Goal: Task Accomplishment & Management: Manage account settings

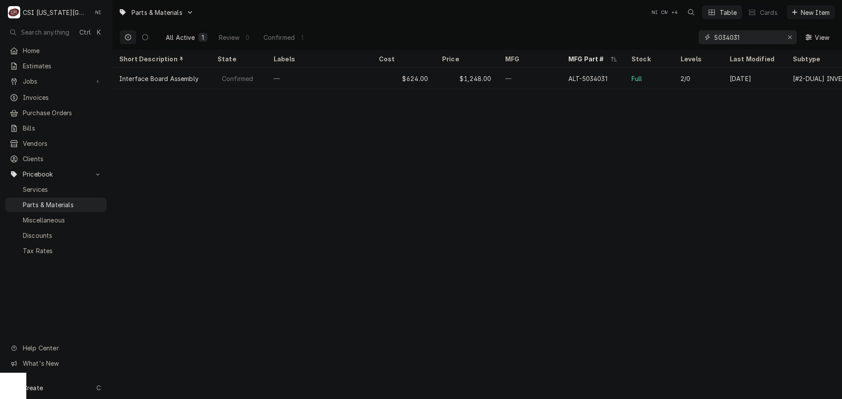
drag, startPoint x: 747, startPoint y: 40, endPoint x: 658, endPoint y: 43, distance: 89.9
click at [658, 43] on div "All Active 1 Review 0 Confirmed 1 5034031 View" at bounding box center [476, 37] width 715 height 25
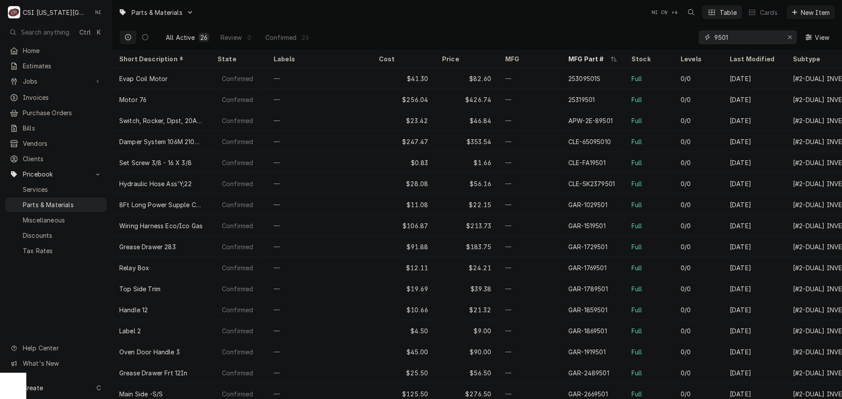
drag, startPoint x: 734, startPoint y: 43, endPoint x: 690, endPoint y: 43, distance: 43.4
click at [690, 43] on div "All Active 26 Review 0 Confirmed 26 9501 View" at bounding box center [476, 37] width 715 height 25
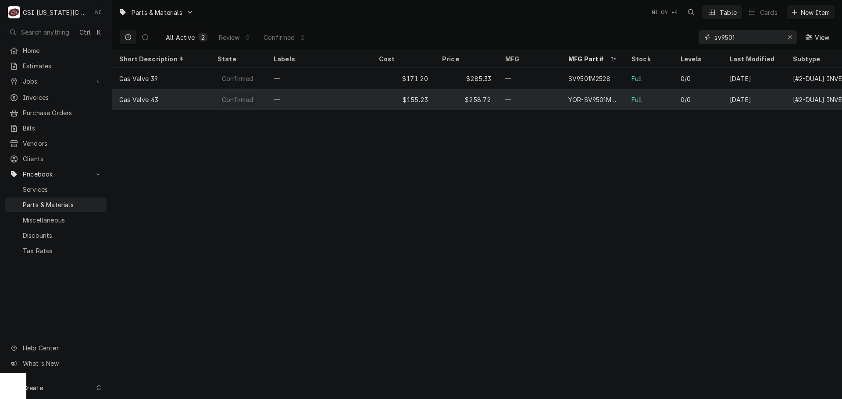
type input "sv9501"
click at [540, 100] on div "—" at bounding box center [529, 99] width 63 height 21
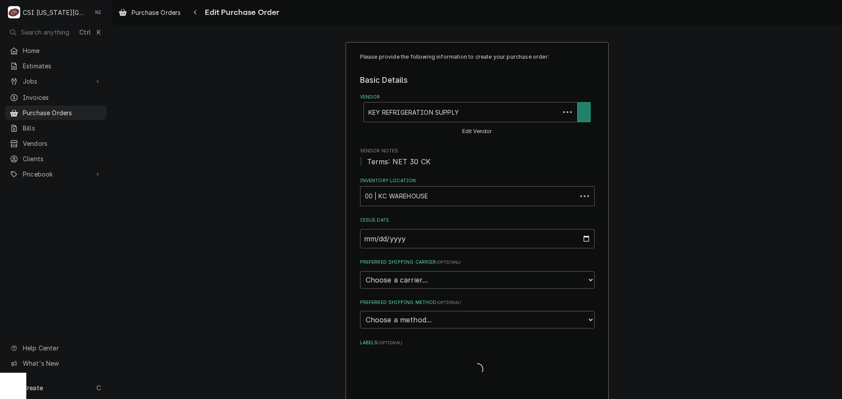
type textarea "x"
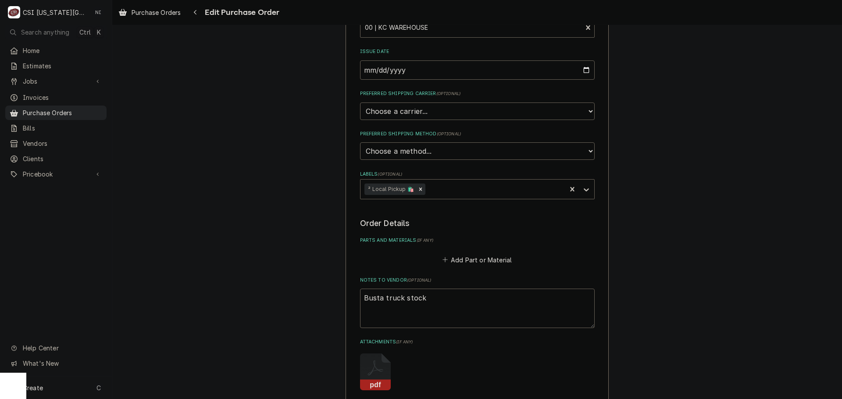
scroll to position [263, 0]
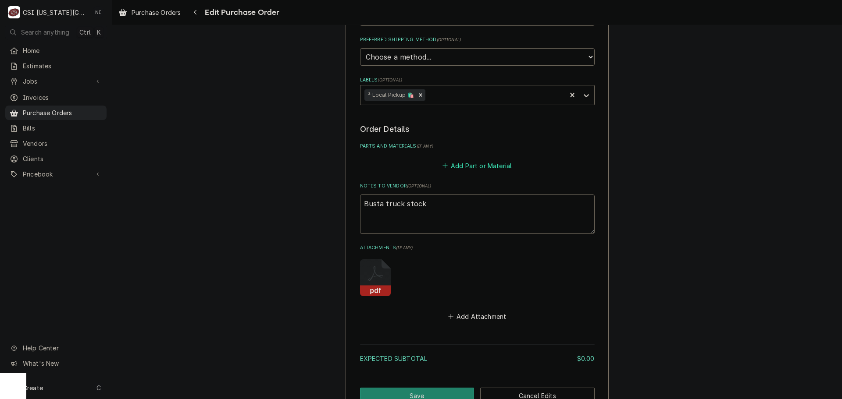
click at [473, 168] on button "Add Part or Material" at bounding box center [477, 166] width 72 height 12
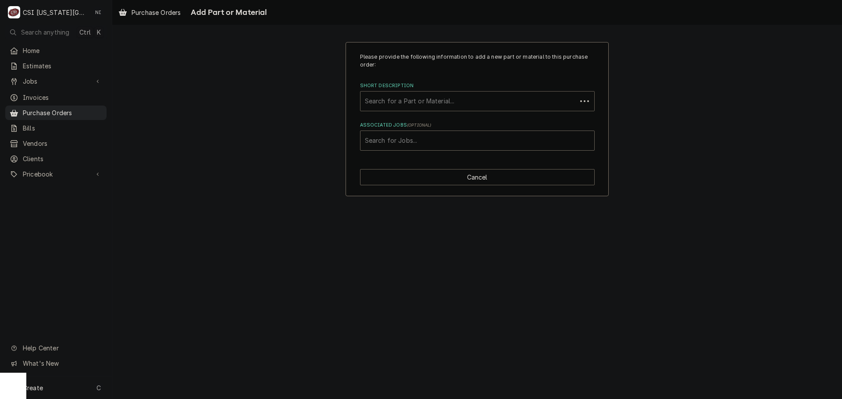
click at [435, 108] on div "Short Description" at bounding box center [468, 101] width 207 height 16
type input "r-404a ref"
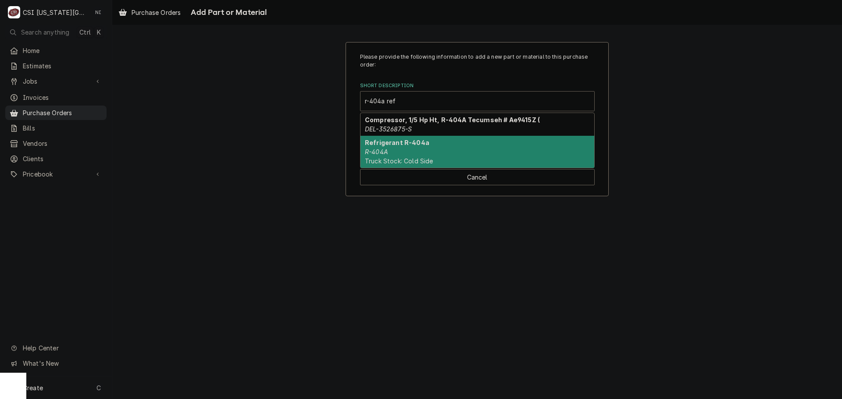
click at [406, 147] on div "Refrigerant R-404a R-404A Truck Stock: Cold Side" at bounding box center [477, 152] width 234 height 32
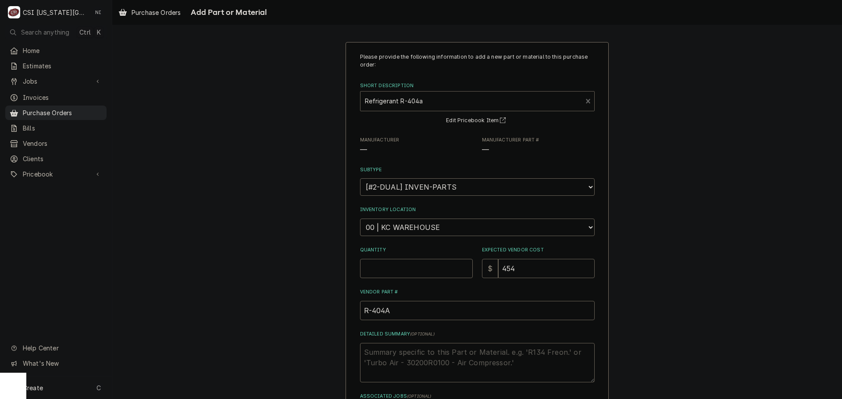
type textarea "x"
click at [409, 224] on select "Choose a location... 00 | KC WAREHOUSE 00 | MAIN WAREHOUSE 01 | BRIAN BREAZIER …" at bounding box center [477, 228] width 235 height 18
select select "2756"
click at [360, 219] on select "Choose a location... 00 | KC WAREHOUSE 00 | MAIN WAREHOUSE 01 | BRIAN BREAZIER …" at bounding box center [477, 228] width 235 height 18
click at [401, 267] on input "Quantity" at bounding box center [416, 268] width 113 height 19
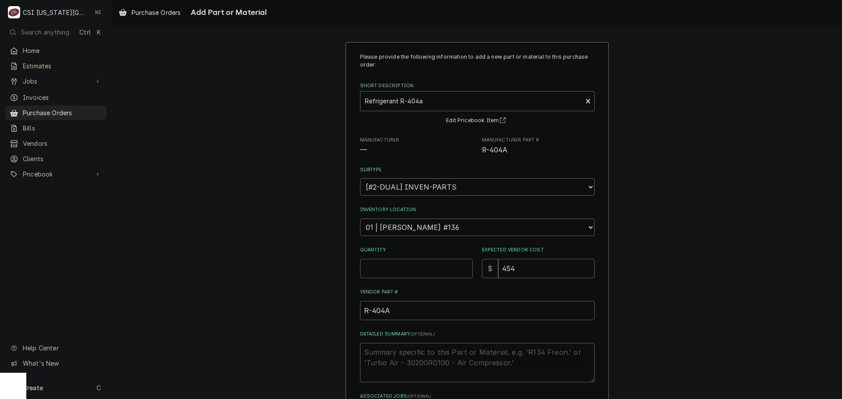
type textarea "x"
type input "1"
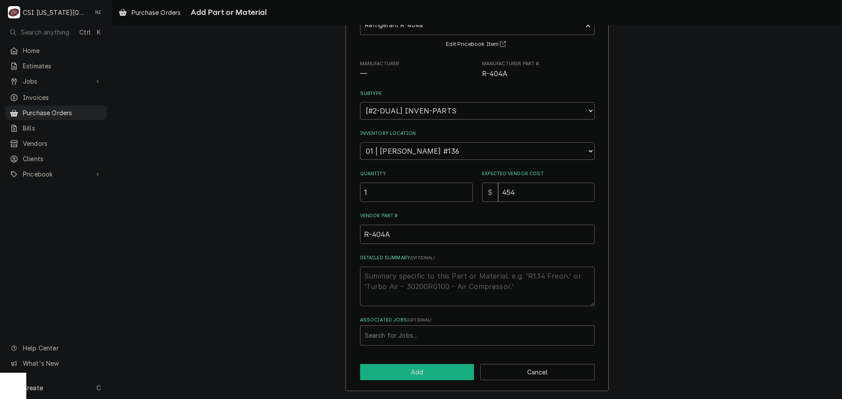
click at [406, 370] on button "Add" at bounding box center [417, 372] width 114 height 16
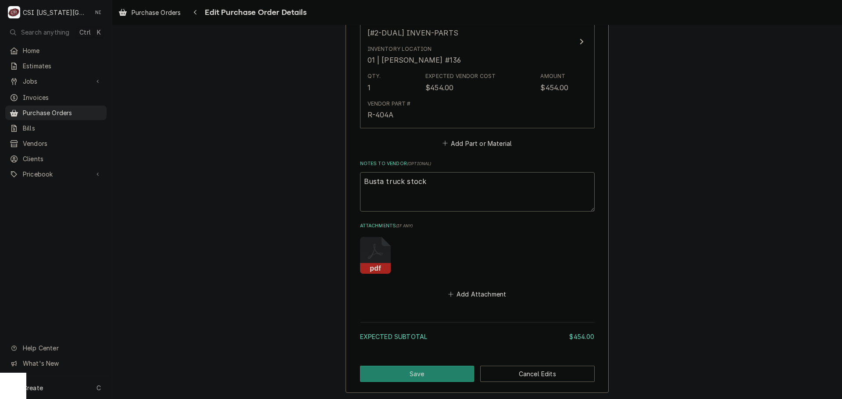
scroll to position [506, 0]
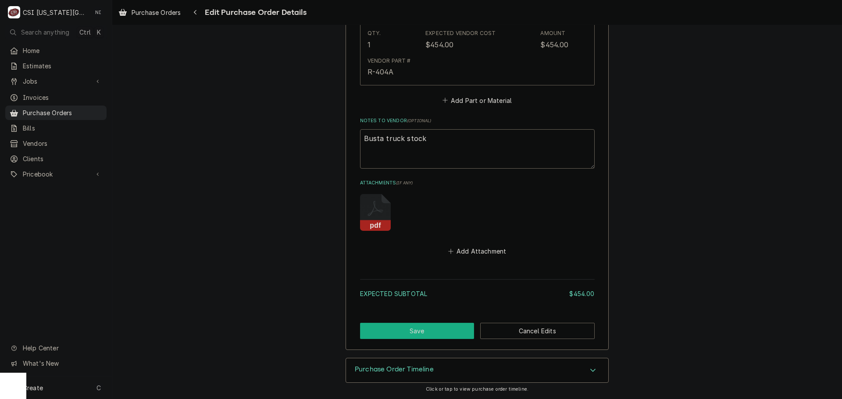
click at [441, 338] on button "Save" at bounding box center [417, 331] width 114 height 16
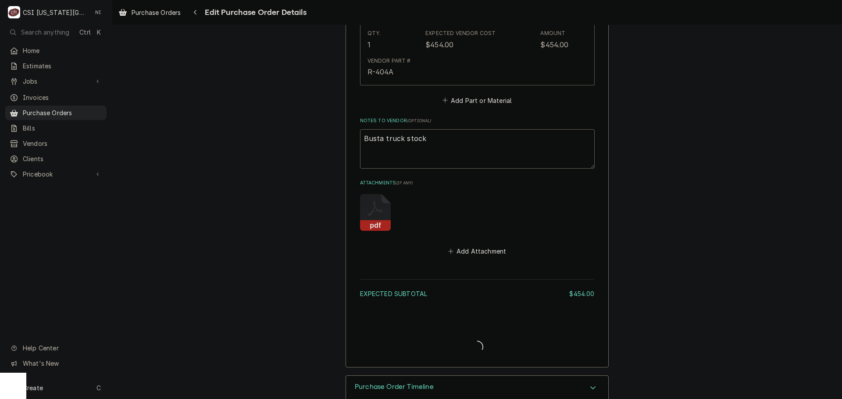
type textarea "x"
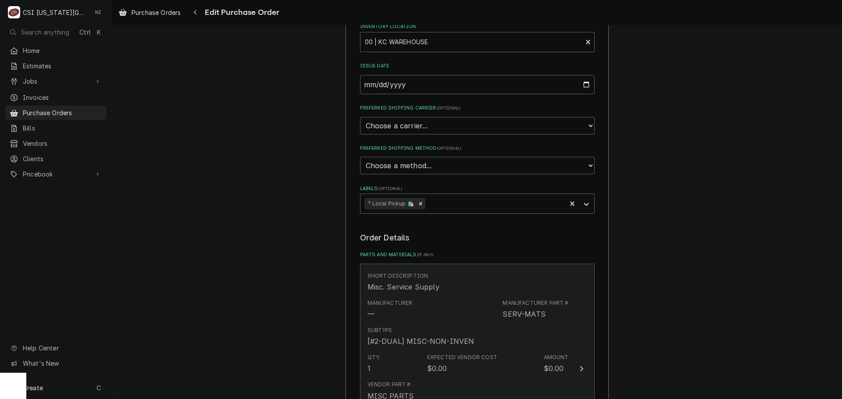
scroll to position [351, 0]
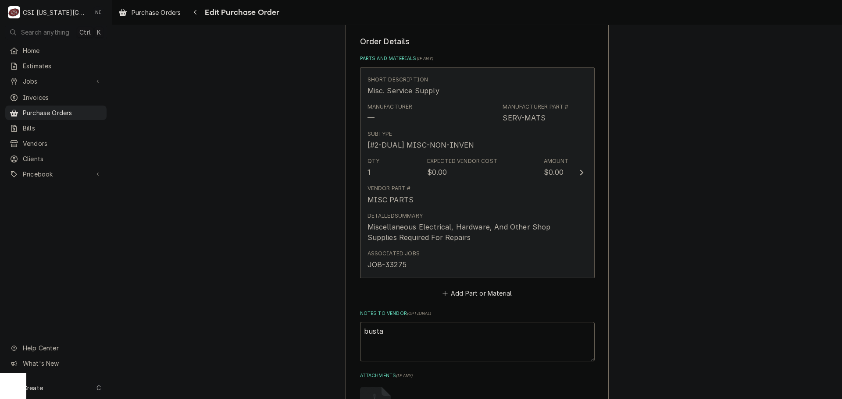
click at [538, 203] on div "Vendor Part # MISC PARTS" at bounding box center [467, 194] width 201 height 27
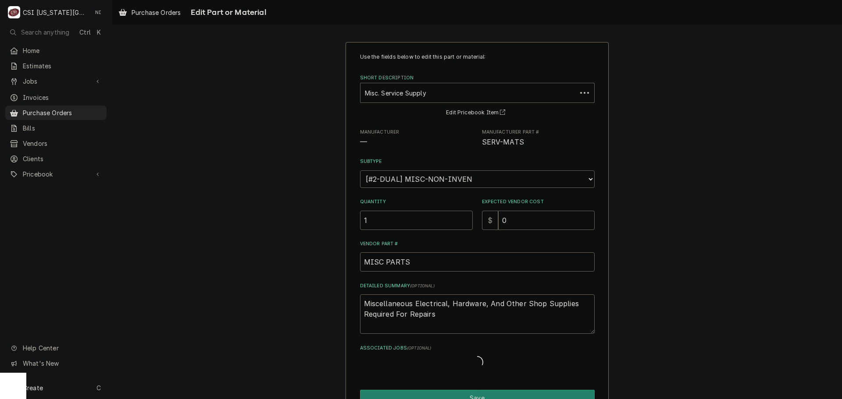
type textarea "x"
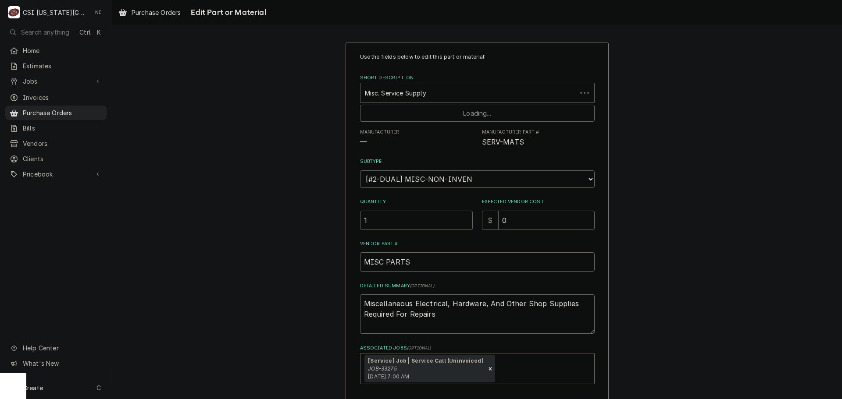
click at [431, 92] on div "Short Description" at bounding box center [468, 93] width 207 height 16
type input "08219636"
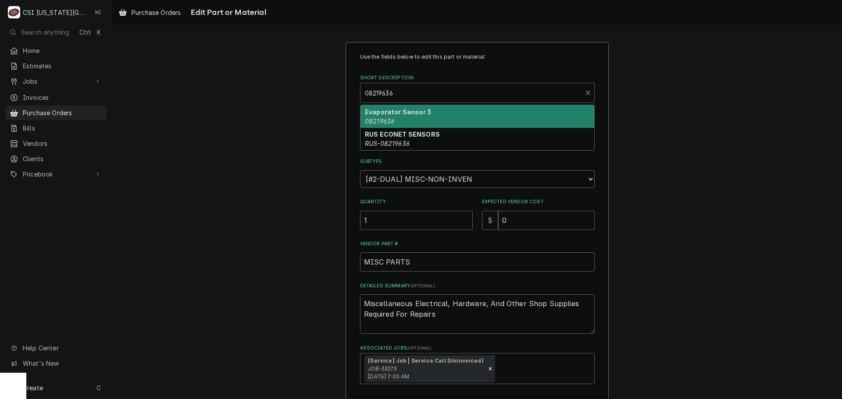
click at [423, 115] on strong "Evaporator Sensor 3" at bounding box center [398, 111] width 66 height 7
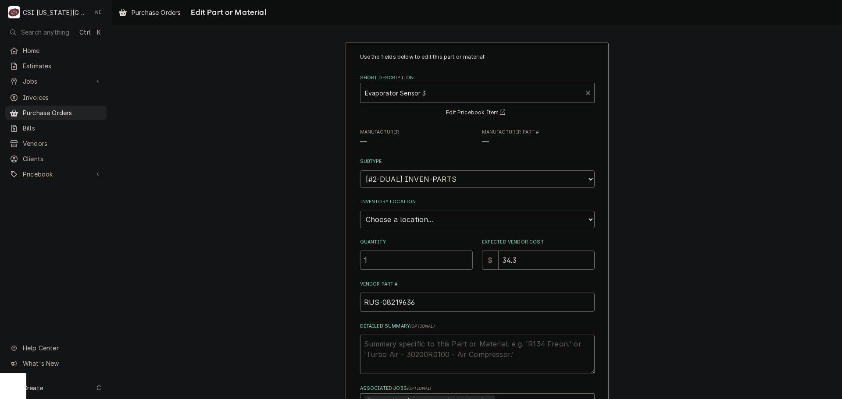
type textarea "x"
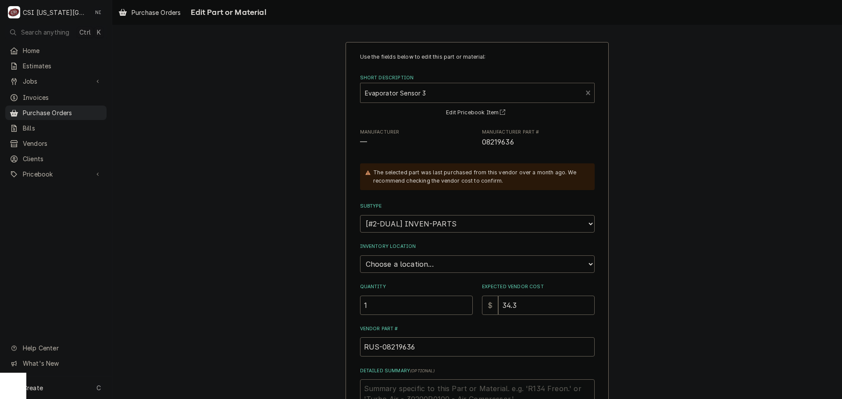
click at [424, 264] on select "Choose a location... 00 | KC WAREHOUSE 00 | MAIN WAREHOUSE 01 | BRIAN BREAZIER …" at bounding box center [477, 265] width 235 height 18
select select "2756"
click at [360, 256] on select "Choose a location... 00 | KC WAREHOUSE 00 | MAIN WAREHOUSE 01 | BRIAN BREAZIER …" at bounding box center [477, 265] width 235 height 18
click at [408, 311] on input "1" at bounding box center [416, 305] width 113 height 19
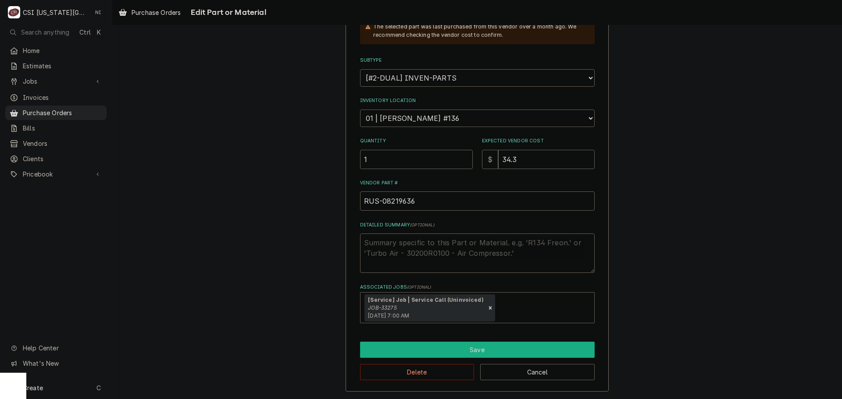
click at [436, 350] on button "Save" at bounding box center [477, 350] width 235 height 16
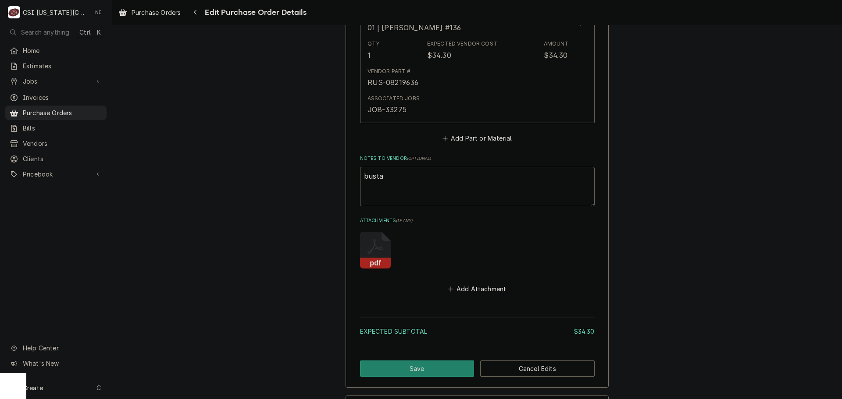
scroll to position [533, 0]
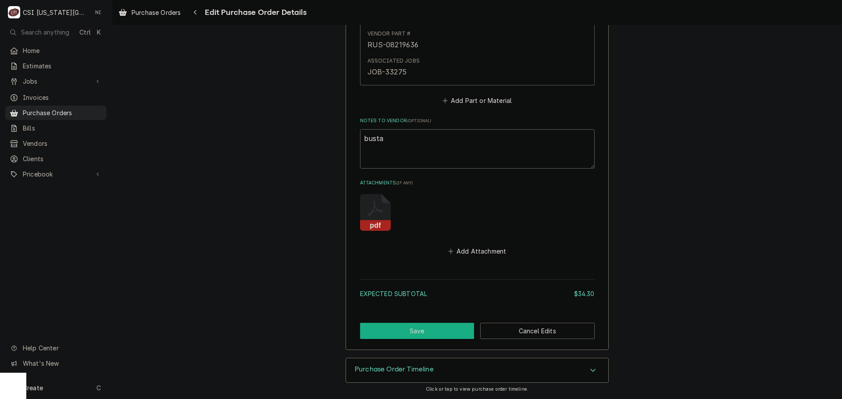
click at [420, 335] on button "Save" at bounding box center [417, 331] width 114 height 16
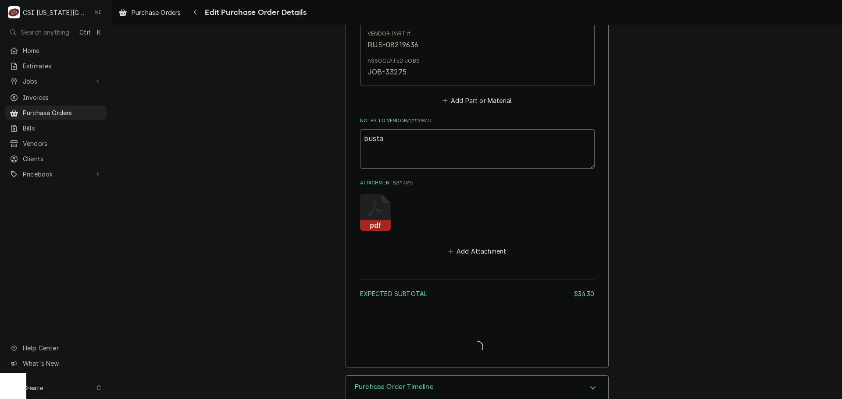
type textarea "x"
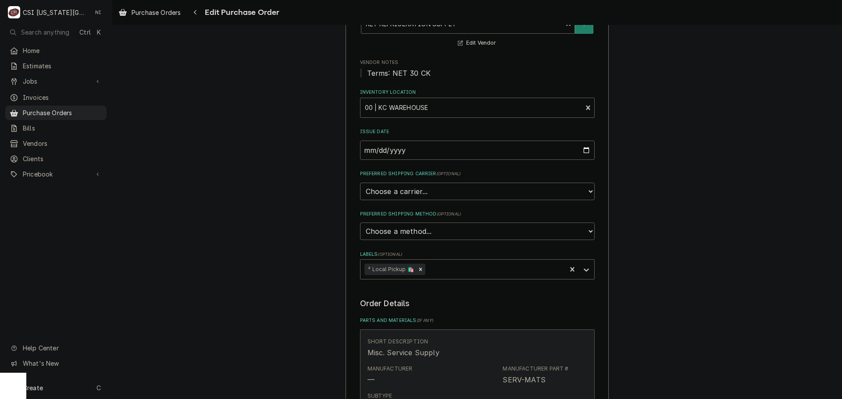
scroll to position [307, 0]
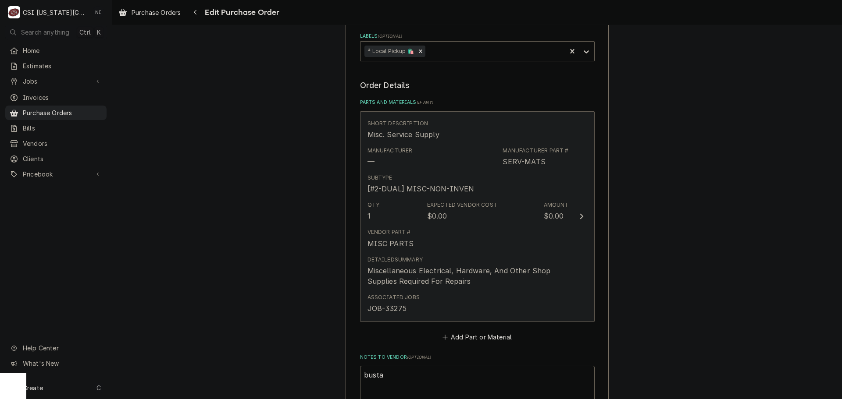
click at [460, 231] on div "Vendor Part # MISC PARTS" at bounding box center [467, 238] width 201 height 27
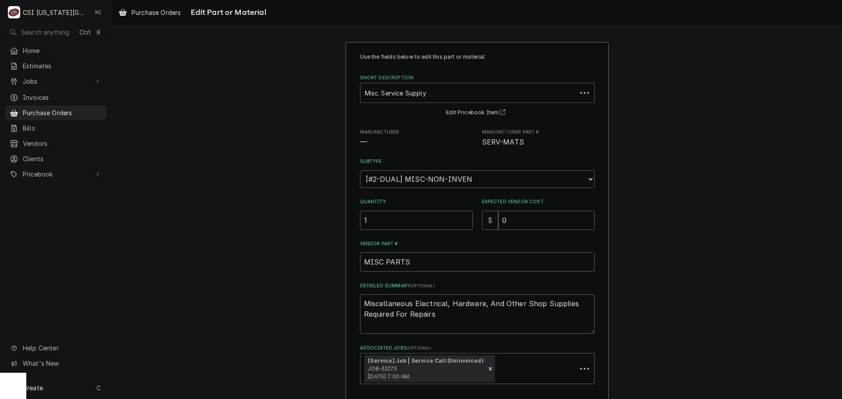
type textarea "x"
click at [430, 93] on div "Short Description" at bounding box center [468, 93] width 207 height 16
type input "08219637"
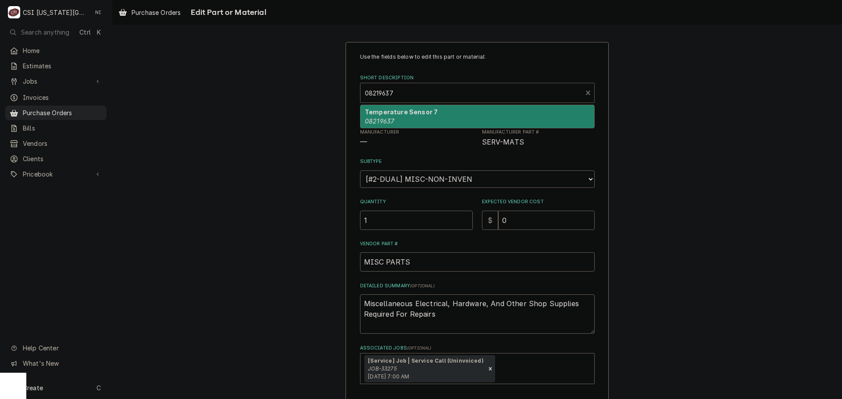
click at [416, 110] on strong "Temperature Sensor 7" at bounding box center [401, 111] width 73 height 7
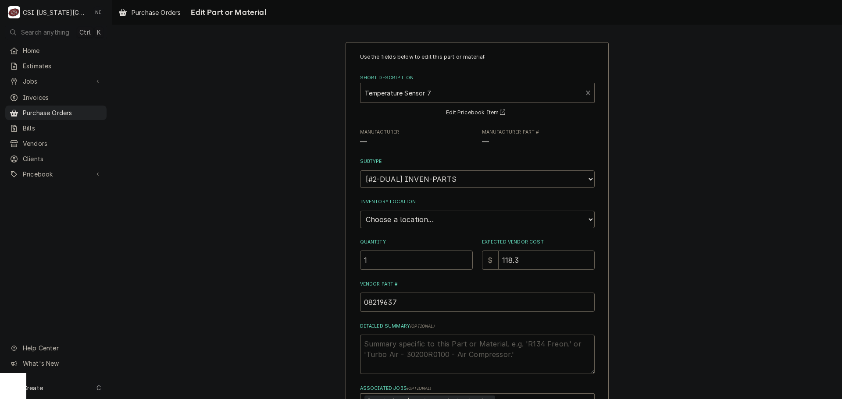
type textarea "x"
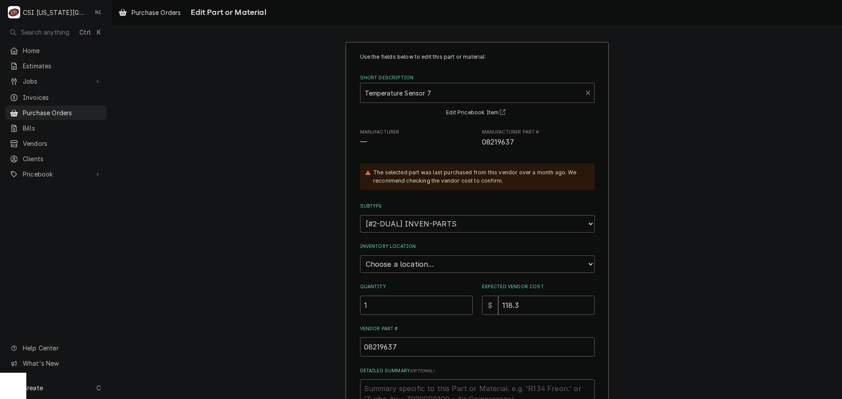
click at [423, 264] on select "Choose a location... 00 | KC WAREHOUSE 00 | MAIN WAREHOUSE 01 | BRIAN BREAZIER …" at bounding box center [477, 265] width 235 height 18
select select "2756"
click at [360, 256] on select "Choose a location... 00 | KC WAREHOUSE 00 | MAIN WAREHOUSE 01 | BRIAN BREAZIER …" at bounding box center [477, 265] width 235 height 18
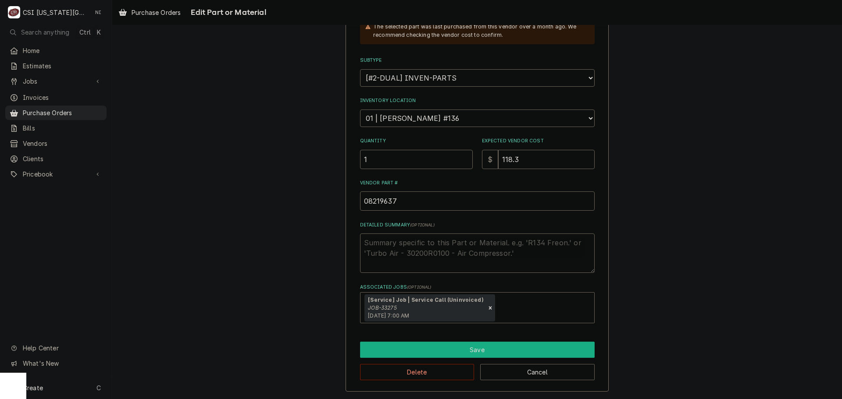
click at [433, 349] on button "Save" at bounding box center [477, 350] width 235 height 16
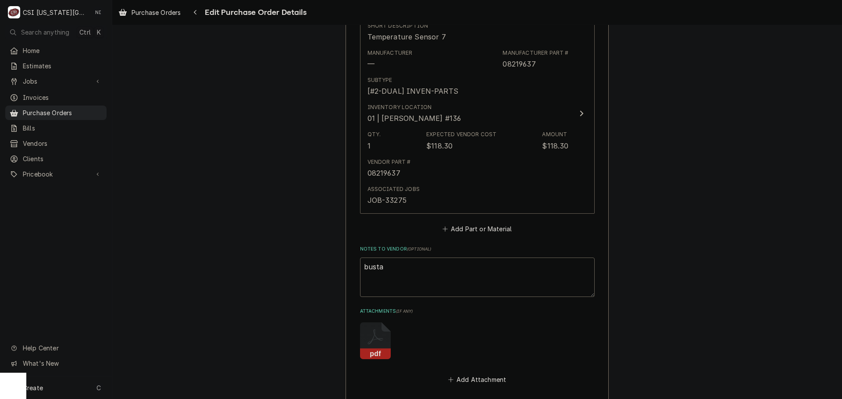
scroll to position [533, 0]
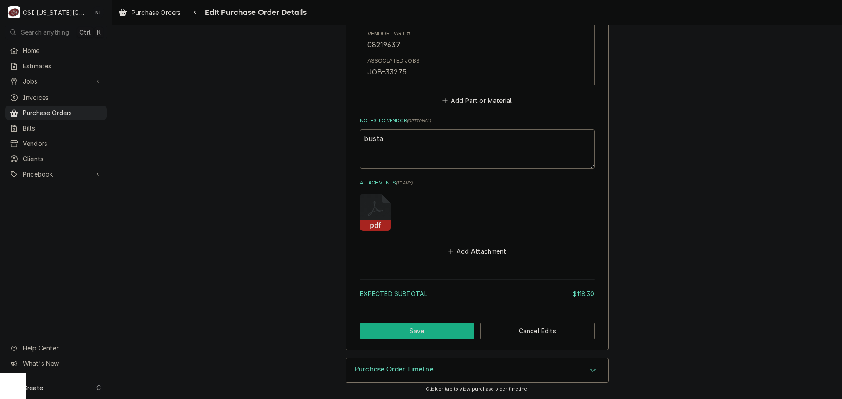
click at [434, 328] on button "Save" at bounding box center [417, 331] width 114 height 16
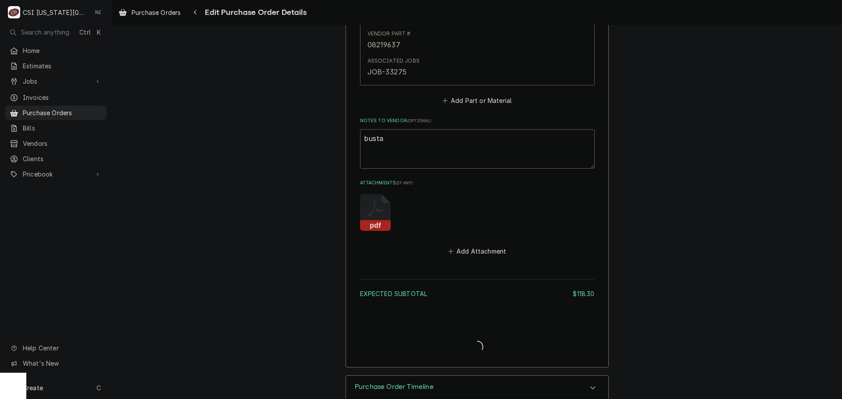
type textarea "x"
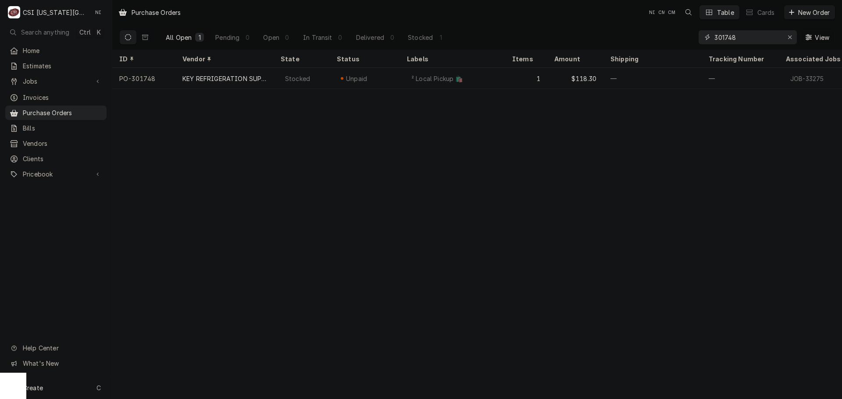
drag, startPoint x: 739, startPoint y: 38, endPoint x: 547, endPoint y: 33, distance: 192.1
click at [585, 35] on div "All Open 1 Pending 0 Open 0 In Transit 0 Delivered 0 Stocked 1 301748 View" at bounding box center [476, 37] width 715 height 25
type input "301601"
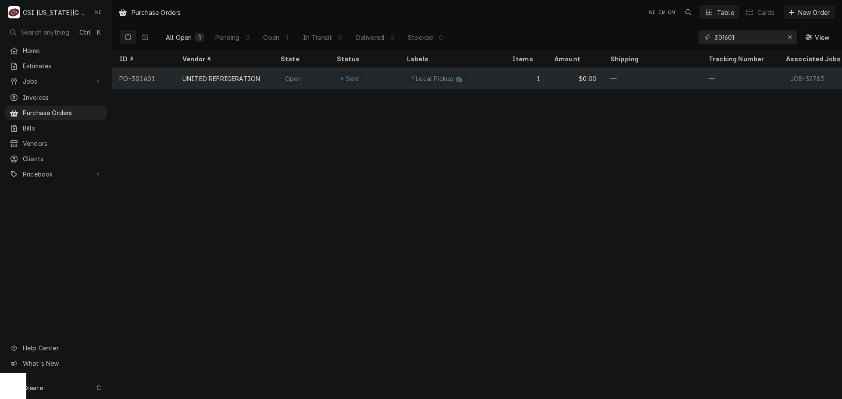
click at [600, 75] on div "$0.00" at bounding box center [575, 78] width 56 height 21
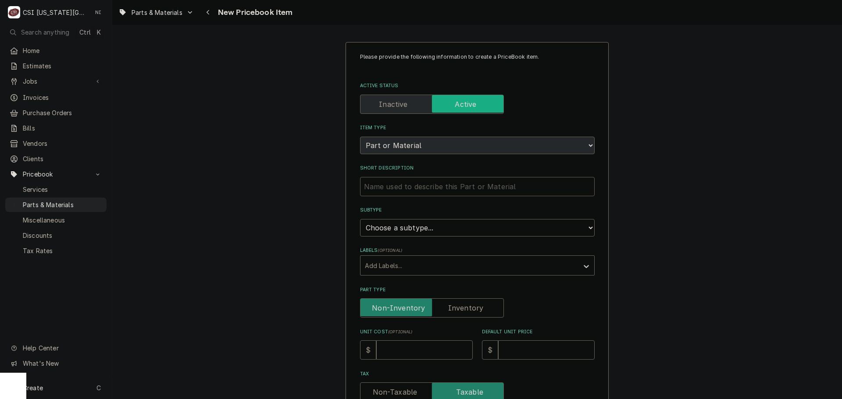
click at [445, 184] on input "Short Description" at bounding box center [477, 186] width 235 height 19
type textarea "x"
type input "p"
type textarea "x"
type input "pe"
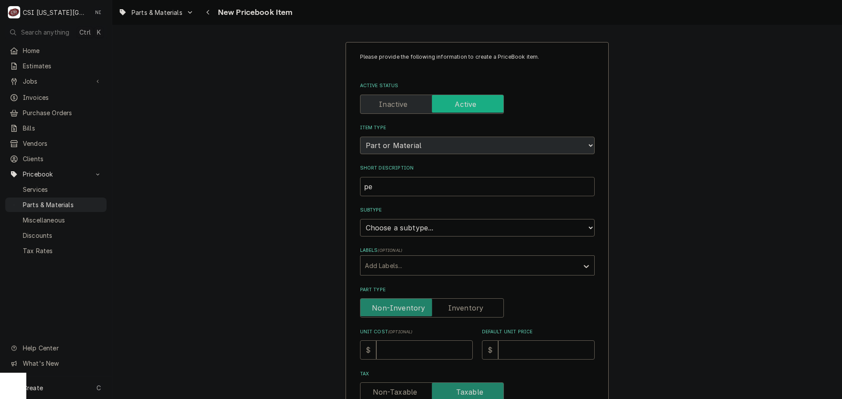
type textarea "x"
type input "per"
type textarea "x"
type input "perr"
type textarea "x"
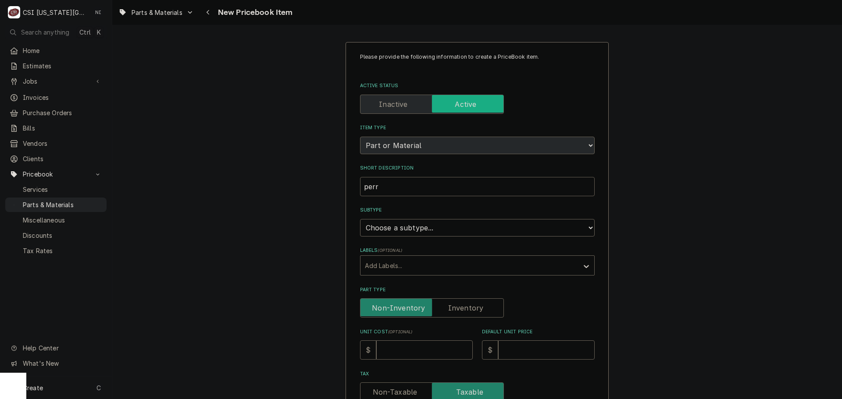
type input "perrl"
type textarea "x"
type input "perrle"
type textarea "x"
type input "perrl"
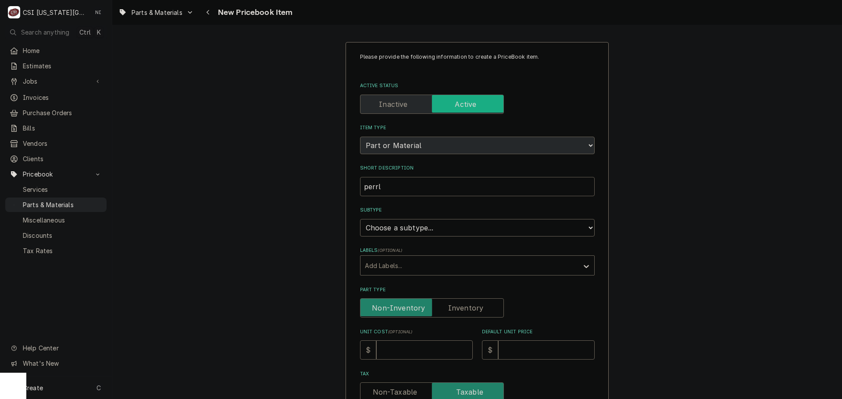
type textarea "x"
type input "perr"
type textarea "x"
type input "per"
type textarea "x"
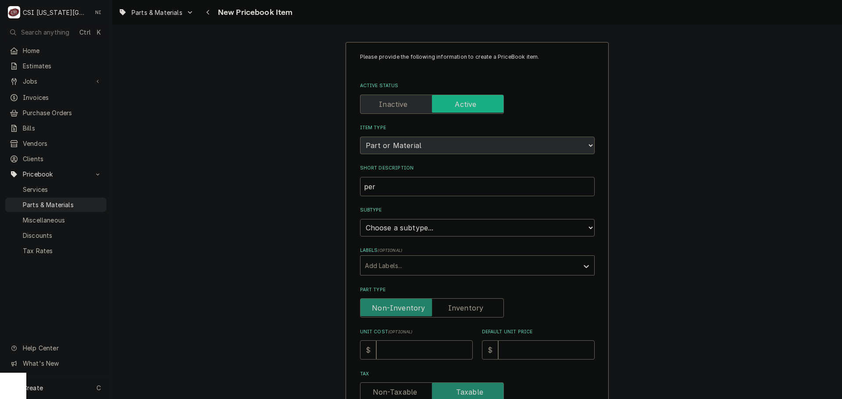
type input "pere"
type textarea "x"
type input "perer"
type textarea "x"
type input "pere"
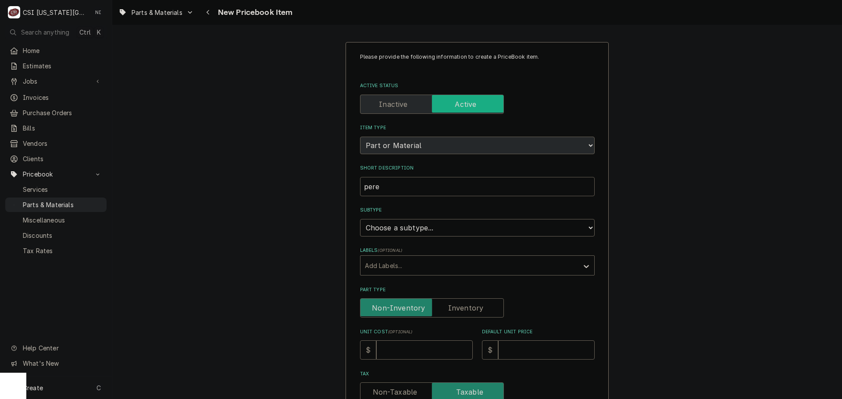
type textarea "x"
type input "per"
type textarea "x"
type input "pe"
type textarea "x"
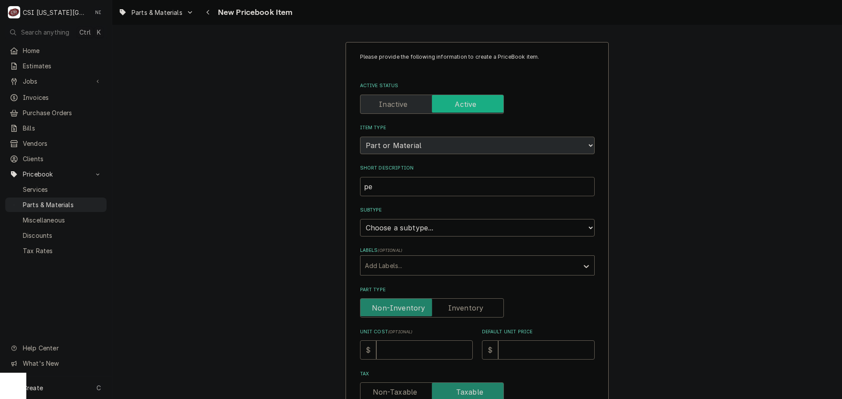
type input "pee"
type textarea "x"
type input "peer"
type textarea "x"
type input "peerl"
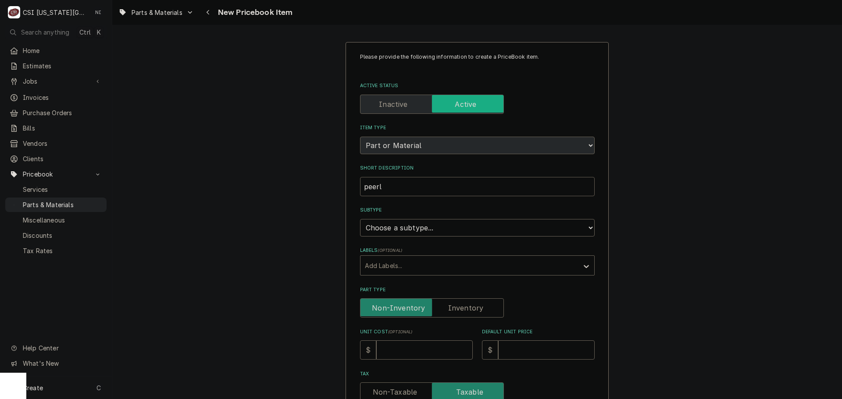
type textarea "x"
type input "peerle"
type textarea "x"
type input "peerles"
type textarea "x"
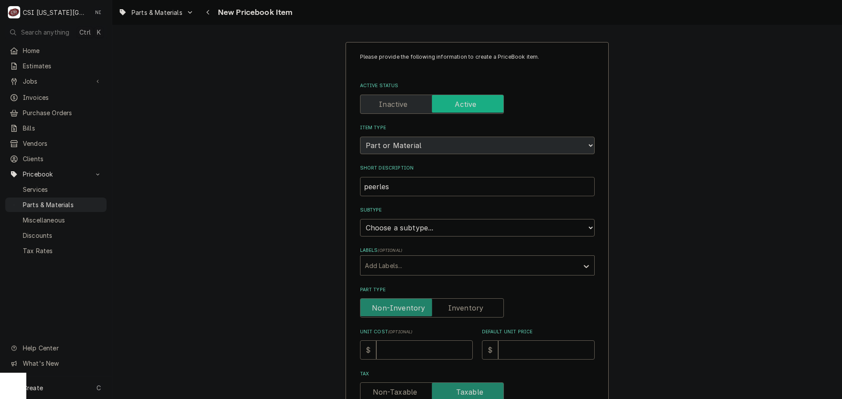
type input "peerless"
type textarea "x"
type input "peerless"
type textarea "x"
type input "peerless s"
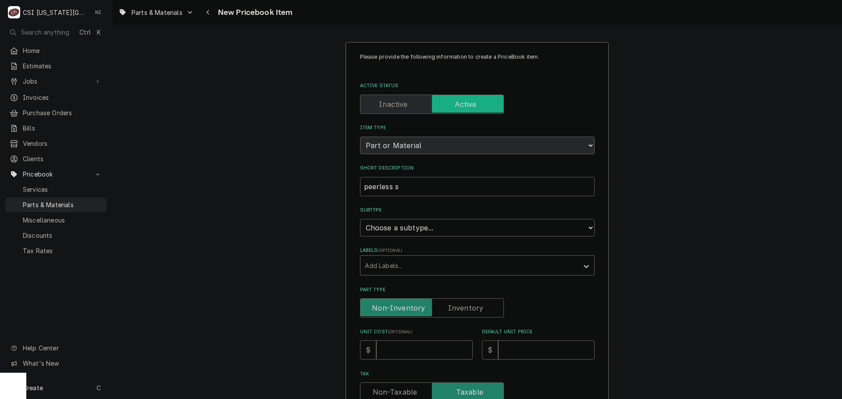
type textarea "x"
type input "peerless sm"
type textarea "x"
type input "peerless sma"
type textarea "x"
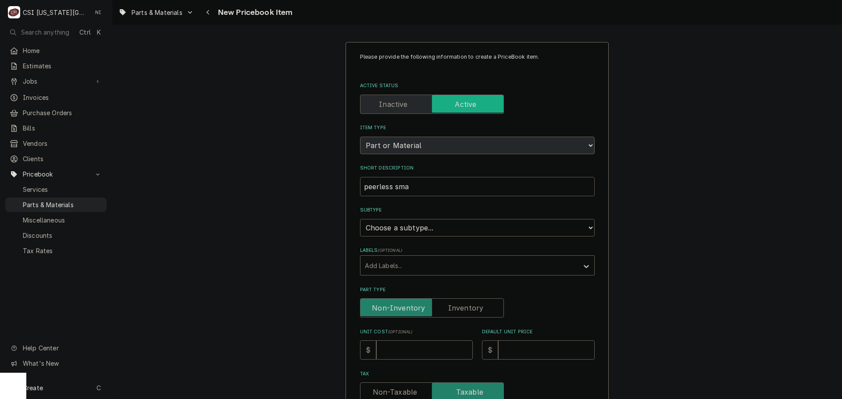
type input "peerless smar"
type textarea "x"
type input "peerless smart"
type textarea "x"
type input "peerless smart"
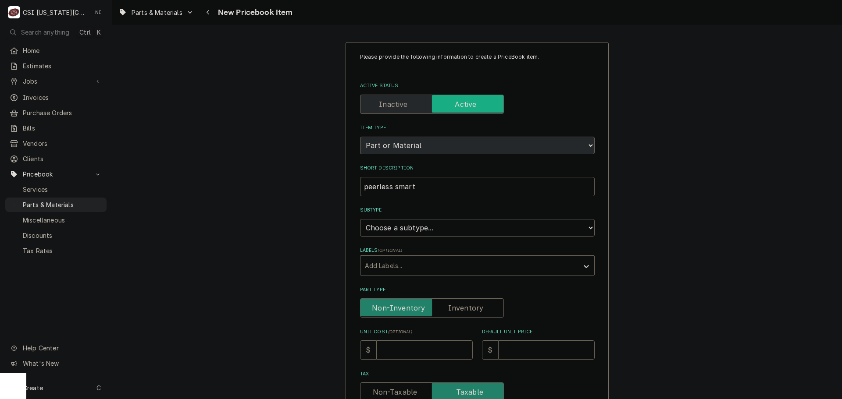
type textarea "x"
type input "peerless smart g"
type textarea "x"
type input "peerless smart ga"
type textarea "x"
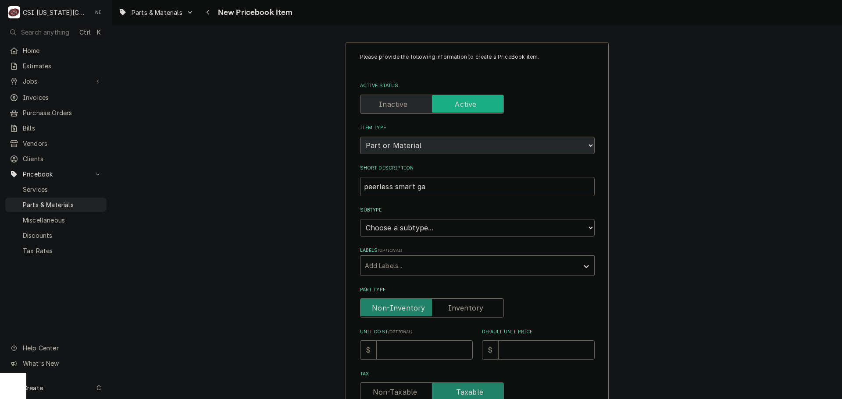
type input "peerless smart gas"
type textarea "x"
type input "peerless smart gas"
type textarea "x"
type input "peerless smart gas v"
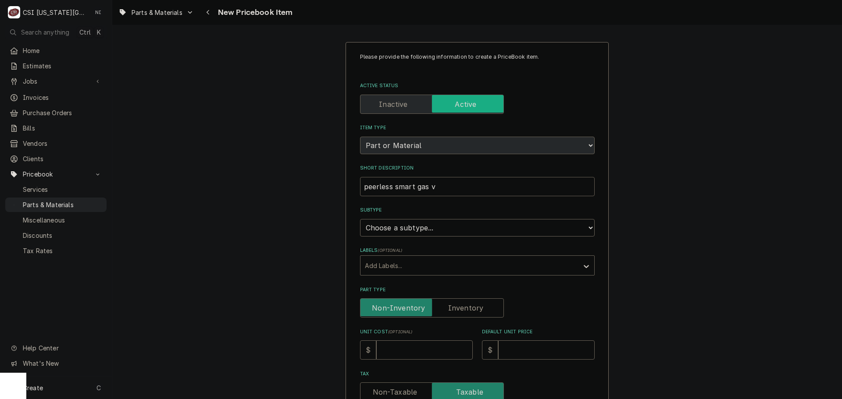
type textarea "x"
type input "peerless smart gas vl"
type textarea "x"
type input "peerless smart gas vla"
type textarea "x"
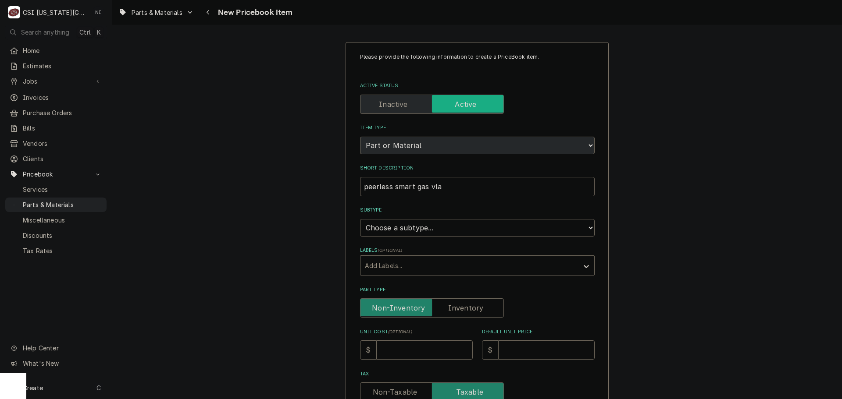
type input "peerless smart gas vlav"
type textarea "x"
type input "peerless smart gas vlave"
type textarea "x"
type input "peerless smart gas vlave"
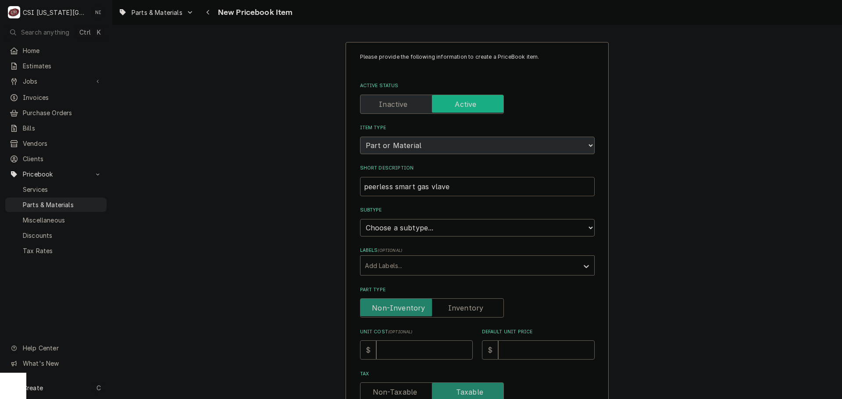
type textarea "x"
type input "peerless smart gas vlave r"
type textarea "x"
type input "peerless smart gas vlave ri"
type textarea "x"
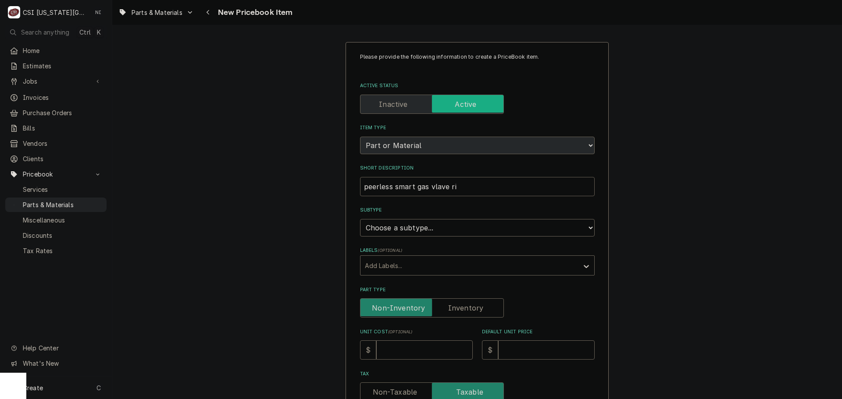
type input "peerless smart gas vlave rid"
type textarea "x"
type input "peerless smart gas vlave ride"
type textarea "x"
type input "peerless smart gas vlave rid"
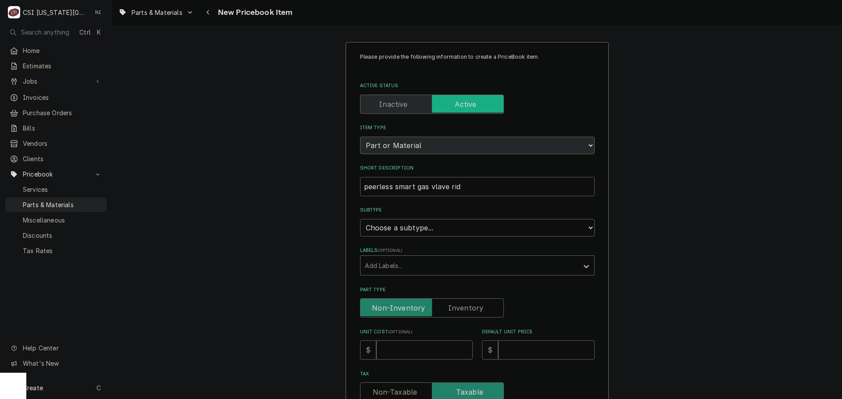
type textarea "x"
type input "peerless smart gas vlave ri"
type textarea "x"
type input "peerless smart gas vlave r"
type textarea "x"
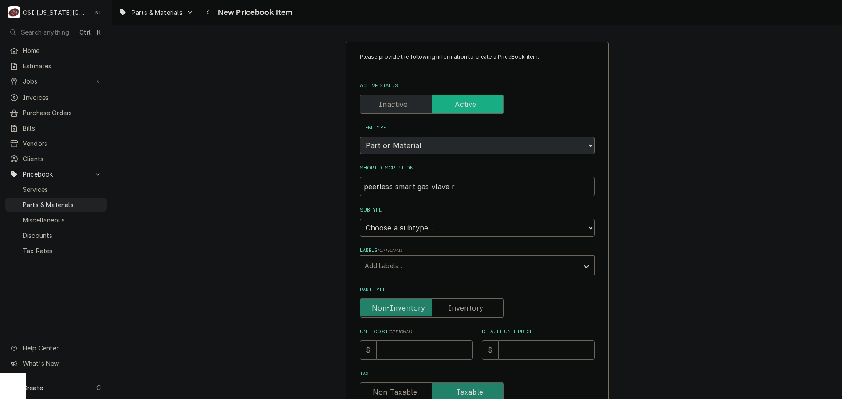
type input "peerless smart gas vlave"
type textarea "x"
type input "peerless smart gas vlave"
type textarea "x"
type input "peerless smart gas vlav"
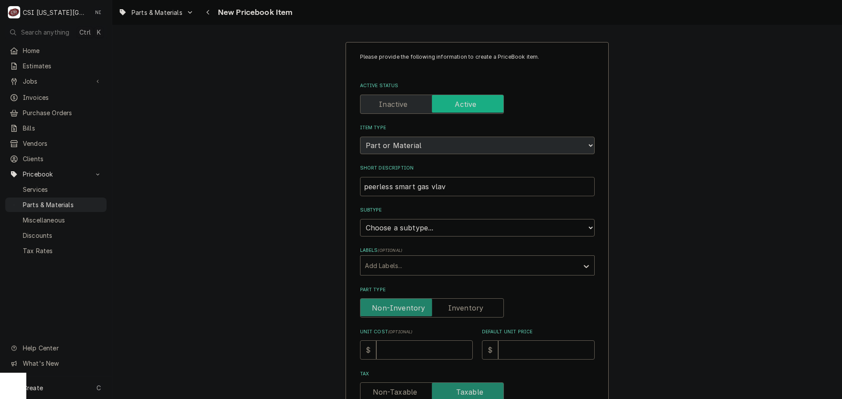
type textarea "x"
type input "peerless smart gas vla"
type textarea "x"
type input "peerless smart gas vl"
type textarea "x"
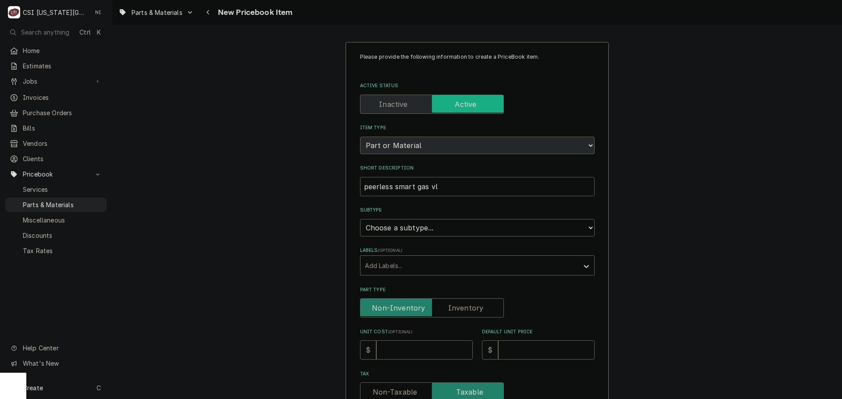
type input "peerless smart gas v"
type textarea "x"
type input "peerless smart gas va"
type textarea "x"
type input "peerless smart gas val"
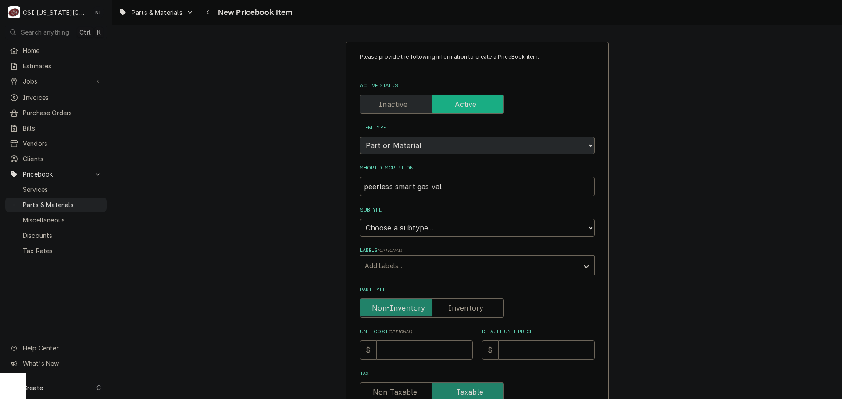
type textarea "x"
type input "peerless smart gas valv"
type textarea "x"
type input "peerless smart gas valve"
type textarea "x"
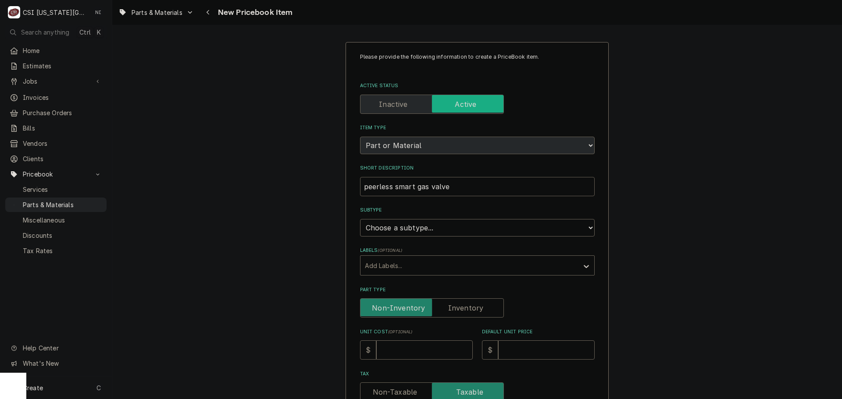
type input "peerless smart gas valve"
type textarea "x"
type input "peerless smart gas valve r"
type textarea "x"
type input "peerless smart gas valve rd"
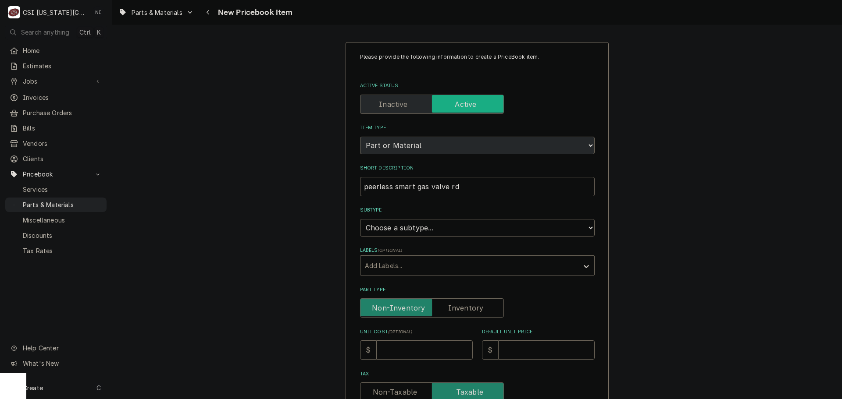
type textarea "x"
type input "peerless smart gas valve rdi"
type textarea "x"
type input "peerless smart gas valve rd"
type textarea "x"
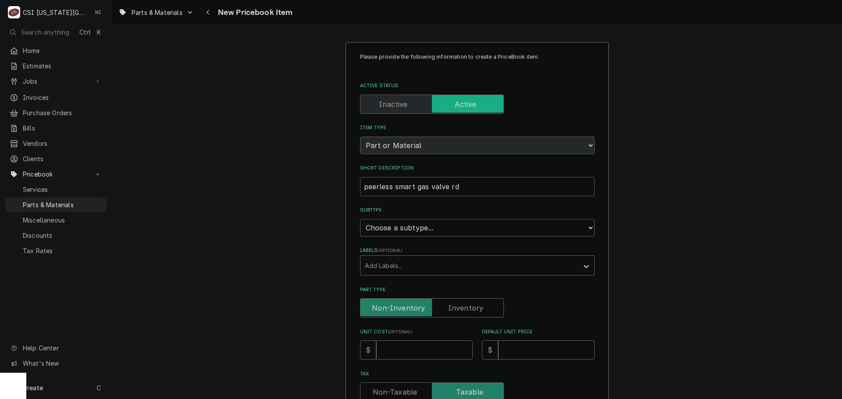
type input "peerless smart gas valve r"
type textarea "x"
type input "peerless smart gas valve ri"
type textarea "x"
type input "peerless smart gas valve rie"
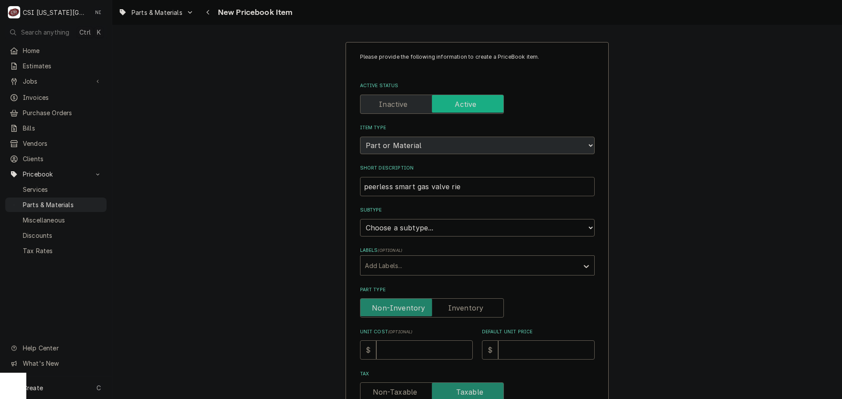
type textarea "x"
type input "peerless smart gas valve ries"
type textarea "x"
type input "peerless smart gas valve rie"
type textarea "x"
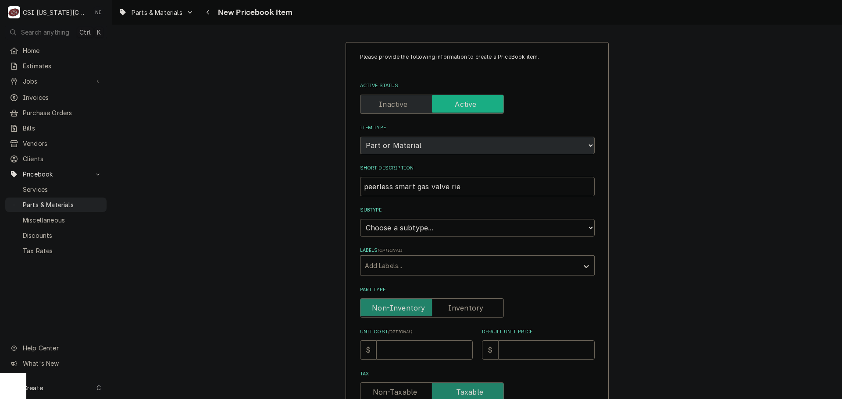
type input "peerless smart gas valve ri"
type textarea "x"
type input "peerless smart gas valve r"
type textarea "x"
type input "peerless smart gas valve re"
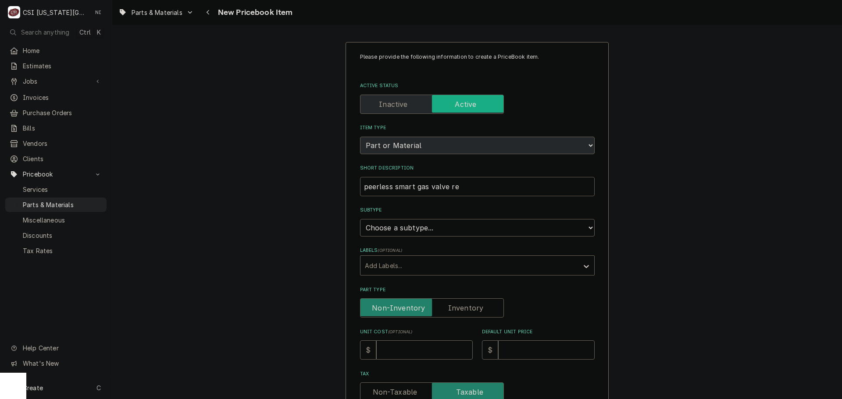
type textarea "x"
type input "peerless smart gas valve res"
type textarea "x"
type input "peerless smart gas valve resi"
type textarea "x"
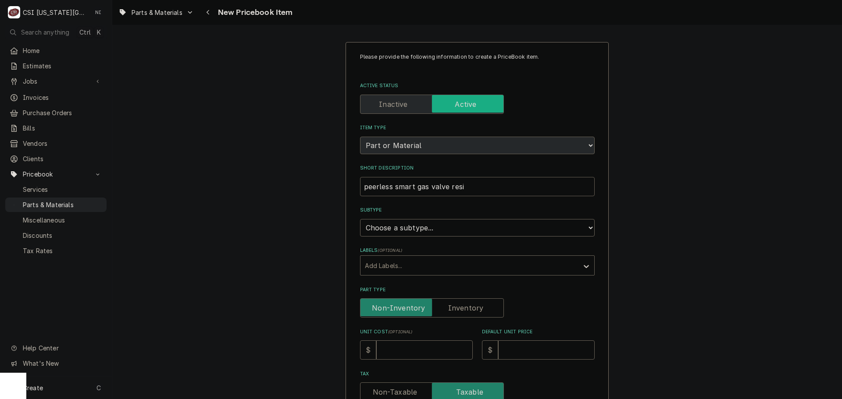
type input "peerless smart gas valve resid"
type textarea "x"
type input "peerless smart gas valve reside"
type textarea "x"
type input "peerless smart gas valve resideo"
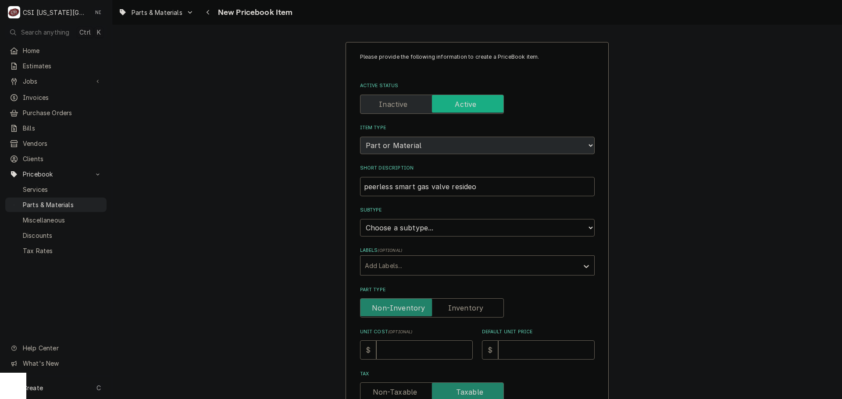
click at [401, 222] on select "Choose a subtype... [#2-DUAL] AFTERHRS-WH-CHG-2 [#2-DUAL] BEV-EQUIP [#2-DUAL] B…" at bounding box center [477, 228] width 235 height 18
select select "45"
click at [360, 219] on select "Choose a subtype... [#2-DUAL] AFTERHRS-WH-CHG-2 [#2-DUAL] BEV-EQUIP [#2-DUAL] B…" at bounding box center [477, 228] width 235 height 18
type textarea "x"
click at [455, 307] on label "Part Type" at bounding box center [432, 308] width 144 height 19
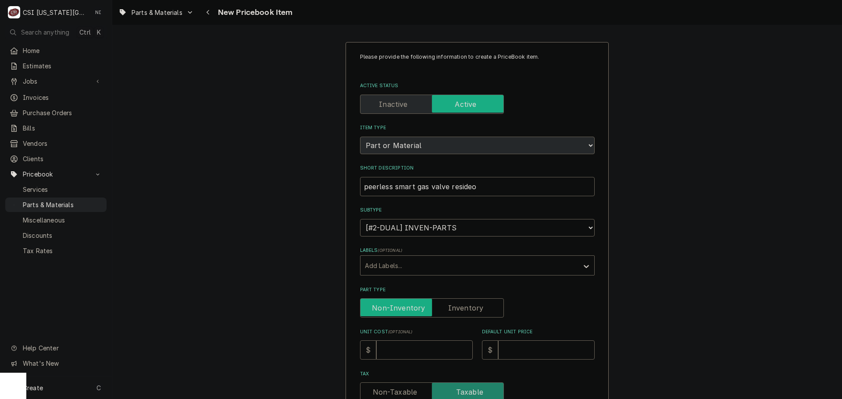
click at [455, 307] on input "Part Type" at bounding box center [432, 308] width 136 height 19
checkbox input "true"
click at [423, 349] on input "Unit Cost ( optional )" at bounding box center [424, 350] width 96 height 19
type textarea "x"
type input "4"
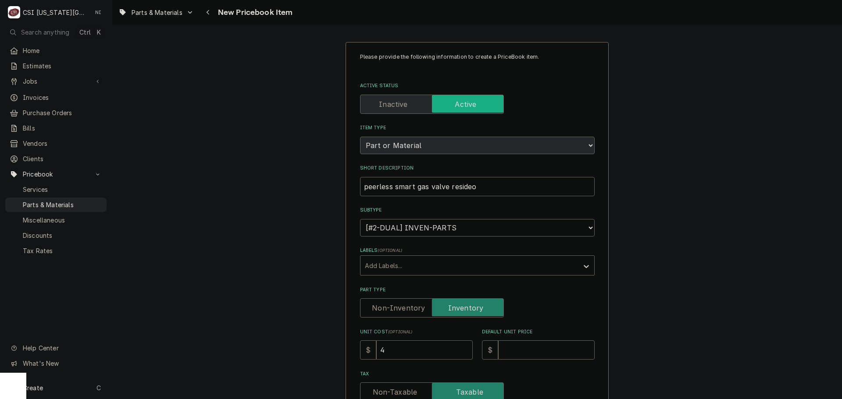
type textarea "x"
type input "44"
type textarea "x"
type input "449"
type textarea "x"
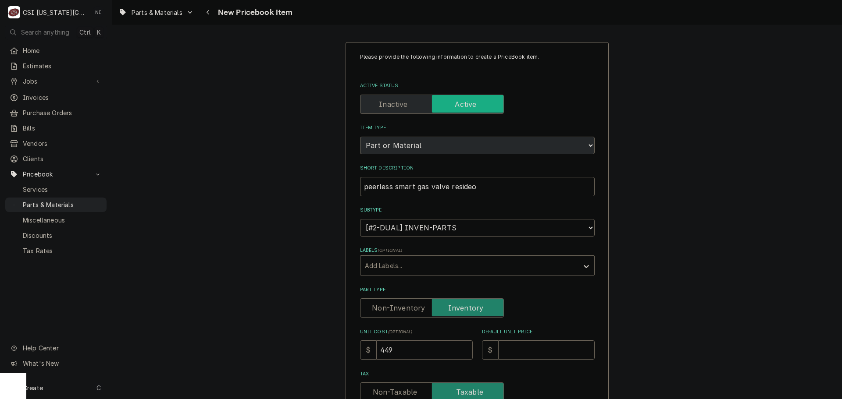
type input "449.5"
type textarea "x"
type input "449.54"
click at [529, 353] on input "Default Unit Price" at bounding box center [546, 350] width 96 height 19
type textarea "x"
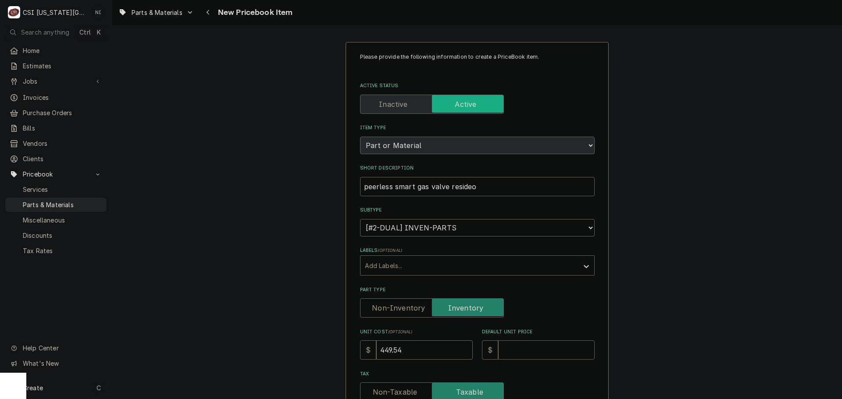
type input "7"
type textarea "x"
type input "74"
type textarea "x"
type input "749"
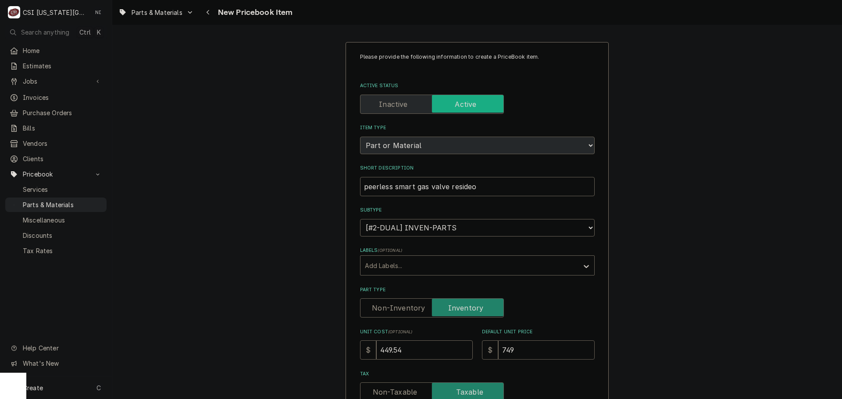
type textarea "x"
type input "749.2"
type textarea "x"
type input "749.23"
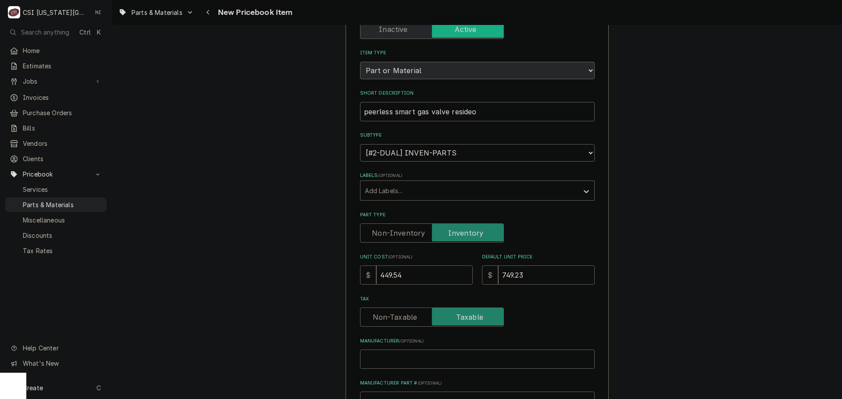
scroll to position [175, 0]
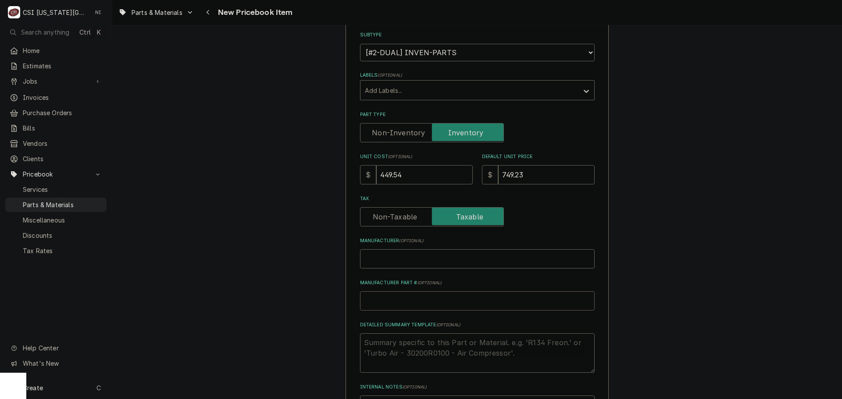
click at [416, 303] on input "Manufacturer Part # ( optional )" at bounding box center [477, 301] width 235 height 19
type textarea "x"
type input "A"
type textarea "x"
type input "AV9"
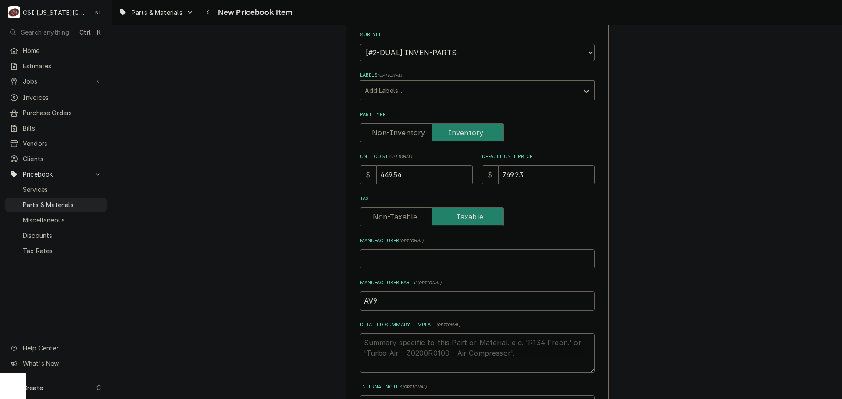
type textarea "x"
type input "AV95"
type textarea "x"
type input "AV950"
type textarea "x"
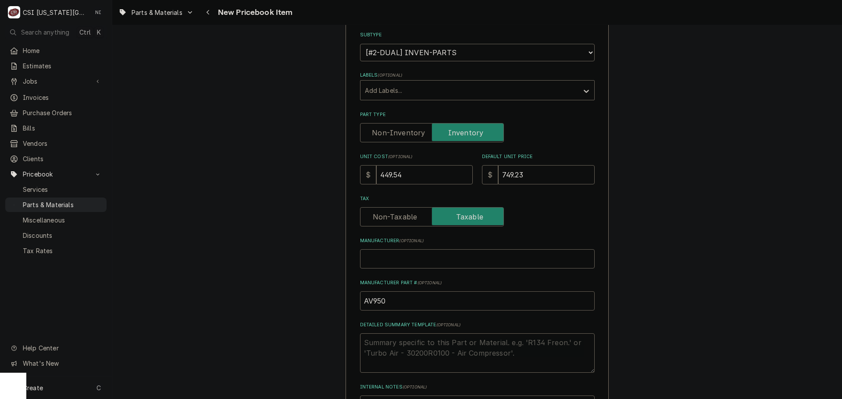
type input "AV9501"
type textarea "x"
type input "AV9501M"
type textarea "x"
type input "AV9501"
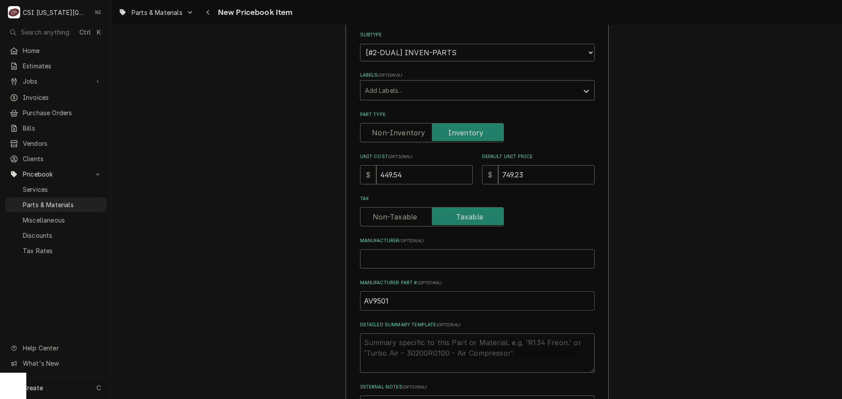
type textarea "x"
type input "AV950"
type textarea "x"
type input "AV95"
type textarea "x"
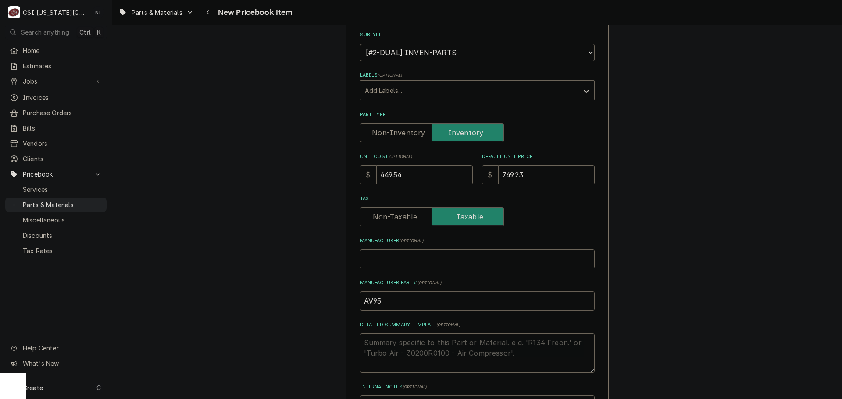
type input "AV9"
type textarea "x"
type input "AV"
type textarea "x"
type input "AVS"
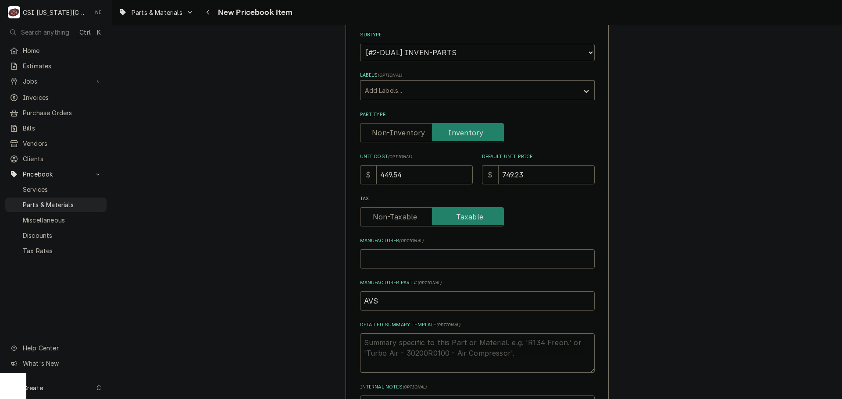
type textarea "x"
type input "AVSV"
type textarea "x"
type input "AVSV9"
type textarea "x"
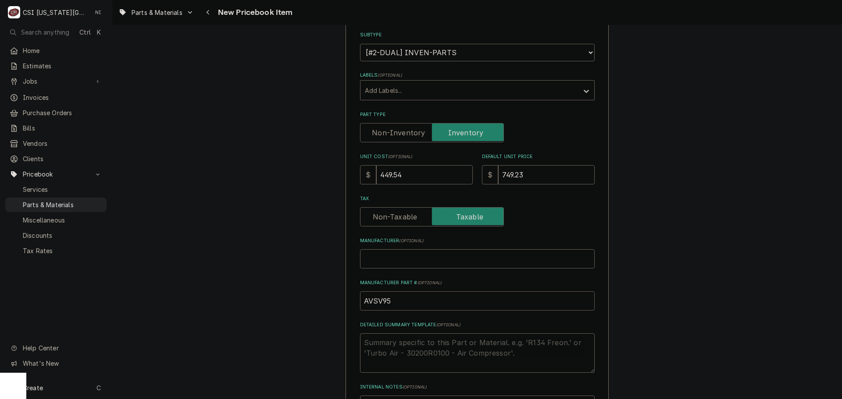
type input "AVSV950"
type textarea "x"
type input "AVSV95"
type textarea "x"
drag, startPoint x: 348, startPoint y: 303, endPoint x: 302, endPoint y: 302, distance: 45.2
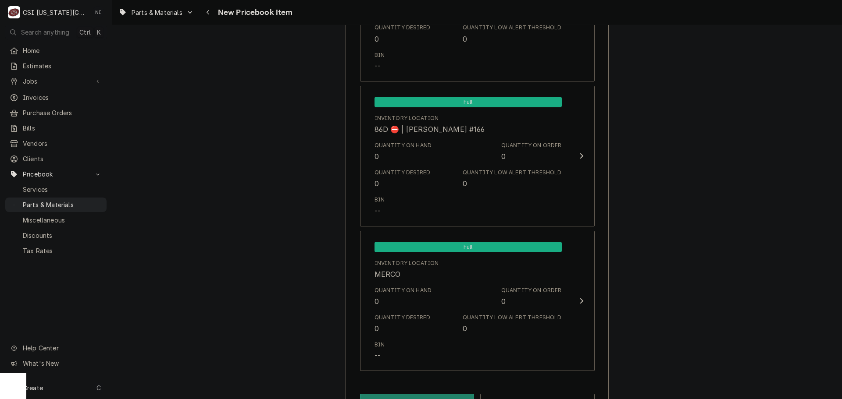
scroll to position [8447, 0]
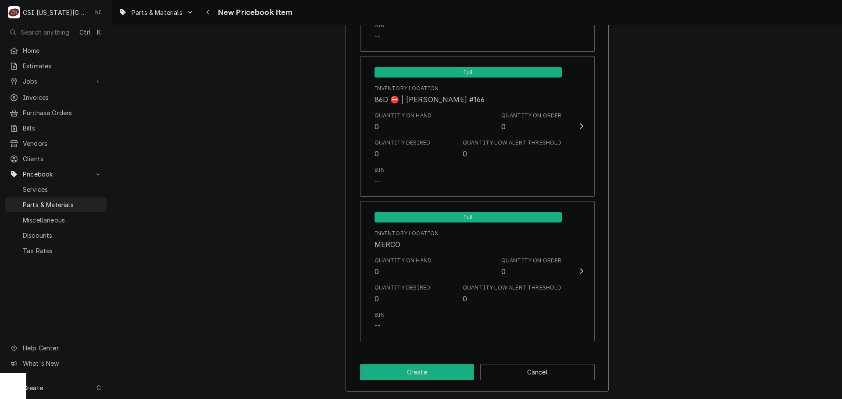
click at [449, 377] on button "Create" at bounding box center [417, 372] width 114 height 16
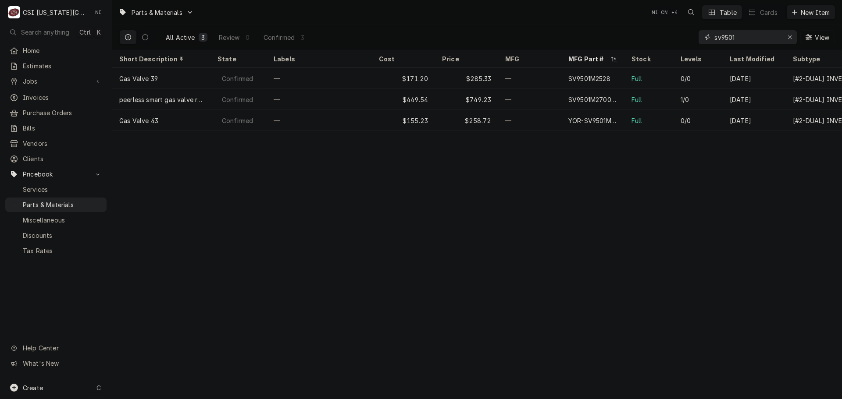
drag, startPoint x: 660, startPoint y: 43, endPoint x: 640, endPoint y: 41, distance: 20.2
click at [642, 43] on div "All Active 3 Review 0 Confirmed 3 sv9501 View" at bounding box center [476, 37] width 715 height 25
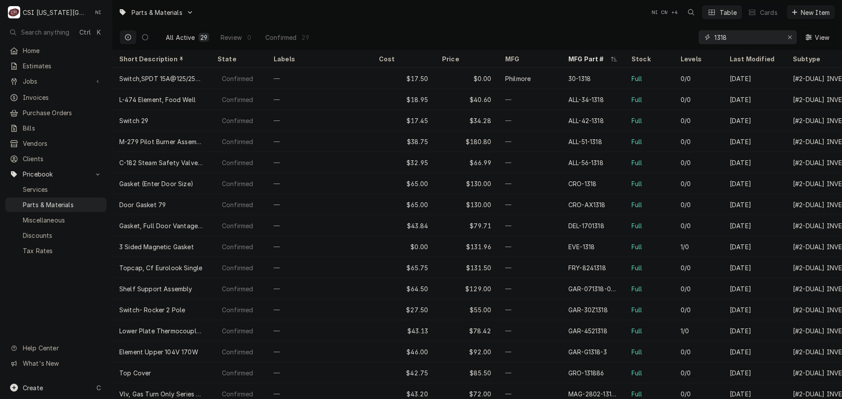
drag, startPoint x: 731, startPoint y: 39, endPoint x: 651, endPoint y: 41, distance: 79.4
click at [653, 42] on div "All Active 29 Review 0 Confirmed 29 1318 View" at bounding box center [476, 37] width 715 height 25
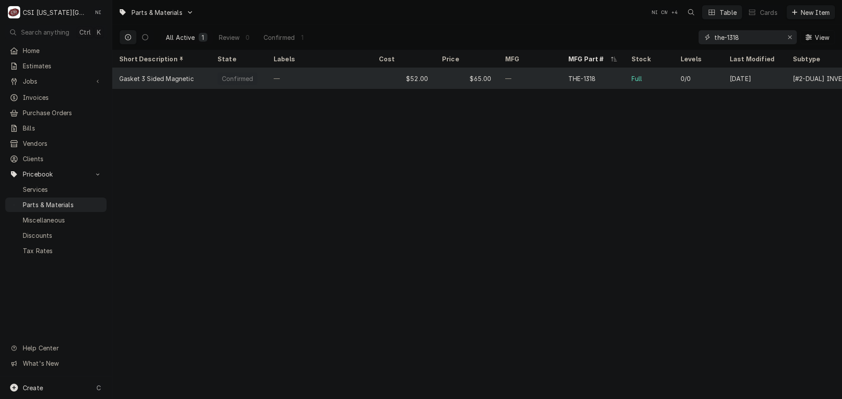
type input "the-1318"
click at [535, 78] on div "—" at bounding box center [529, 78] width 63 height 21
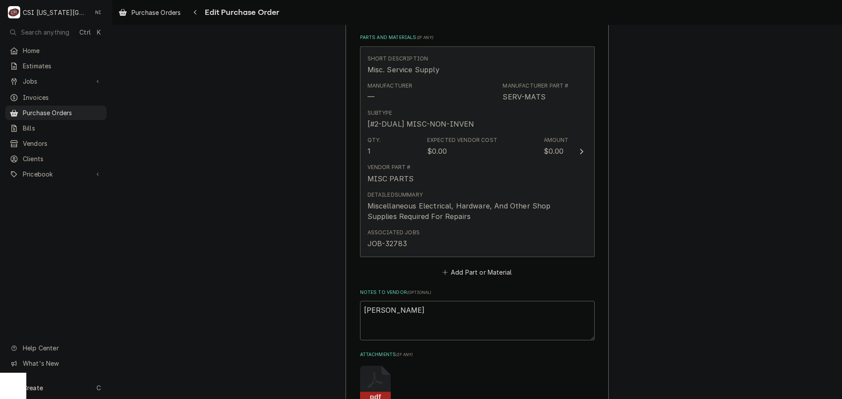
scroll to position [438, 0]
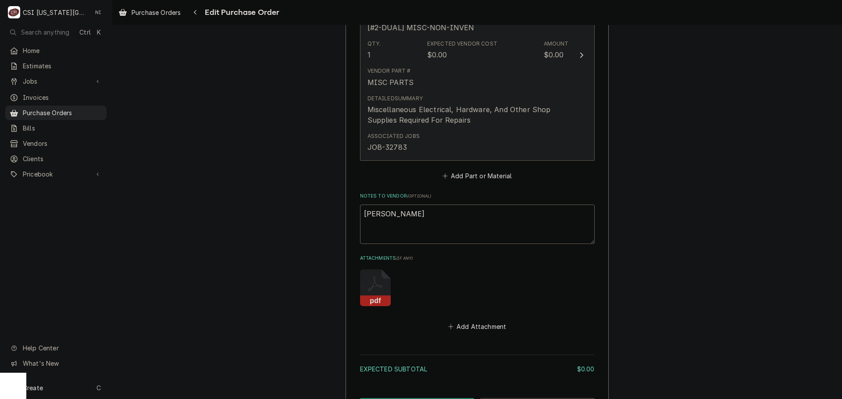
click at [482, 128] on div "Detailed Summary Miscellaneous Electrical, Hardware, And Other Shop Supplies Re…" at bounding box center [467, 110] width 201 height 38
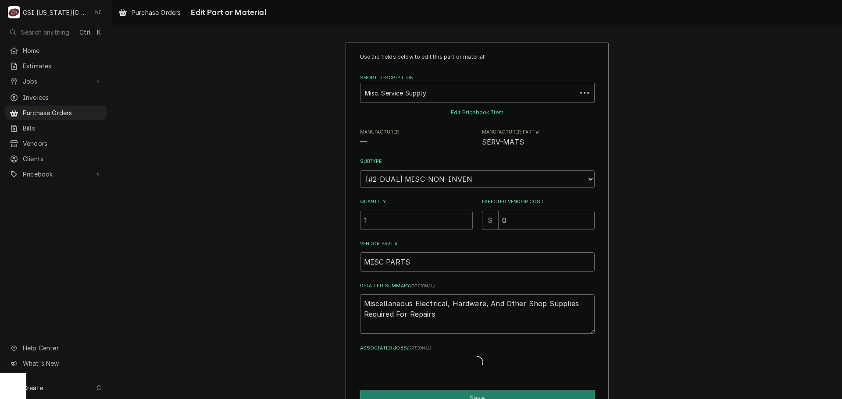
type textarea "x"
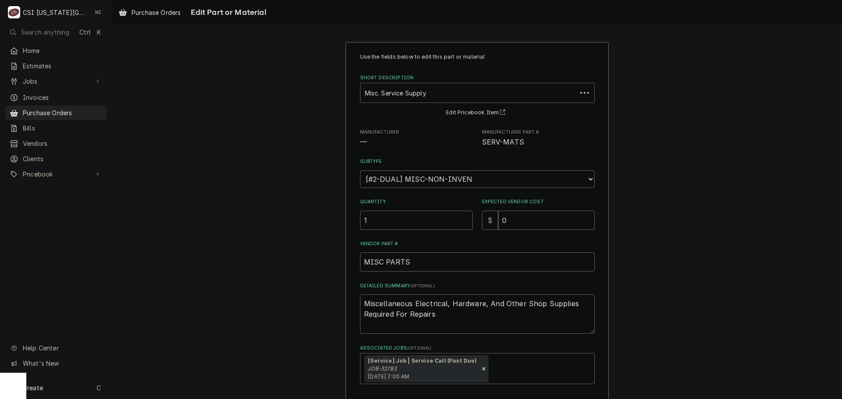
click at [431, 92] on div "Short Description" at bounding box center [468, 93] width 207 height 16
paste input "SV9501M2700/B"
type input "SV9501M2700/B"
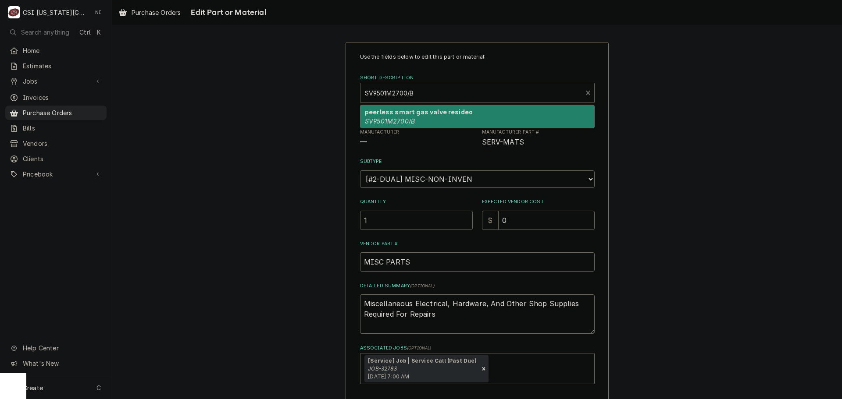
click at [403, 115] on strong "peerless smart gas valve resideo" at bounding box center [419, 111] width 108 height 7
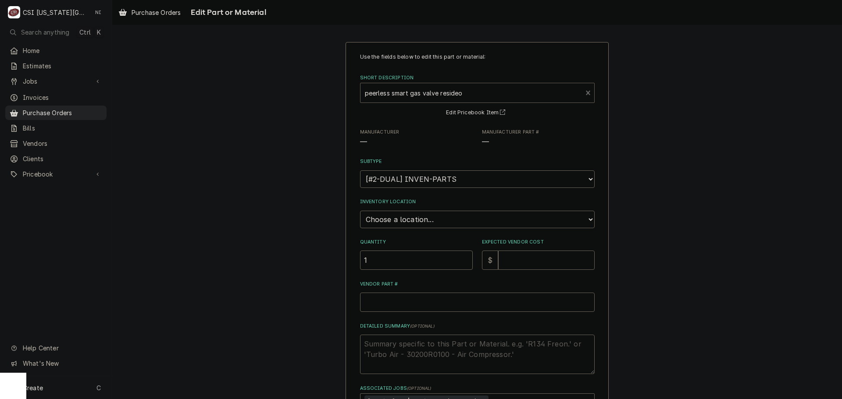
type textarea "x"
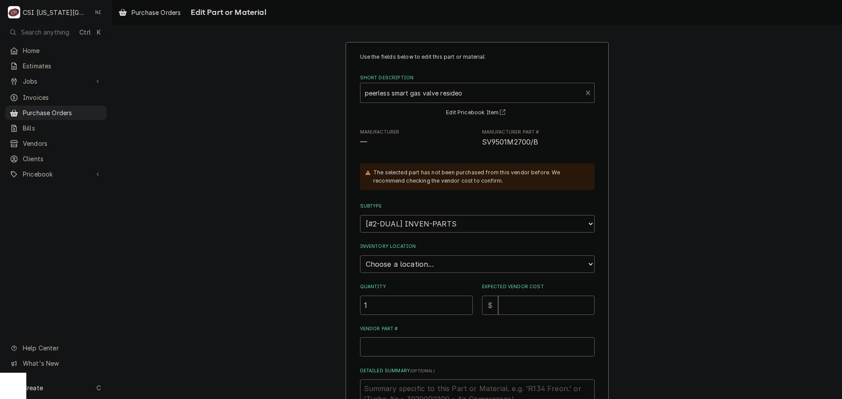
drag, startPoint x: 416, startPoint y: 258, endPoint x: 419, endPoint y: 262, distance: 5.0
click at [416, 259] on select "Choose a location... 00 | KC WAREHOUSE 00 | MAIN WAREHOUSE 01 | BRIAN BREAZIER …" at bounding box center [477, 265] width 235 height 18
select select "2778"
click at [360, 256] on select "Choose a location... 00 | KC WAREHOUSE 00 | MAIN WAREHOUSE 01 | BRIAN BREAZIER …" at bounding box center [477, 265] width 235 height 18
click at [524, 308] on input "Expected Vendor Cost" at bounding box center [546, 305] width 96 height 19
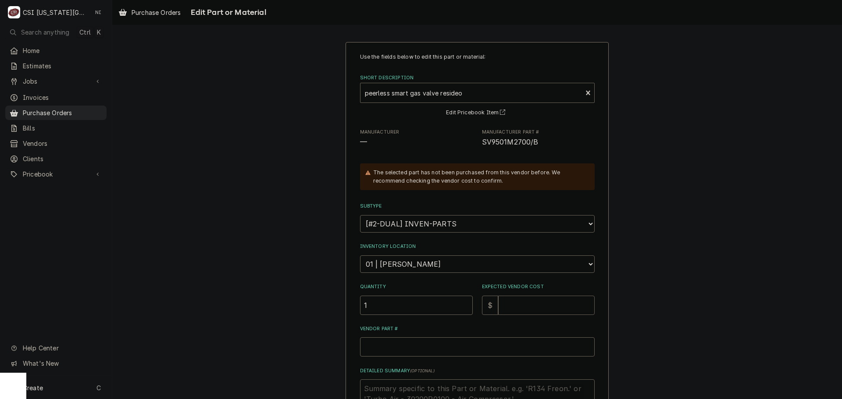
type textarea "x"
type input "4"
type textarea "x"
type input "44"
type textarea "x"
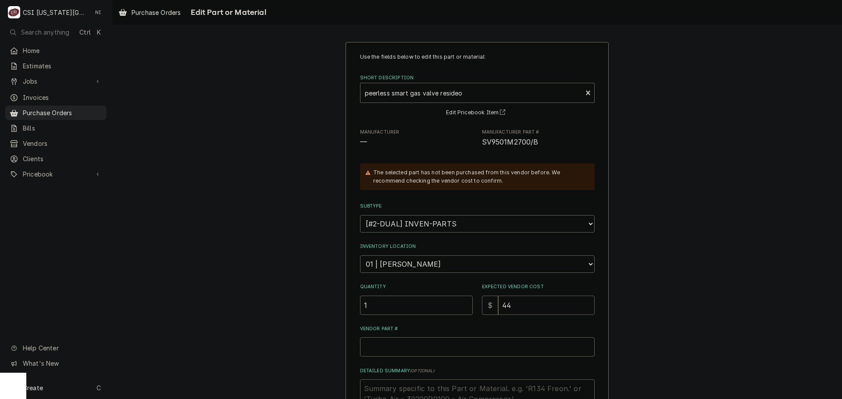
type input "449"
type textarea "x"
type input "449.5"
type textarea "x"
type input "449.54"
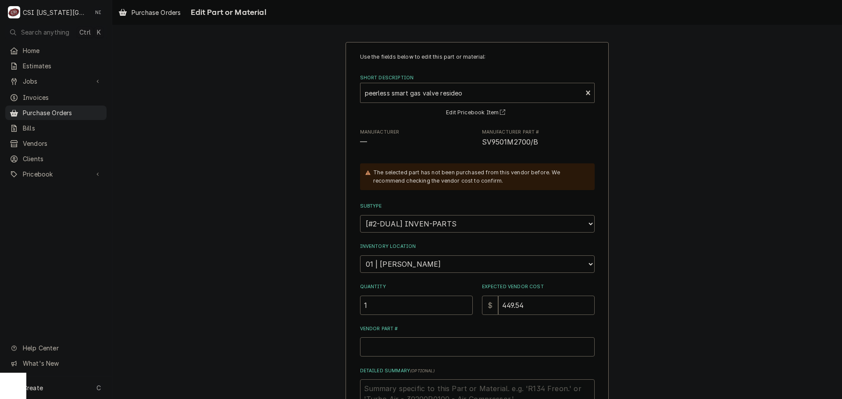
drag, startPoint x: 469, startPoint y: 337, endPoint x: 467, endPoint y: 341, distance: 4.7
click at [469, 339] on div "Vendor Part #" at bounding box center [477, 341] width 235 height 31
click at [467, 342] on input "Vendor Part #" at bounding box center [477, 347] width 235 height 19
paste input "SV9501M2700/B"
type textarea "x"
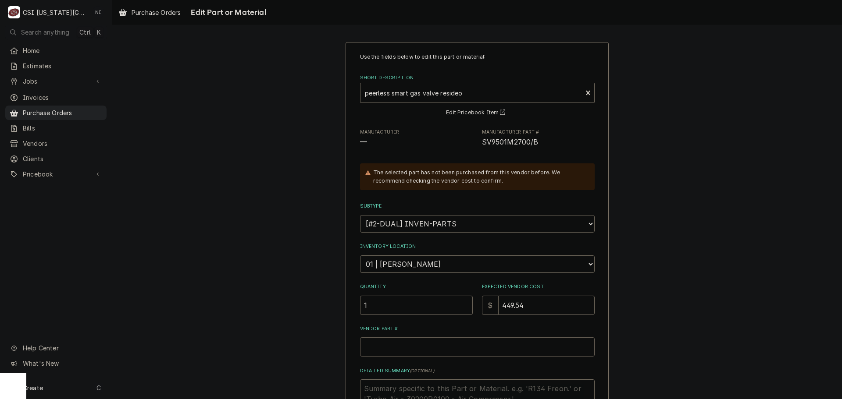
type input "SV9501M2700/B"
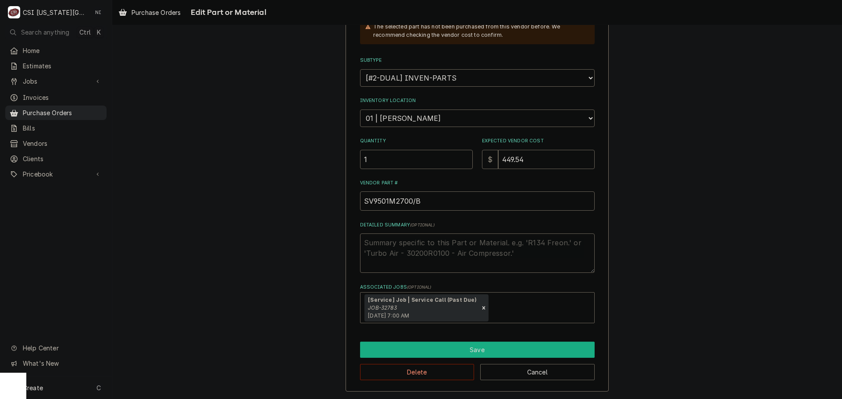
click at [442, 353] on button "Save" at bounding box center [477, 350] width 235 height 16
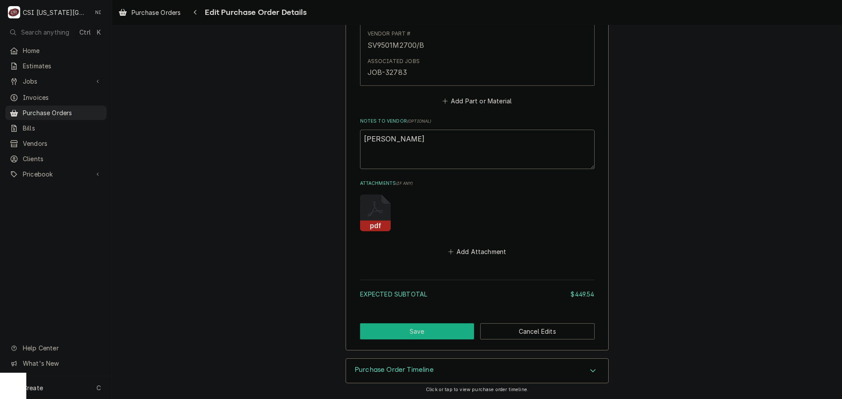
scroll to position [503, 0]
click at [441, 334] on button "Save" at bounding box center [417, 331] width 114 height 16
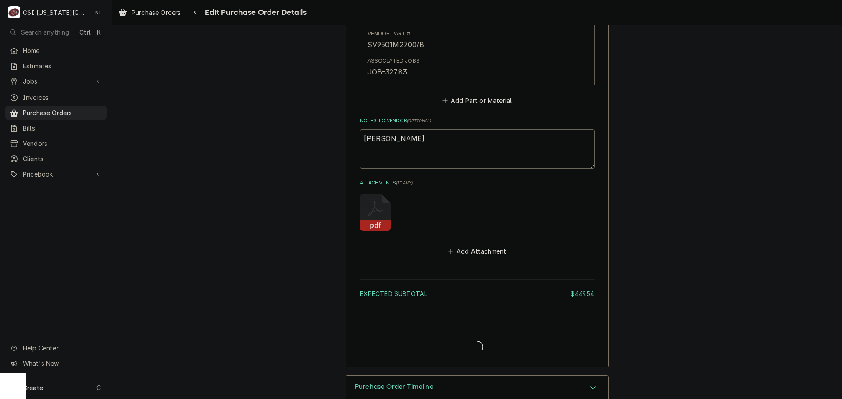
type textarea "x"
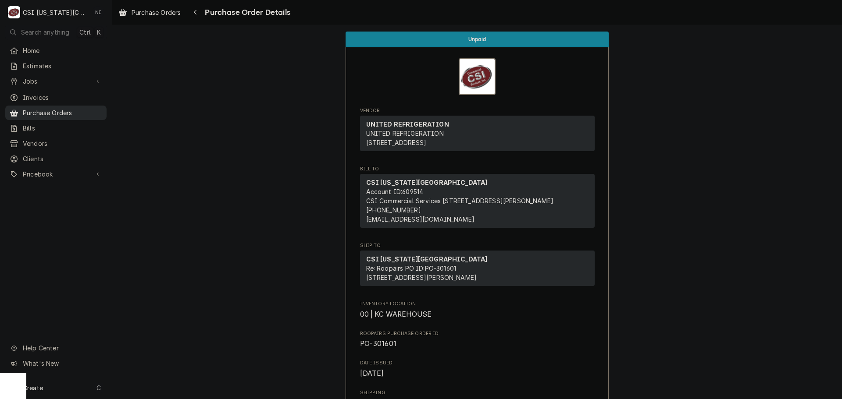
click at [93, 108] on span "Purchase Orders" at bounding box center [62, 112] width 79 height 9
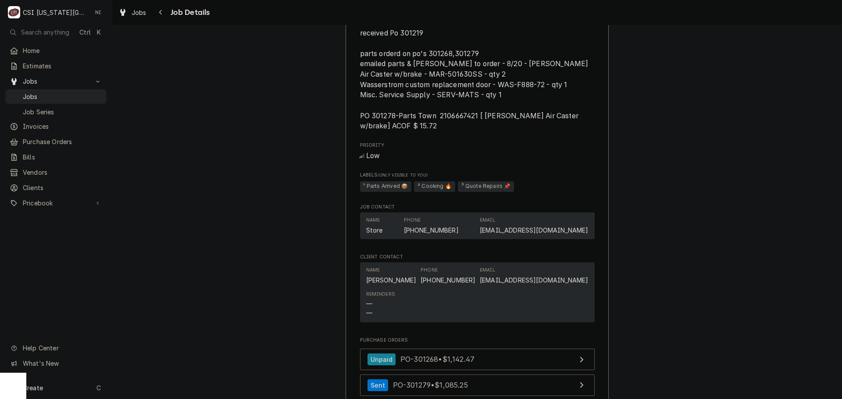
scroll to position [1412, 0]
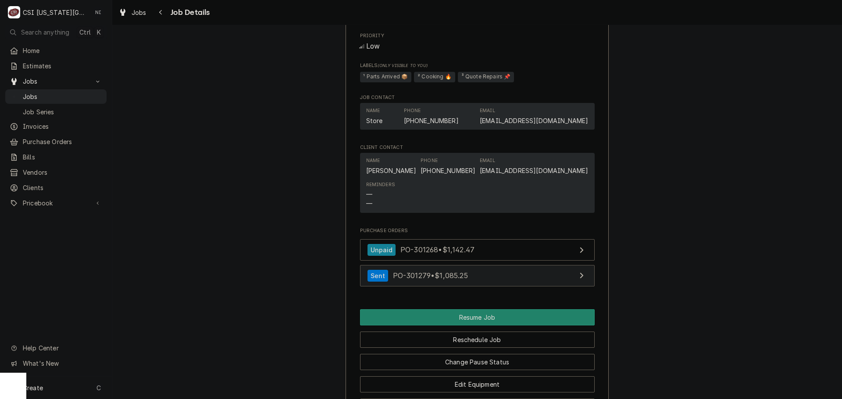
click at [487, 287] on link "Sent PO-301279 • $1,085.25" at bounding box center [477, 275] width 235 height 21
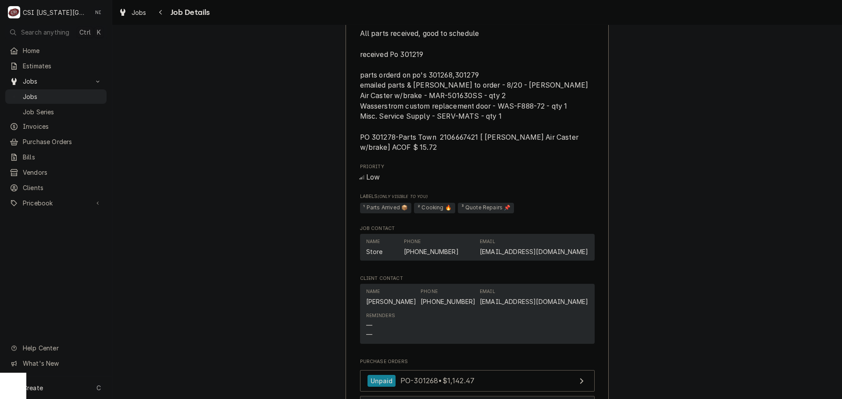
scroll to position [1281, 0]
click at [92, 94] on span "Jobs" at bounding box center [62, 96] width 79 height 9
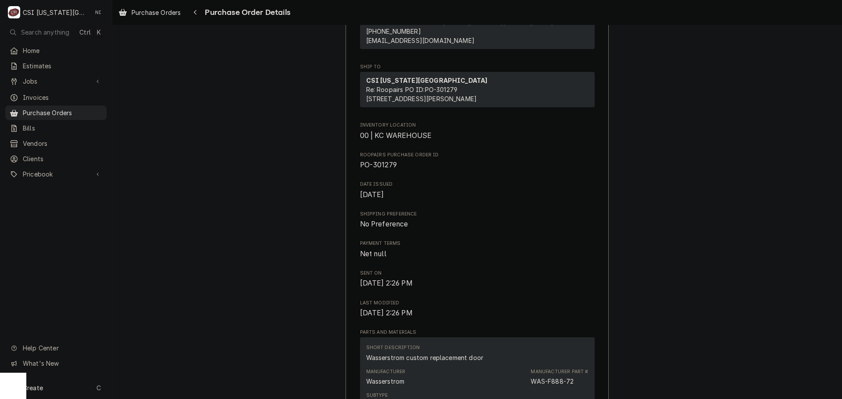
scroll to position [44, 0]
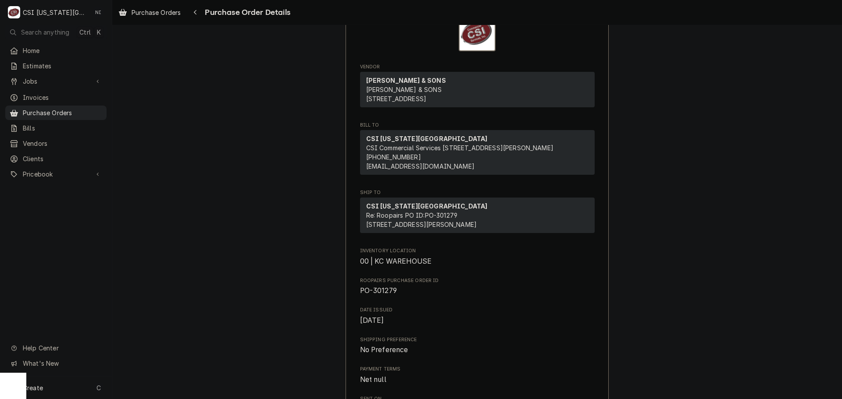
click at [378, 295] on span "PO-301279" at bounding box center [378, 291] width 37 height 8
copy span "301279"
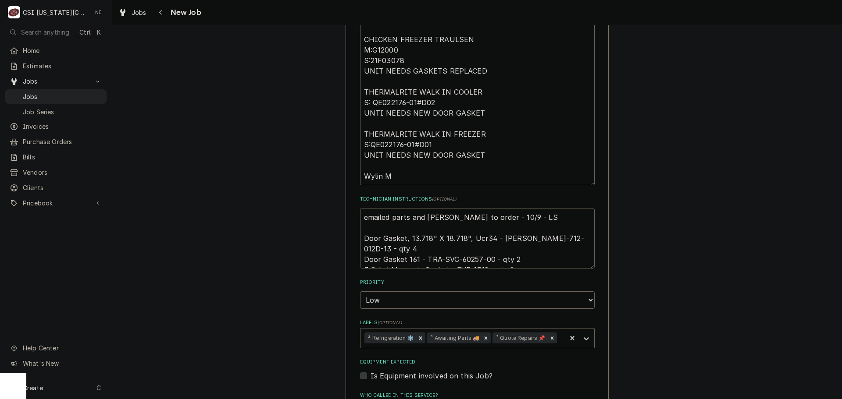
scroll to position [701, 0]
drag, startPoint x: 488, startPoint y: 235, endPoint x: 426, endPoint y: 238, distance: 62.3
click at [426, 238] on textarea "emailed parts and [PERSON_NAME] to order - 10/9 - LS Door Gasket, 13.718" X 18.…" at bounding box center [477, 236] width 235 height 60
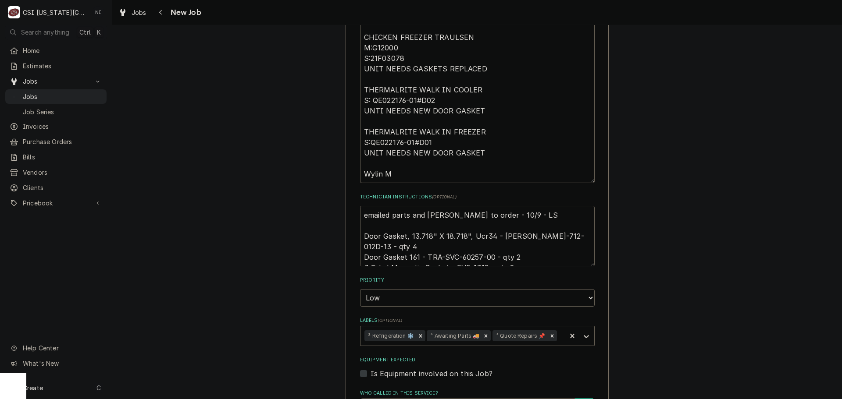
click at [637, 209] on div "Use the fields below to edit this job: Client Details Client KMO BURGER LLC-WHA…" at bounding box center [476, 26] width 729 height 1387
drag, startPoint x: 483, startPoint y: 245, endPoint x: 470, endPoint y: 248, distance: 12.9
click at [470, 248] on textarea "emailed parts and lindy to order - 10/9 - LS Door Gasket, 13.718" X 18.718", Uc…" at bounding box center [477, 236] width 235 height 60
drag, startPoint x: 555, startPoint y: 227, endPoint x: 512, endPoint y: 227, distance: 42.5
click at [512, 227] on textarea "emailed parts and lindy to order - 10/9 - LS Door Gasket, 13.718" X 18.718", Uc…" at bounding box center [477, 236] width 235 height 60
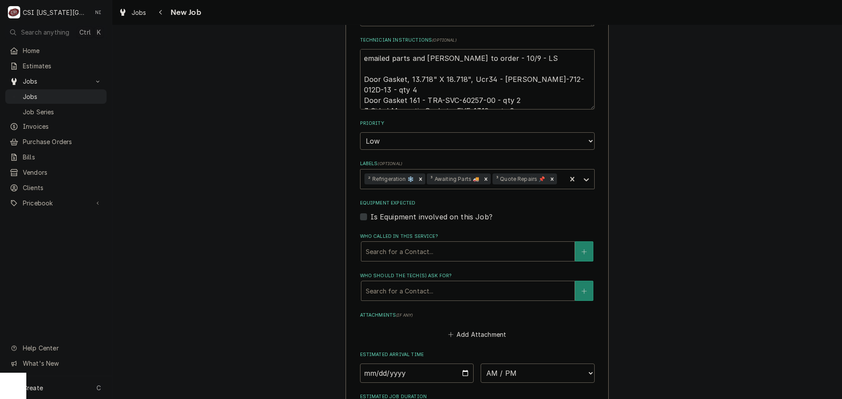
scroll to position [748, 0]
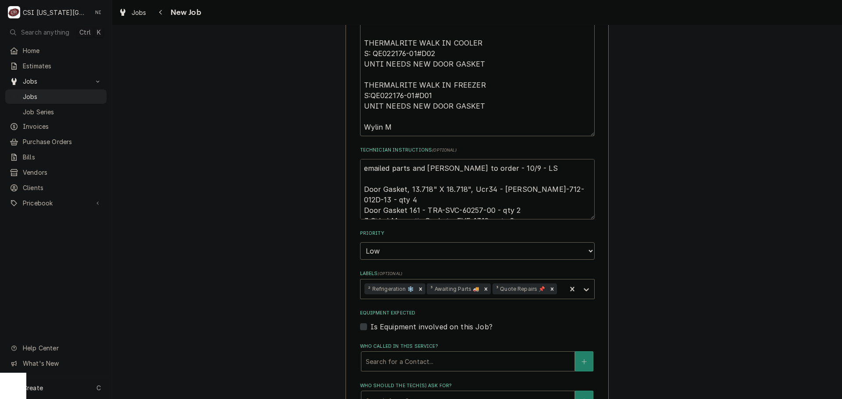
drag, startPoint x: 490, startPoint y: 189, endPoint x: 439, endPoint y: 185, distance: 51.4
click at [439, 185] on textarea "emailed parts and lindy to order - 10/9 - LS Door Gasket, 13.718" X 18.718", Uc…" at bounding box center [477, 189] width 235 height 60
drag, startPoint x: 484, startPoint y: 199, endPoint x: 361, endPoint y: 203, distance: 123.2
click at [361, 203] on textarea "emailed parts and lindy to order - 10/9 - LS Door Gasket, 13.718" X 18.718", Uc…" at bounding box center [477, 189] width 235 height 60
drag, startPoint x: 362, startPoint y: 156, endPoint x: 377, endPoint y: 185, distance: 32.2
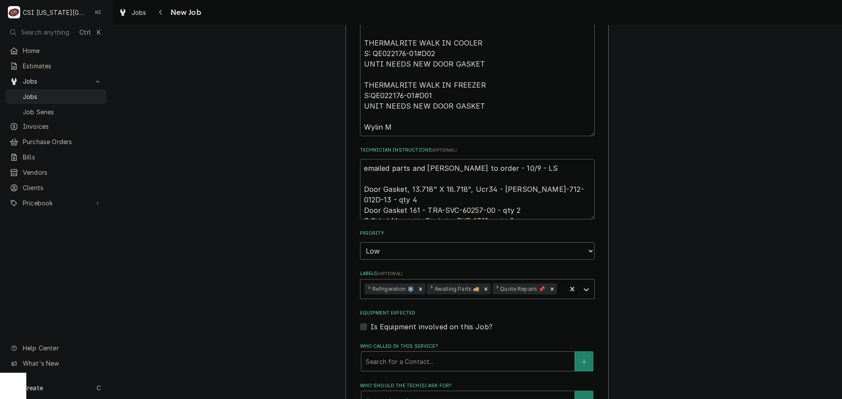
click at [362, 159] on textarea "emailed parts and lindy to order - 10/9 - LS Door Gasket, 13.718" X 18.718", Uc…" at bounding box center [477, 189] width 235 height 60
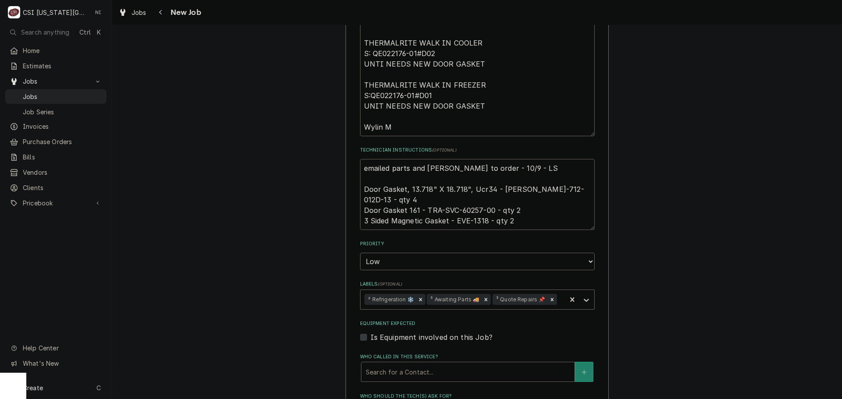
type textarea "x"
type textarea "emailed parts and lindy to order - 10/9 - LS Door Gasket, 13.718" X 18.718", Uc…"
type textarea "x"
type textarea "emailed parts and lindy to order - 10/9 - LS Door Gasket, 13.718" X 18.718", Uc…"
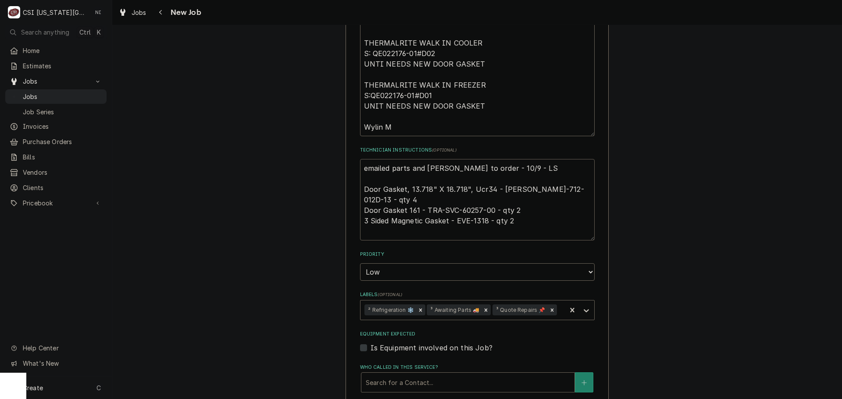
click at [370, 159] on textarea "emailed parts and lindy to order - 10/9 - LS Door Gasket, 13.718" X 18.718", Uc…" at bounding box center [477, 200] width 235 height 82
type textarea "x"
type textarea "p emailed parts and lindy to order - 10/9 - LS Door Gasket, 13.718" X 18.718", …"
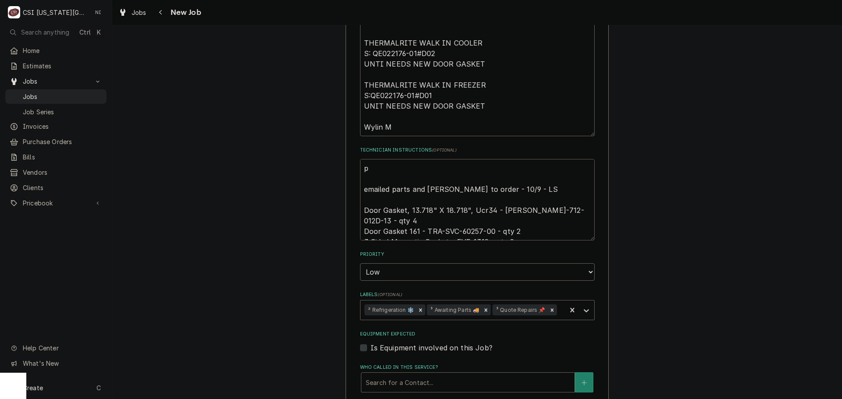
type textarea "x"
type textarea "par emailed parts and lindy to order - 10/9 - LS Door Gasket, 13.718" X 18.718"…"
type textarea "x"
type textarea "parst emailed parts and lindy to order - 10/9 - LS Door Gasket, 13.718" X 18.71…"
type textarea "x"
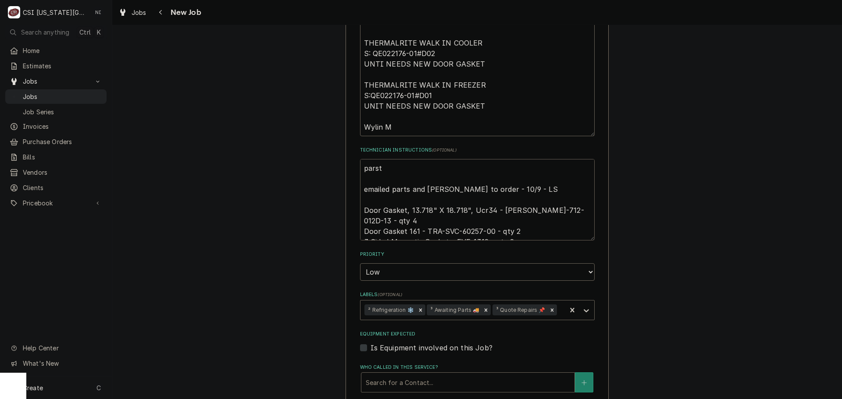
type textarea "parst emailed parts and lindy to order - 10/9 - LS Door Gasket, 13.718" X 18.71…"
type textarea "x"
type textarea "parst emailed parts and lindy to order - 10/9 - LS Door Gasket, 13.718" X 18.71…"
type textarea "x"
type textarea "pars emailed parts and lindy to order - 10/9 - LS Door Gasket, 13.718" X 18.718…"
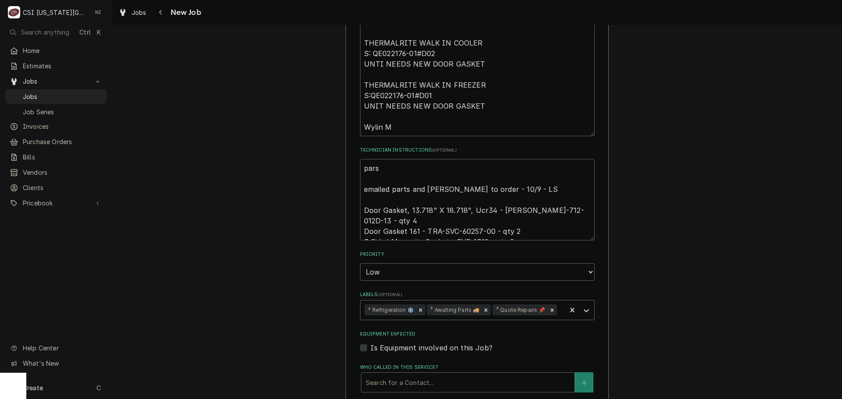
type textarea "x"
type textarea "par emailed parts and lindy to order - 10/9 - LS Door Gasket, 13.718" X 18.718"…"
type textarea "x"
type textarea "pa emailed parts and lindy to order - 10/9 - LS Door Gasket, 13.718" X 18.718",…"
type textarea "x"
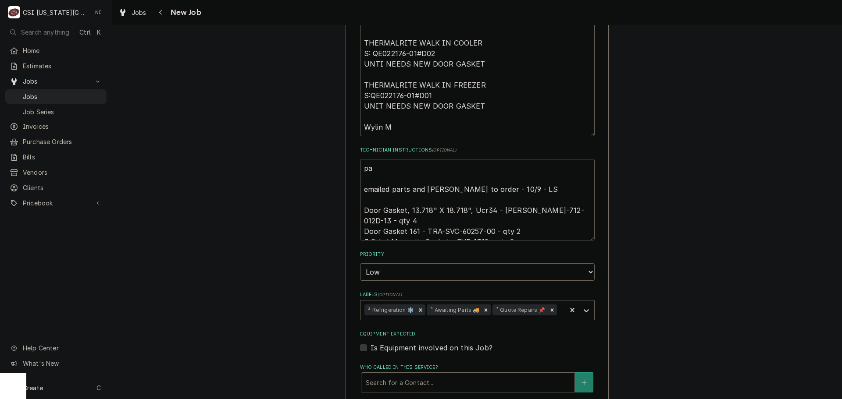
type textarea "p emailed parts and lindy to order - 10/9 - LS Door Gasket, 13.718" X 18.718", …"
type textarea "x"
type textarea "emailed parts and lindy to order - 10/9 - LS Door Gasket, 13.718" X 18.718", Uc…"
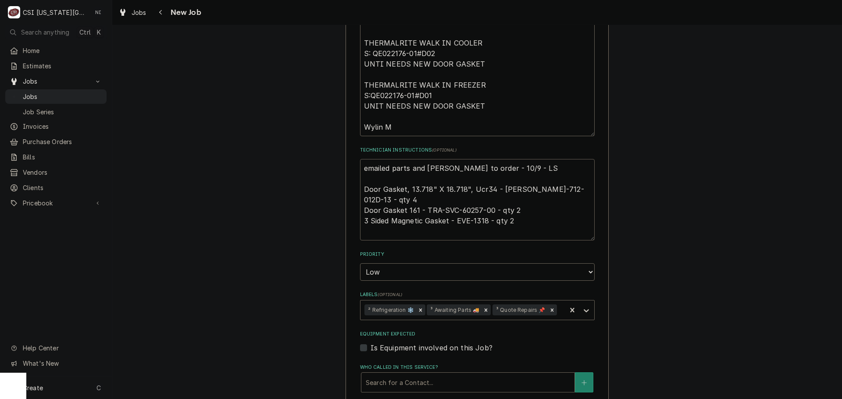
type textarea "x"
type textarea "P emailed parts and lindy to order - 10/9 - LS Door Gasket, 13.718" X 18.718", …"
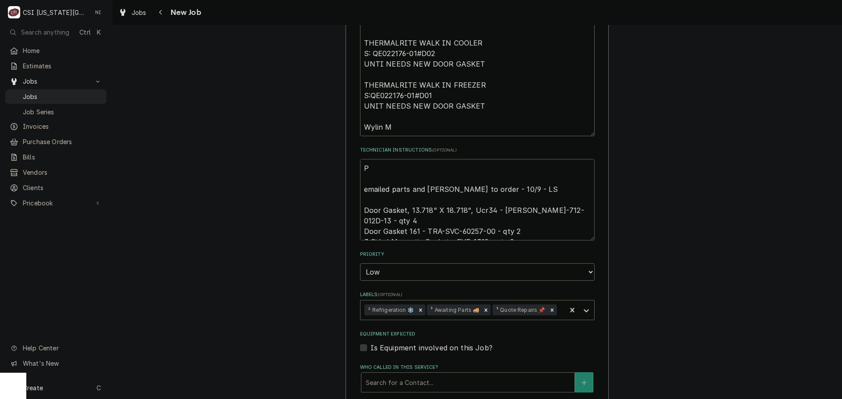
type textarea "x"
type textarea "Pa emailed parts and lindy to order - 10/9 - LS Door Gasket, 13.718" X 18.718",…"
type textarea "x"
type textarea "Par emailed parts and lindy to order - 10/9 - LS Door Gasket, 13.718" X 18.718"…"
type textarea "x"
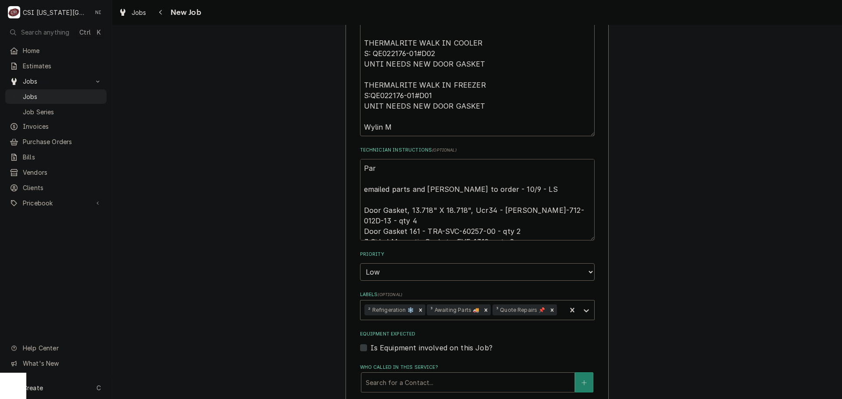
type textarea "Part emailed parts and lindy to order - 10/9 - LS Door Gasket, 13.718" X 18.718…"
type textarea "x"
type textarea "Parts emailed parts and lindy to order - 10/9 - LS Door Gasket, 13.718" X 18.71…"
type textarea "x"
type textarea "Parts emailed parts and lindy to order - 10/9 - LS Door Gasket, 13.718" X 18.71…"
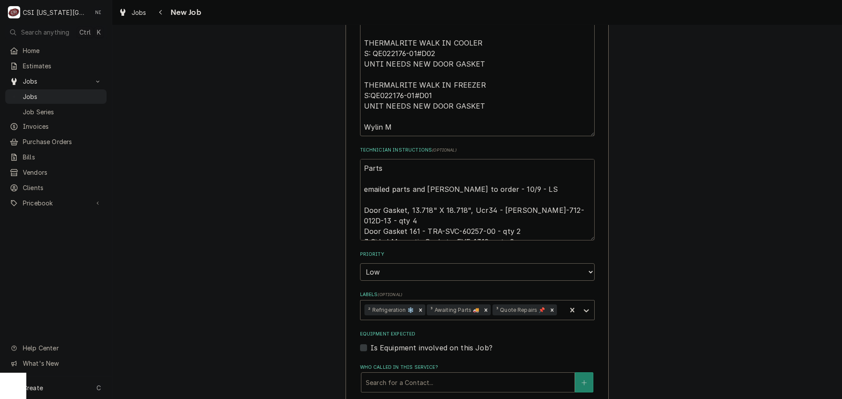
type textarea "x"
type textarea "Parts t emailed parts and lindy to order - 10/9 - LS Door Gasket, 13.718" X 18.…"
type textarea "x"
type textarea "Parts to emailed parts and lindy to order - 10/9 - LS Door Gasket, 13.718" X 18…"
type textarea "x"
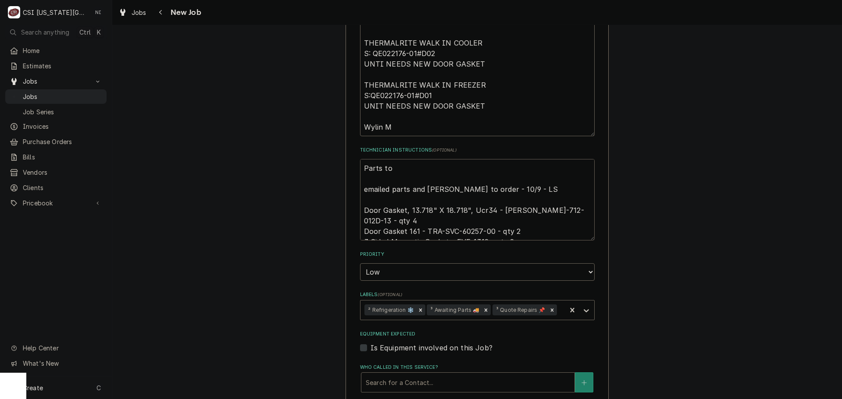
type textarea "Parts t emailed parts and lindy to order - 10/9 - LS Door Gasket, 13.718" X 18.…"
type textarea "x"
type textarea "Parts emailed parts and lindy to order - 10/9 - LS Door Gasket, 13.718" X 18.71…"
type textarea "x"
type textarea "Parts or emailed parts and lindy to order - 10/9 - LS Door Gasket, 13.718" X 18…"
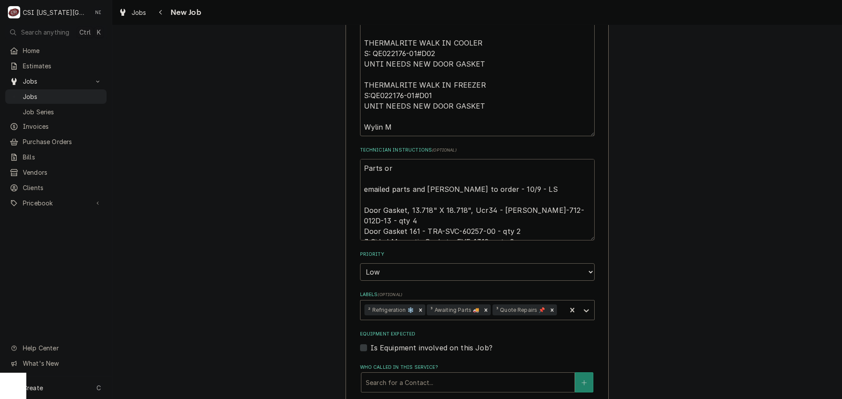
type textarea "x"
type textarea "Parts ord emailed parts and lindy to order - 10/9 - LS Door Gasket, 13.718" X 1…"
type textarea "x"
type textarea "Parts order emailed parts and lindy to order - 10/9 - LS Door Gasket, 13.718" X…"
type textarea "x"
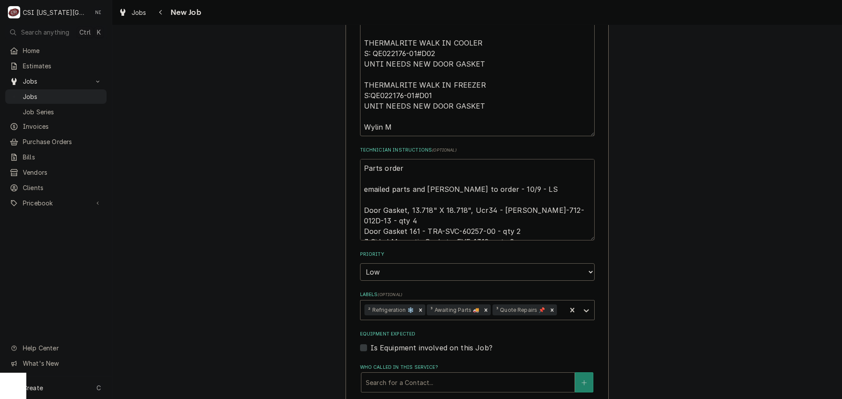
type textarea "Parts ordere emailed parts and lindy to order - 10/9 - LS Door Gasket, 13.718" …"
type textarea "x"
type textarea "Parts ordered emailed parts and lindy to order - 10/9 - LS Door Gasket, 13.718"…"
type textarea "x"
type textarea "Parts ordered emailed parts and lindy to order - 10/9 - LS Door Gasket, 13.718"…"
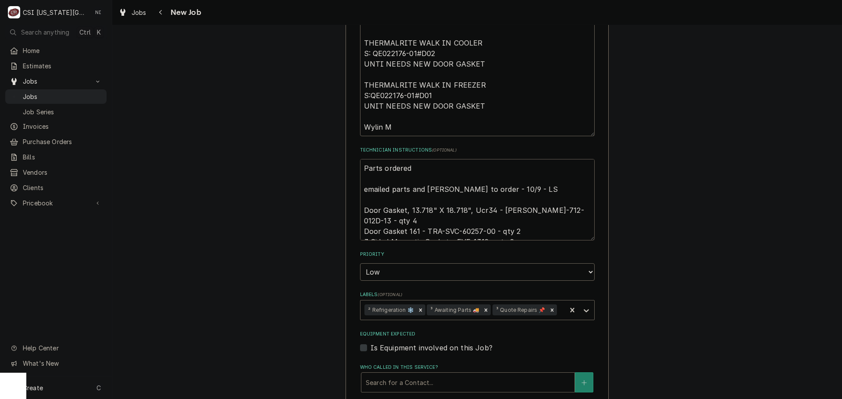
type textarea "x"
type textarea "Parts ordered o emailed parts and lindy to order - 10/9 - LS Door Gasket, 13.71…"
type textarea "x"
type textarea "Parts ordered on emailed parts and lindy to order - 10/9 - LS Door Gasket, 13.7…"
type textarea "x"
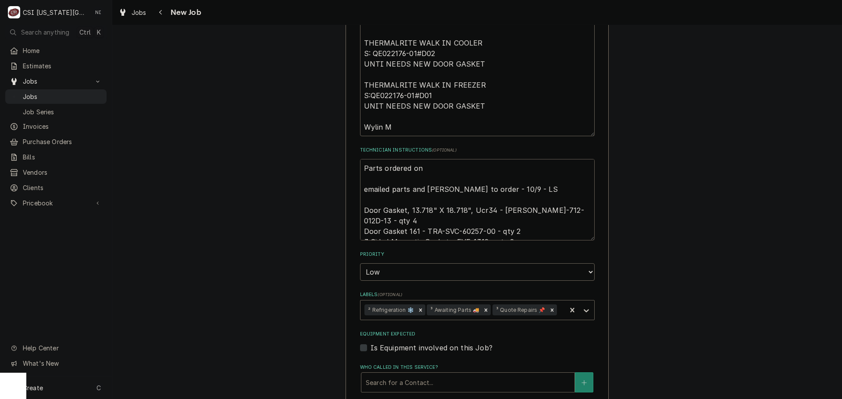
type textarea "Parts ordered on emailed parts and lindy to order - 10/9 - LS Door Gasket, 13.7…"
type textarea "x"
type textarea "Parts ordered on P emailed parts and lindy to order - 10/9 - LS Door Gasket, 13…"
type textarea "x"
type textarea "Parts ordered on Po emailed parts and lindy to order - 10/9 - LS Door Gasket, 1…"
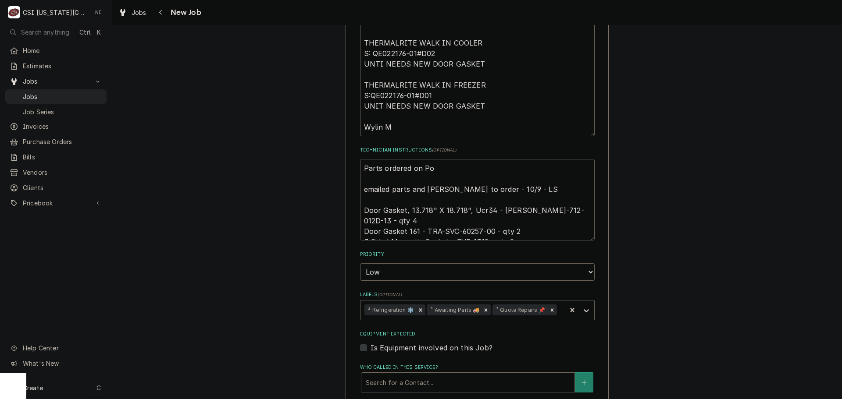
type textarea "x"
type textarea "Parts ordered on Po emailed parts and lindy to order - 10/9 - LS Door Gasket, 1…"
type textarea "x"
type textarea "Parts ordered on Po 3 emailed parts and lindy to order - 10/9 - LS Door Gasket,…"
type textarea "x"
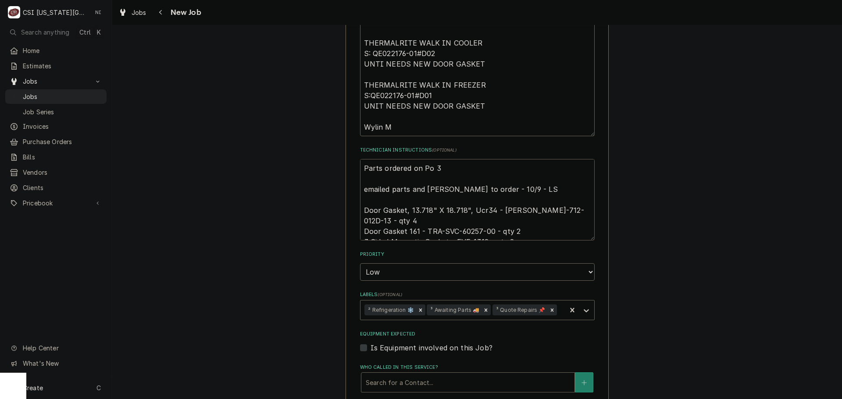
type textarea "Parts ordered on Po 30 emailed parts and lindy to order - 10/9 - LS Door Gasket…"
type textarea "x"
type textarea "Parts ordered on Po 301 emailed parts and lindy to order - 10/9 - LS Door Gaske…"
type textarea "x"
type textarea "Parts ordered on Po 3017 emailed parts and lindy to order - 10/9 - LS Door Gask…"
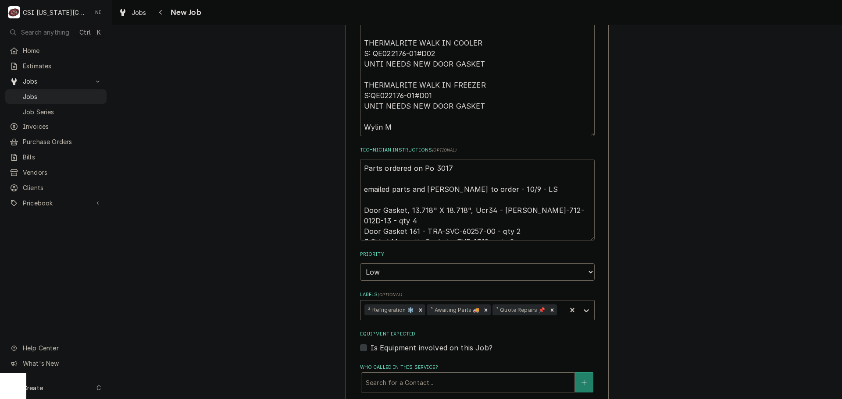
type textarea "x"
type textarea "Parts ordered on Po 30175 emailed parts and lindy to order - 10/9 - LS Door Gas…"
type textarea "x"
type textarea "Parts ordered on Po 301750 emailed parts and lindy to order - 10/9 - LS Door Ga…"
type textarea "x"
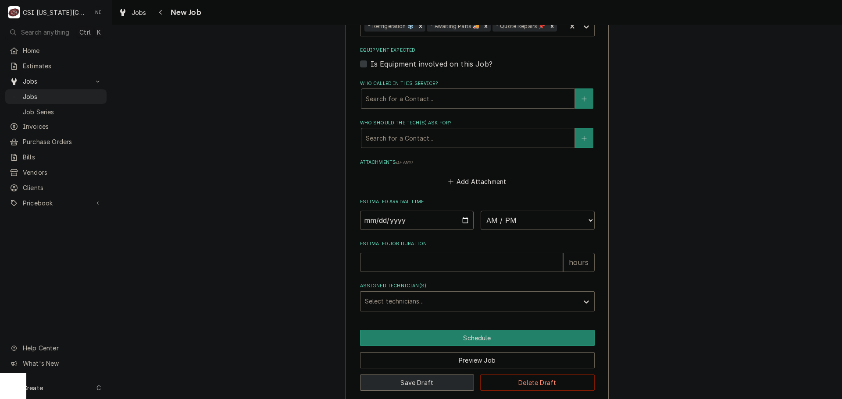
type textarea "Parts ordered on Po 301750 emailed parts and lindy to order - 10/9 - LS Door Ga…"
click at [441, 375] on button "Save Draft" at bounding box center [417, 383] width 114 height 16
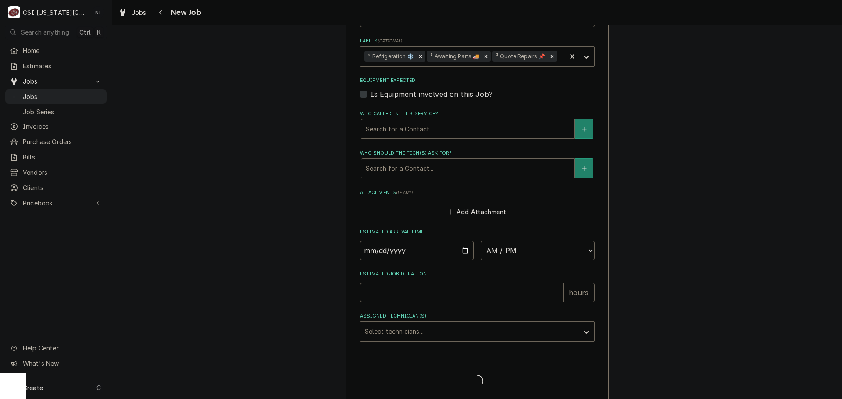
type textarea "x"
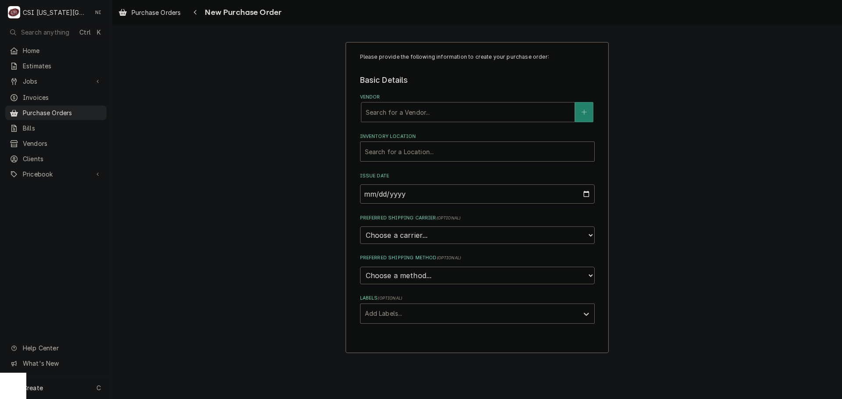
click at [401, 116] on div "Vendor" at bounding box center [468, 112] width 204 height 16
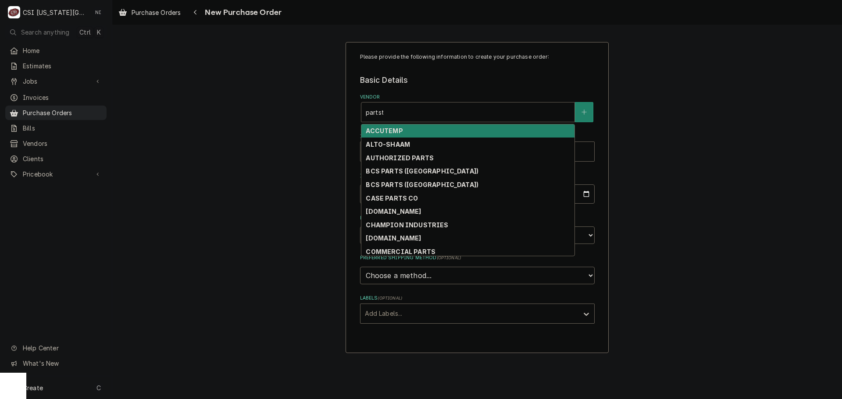
type input "[GEOGRAPHIC_DATA]"
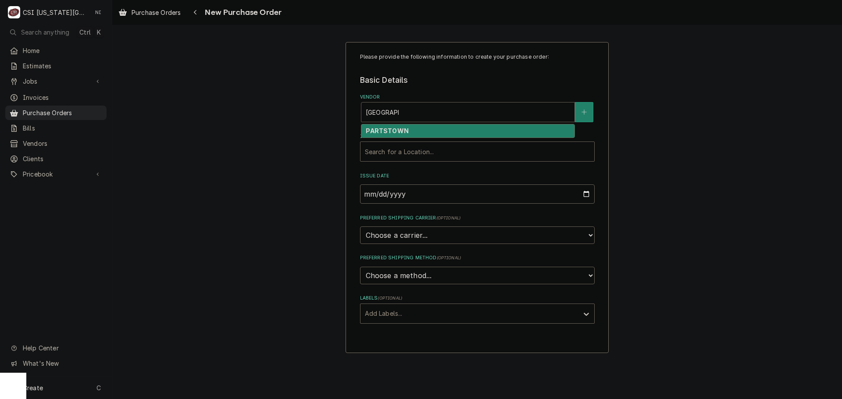
click at [431, 132] on div "PARTSTOWN" at bounding box center [467, 132] width 213 height 14
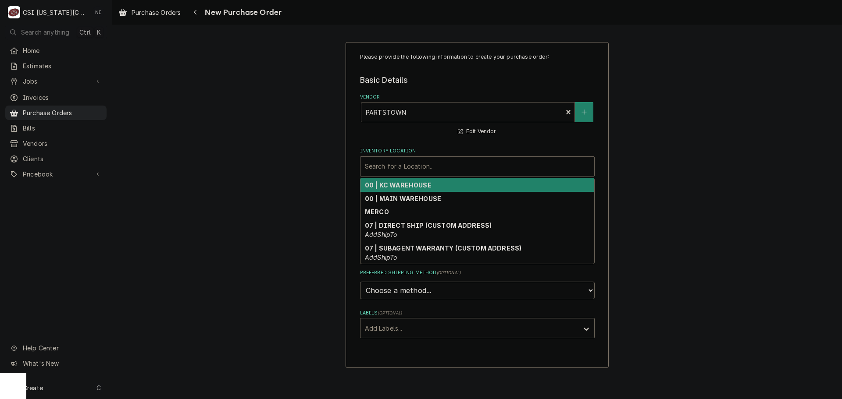
click at [411, 165] on div "Inventory Location" at bounding box center [477, 167] width 225 height 16
click at [410, 187] on strong "00 | KC WAREHOUSE" at bounding box center [398, 184] width 67 height 7
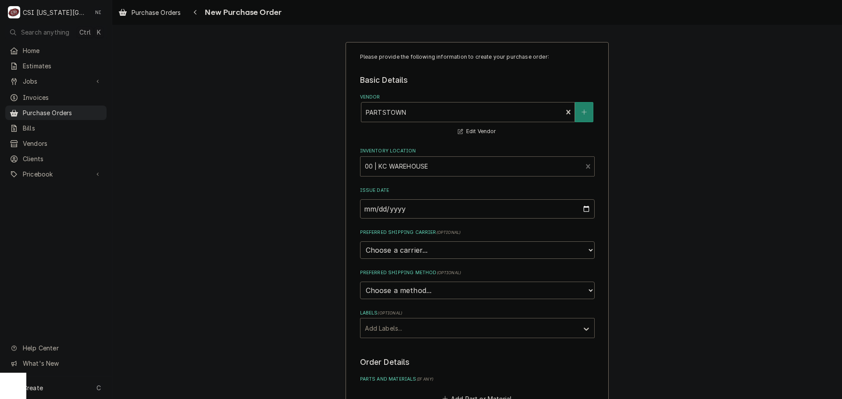
click at [430, 324] on div "Labels" at bounding box center [469, 328] width 209 height 16
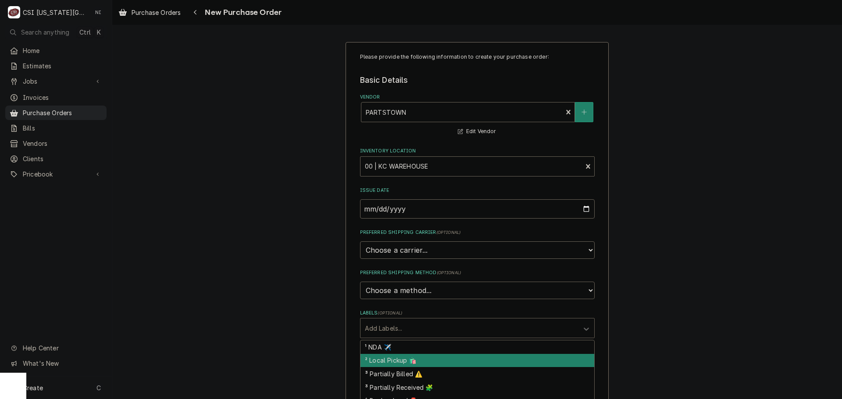
click at [398, 361] on div "² Local Pickup 🛍️" at bounding box center [477, 361] width 234 height 14
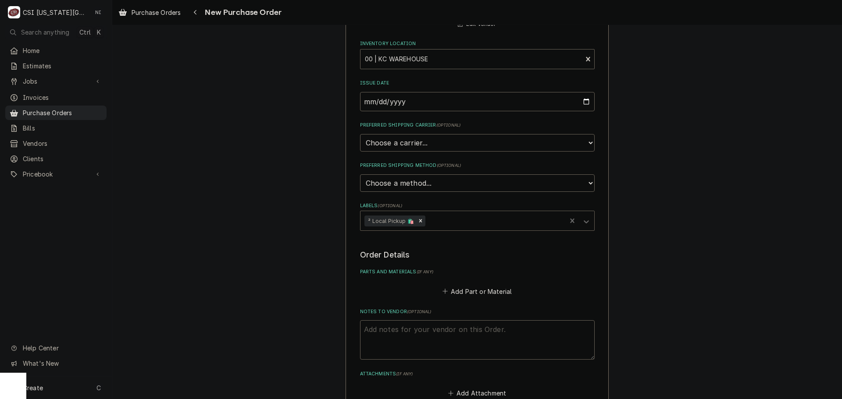
scroll to position [219, 0]
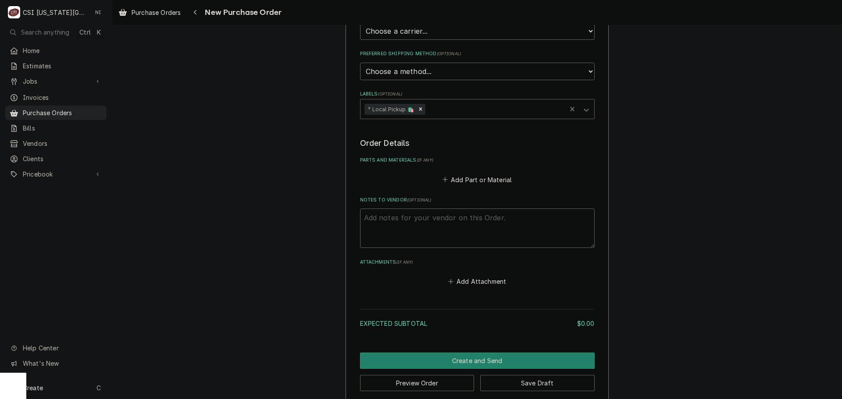
click at [421, 105] on div "² Local Pickup 🛍️" at bounding box center [463, 109] width 206 height 19
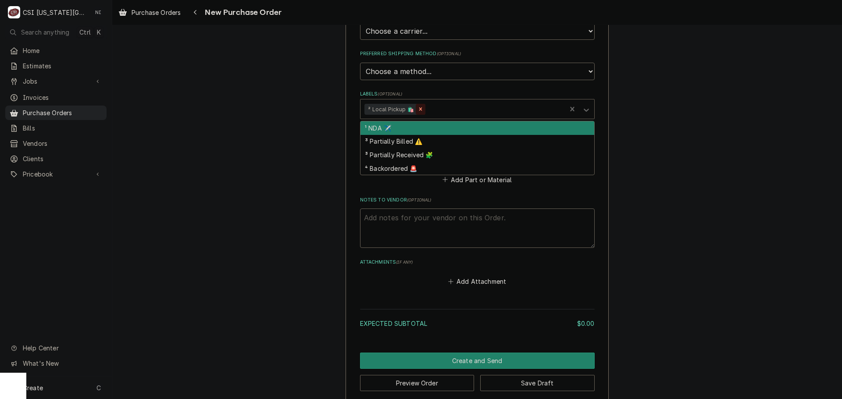
click at [417, 109] on icon "Remove ² Local Pickup 🛍️" at bounding box center [420, 109] width 6 height 6
type textarea "x"
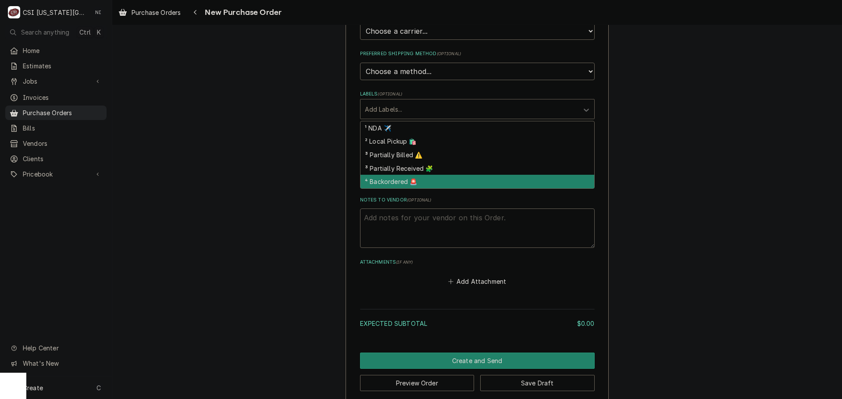
click at [472, 253] on fieldset "Order Details Parts and Materials ( if any ) Add Part or Material Notes to Vend…" at bounding box center [477, 213] width 235 height 150
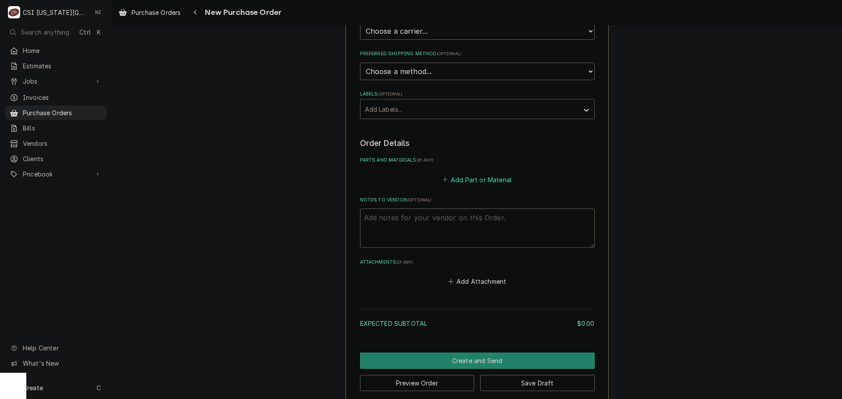
click at [469, 181] on button "Add Part or Material" at bounding box center [477, 180] width 72 height 12
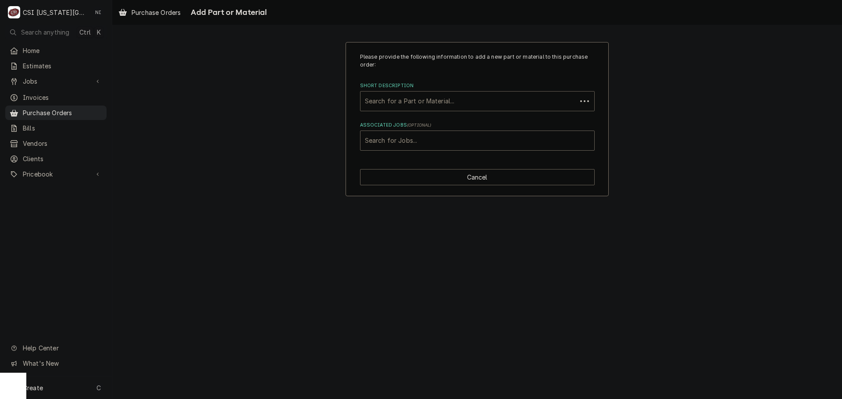
click at [455, 104] on div "Short Description" at bounding box center [468, 101] width 207 height 16
paste input "712-012D-13"
type input "712-012D-13"
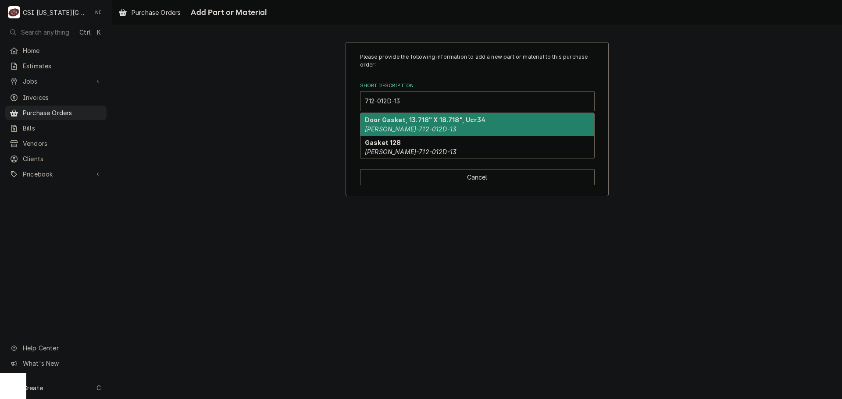
click at [439, 128] on div "Door Gasket, 13.718" X 18.718", Ucr34 BEV-712-012D-13" at bounding box center [477, 124] width 234 height 23
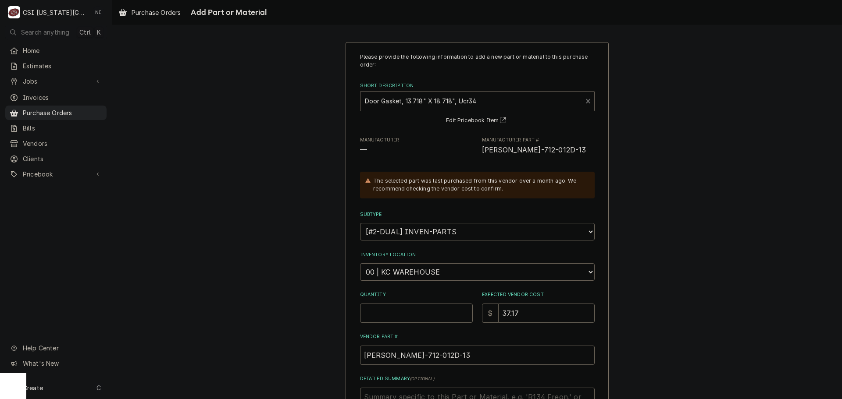
click at [444, 276] on select "Choose a location... 00 | KC WAREHOUSE 00 | MAIN WAREHOUSE 01 | BRIAN BREAZIER …" at bounding box center [477, 272] width 235 height 18
click at [360, 263] on select "Choose a location... 00 | KC WAREHOUSE 00 | MAIN WAREHOUSE 01 | BRIAN BREAZIER …" at bounding box center [477, 272] width 235 height 18
click at [403, 316] on input "Quantity" at bounding box center [416, 313] width 113 height 19
type textarea "x"
type input "1"
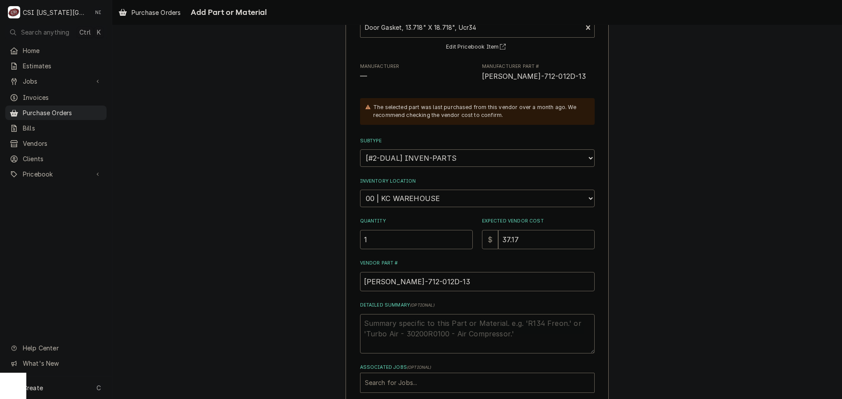
scroll to position [121, 0]
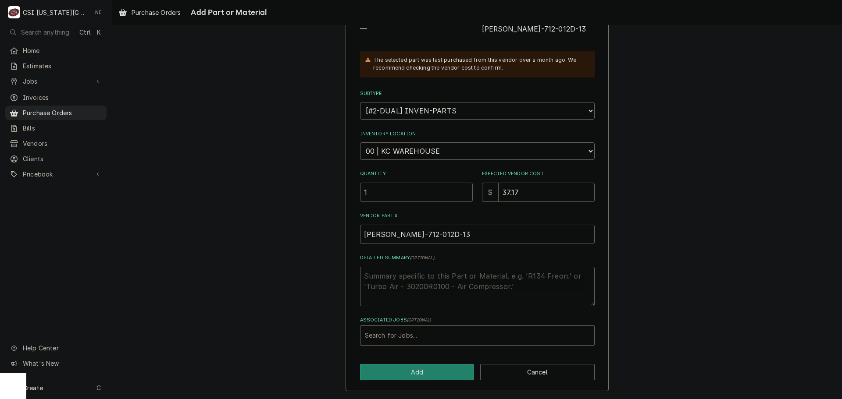
drag, startPoint x: 377, startPoint y: 194, endPoint x: 315, endPoint y: 193, distance: 62.3
click at [316, 194] on div "Please provide the following information to add a new part or material to this …" at bounding box center [476, 156] width 729 height 486
type textarea "x"
type input "4"
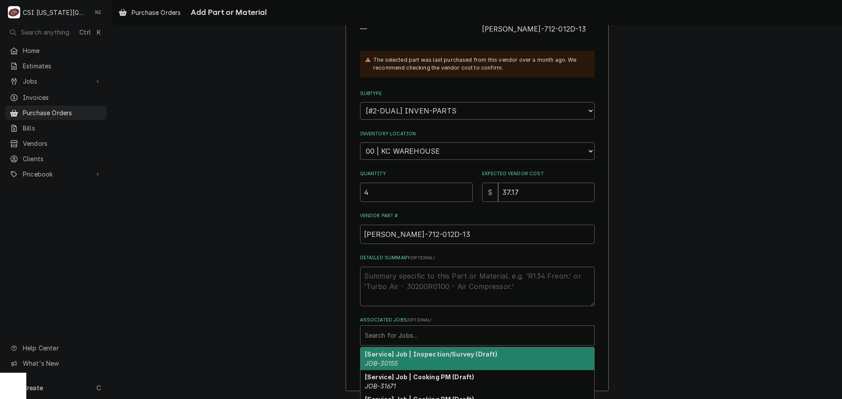
click at [433, 334] on div "Associated Jobs" at bounding box center [477, 336] width 225 height 16
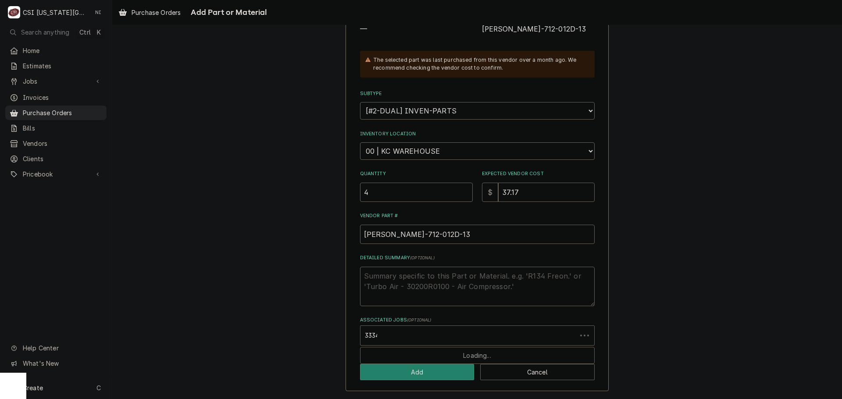
type input "33342"
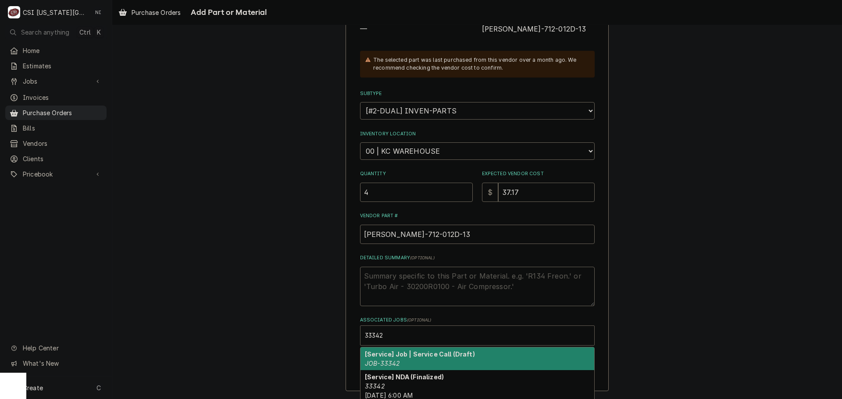
click at [409, 358] on div "[Service] Job | Service Call (Draft) JOB-33342" at bounding box center [477, 359] width 234 height 23
type textarea "x"
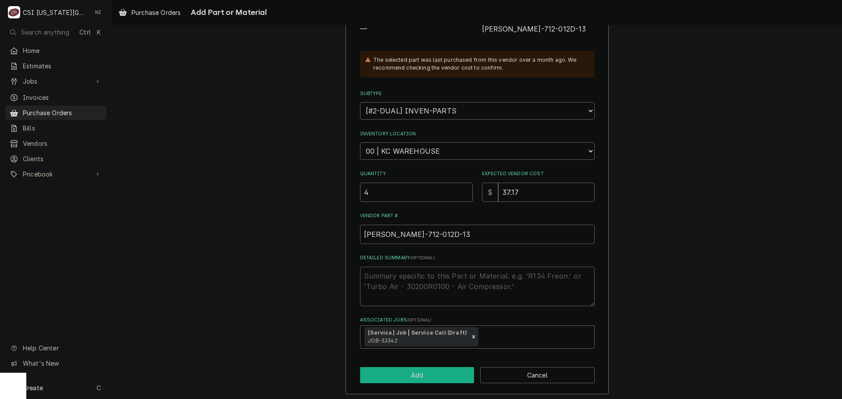
click at [410, 382] on button "Add" at bounding box center [417, 375] width 114 height 16
type textarea "x"
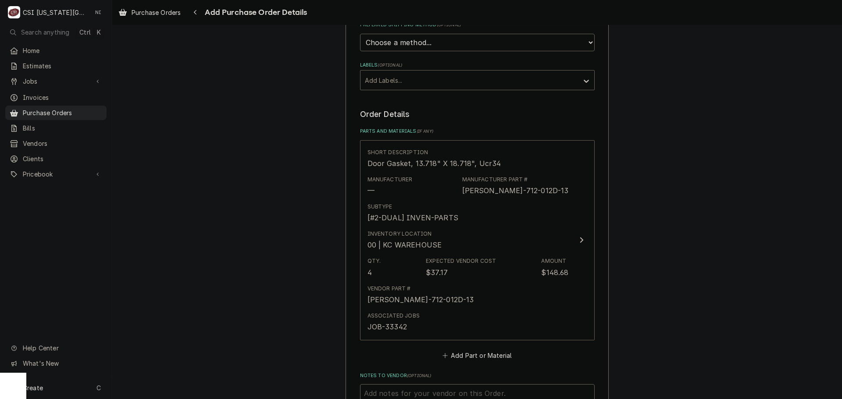
scroll to position [307, 0]
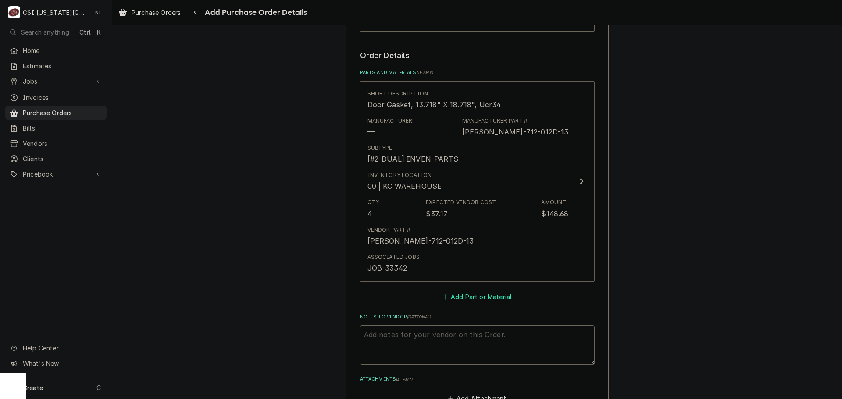
click at [471, 297] on button "Add Part or Material" at bounding box center [477, 297] width 72 height 12
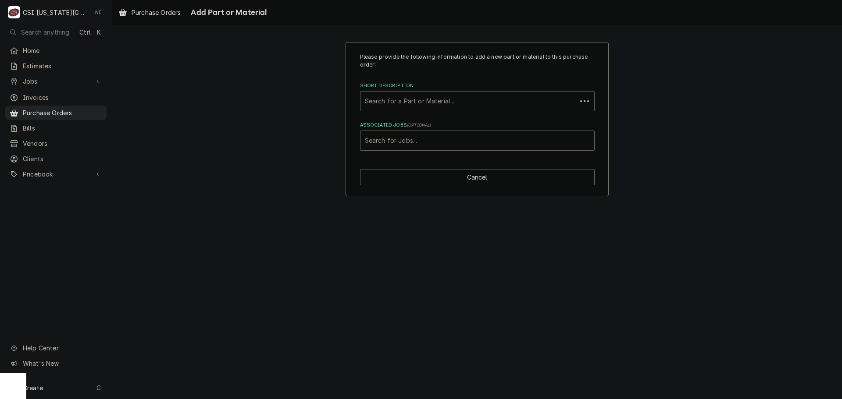
drag, startPoint x: 440, startPoint y: 113, endPoint x: 439, endPoint y: 95, distance: 18.0
click at [439, 93] on div "Search for a Part or Material..." at bounding box center [468, 101] width 216 height 19
paste input "SVC-60257-00"
type input "SVC-60257-00"
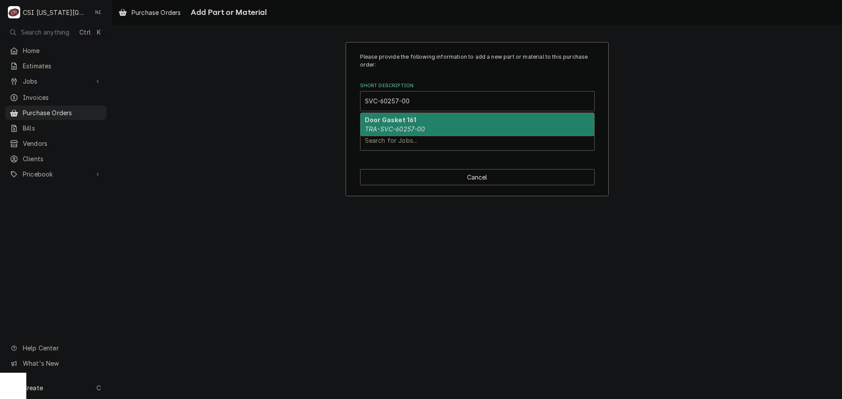
click at [413, 128] on em "TRA-SVC-60257-00" at bounding box center [395, 128] width 60 height 7
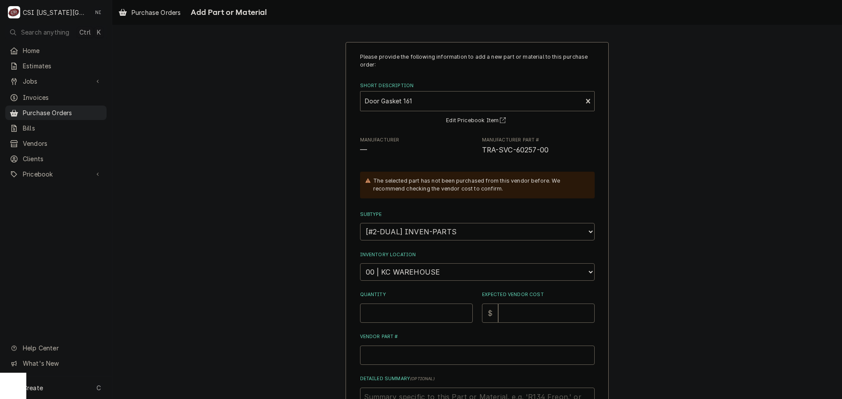
click at [404, 274] on select "Choose a location... 00 | KC WAREHOUSE 00 | MAIN WAREHOUSE 01 | BRIAN BREAZIER …" at bounding box center [477, 272] width 235 height 18
drag, startPoint x: 689, startPoint y: 65, endPoint x: 491, endPoint y: 169, distance: 223.1
click at [689, 65] on div "Please provide the following information to add a new part or material to this …" at bounding box center [476, 277] width 729 height 486
click at [422, 313] on input "Quantity" at bounding box center [416, 313] width 113 height 19
type textarea "x"
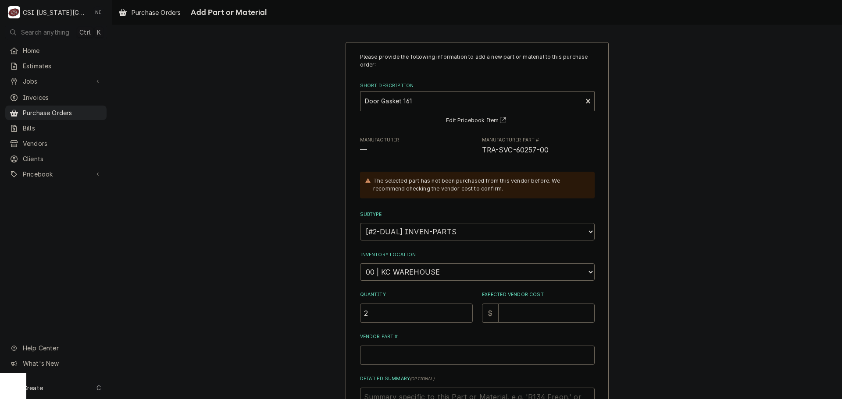
type input "2"
type textarea "x"
type input "1"
type textarea "x"
type input "11"
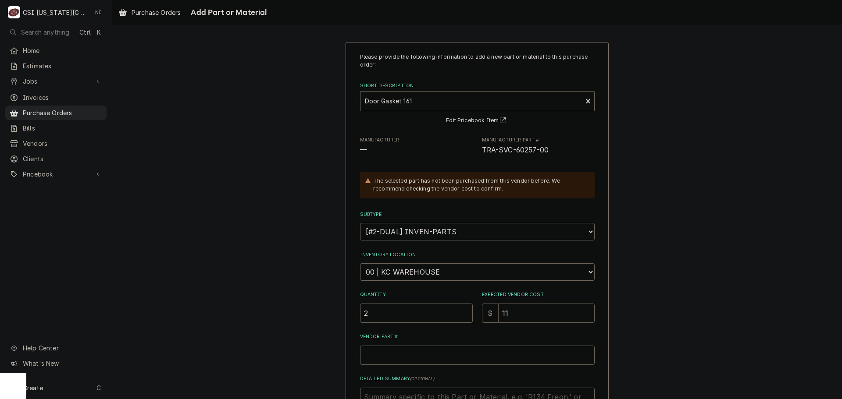
type textarea "x"
type input "115"
type textarea "x"
type input "115.2"
type textarea "x"
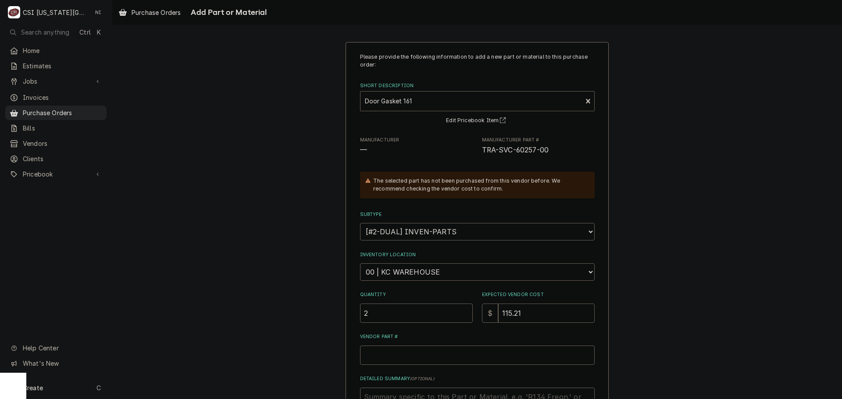
type input "115.21"
drag, startPoint x: 550, startPoint y: 149, endPoint x: 478, endPoint y: 150, distance: 71.5
click at [482, 150] on span "TRA-SVC-60257-00" at bounding box center [538, 150] width 113 height 11
copy span "TRA-SVC-60257-00"
click at [449, 348] on input "Vendor Part #" at bounding box center [477, 355] width 235 height 19
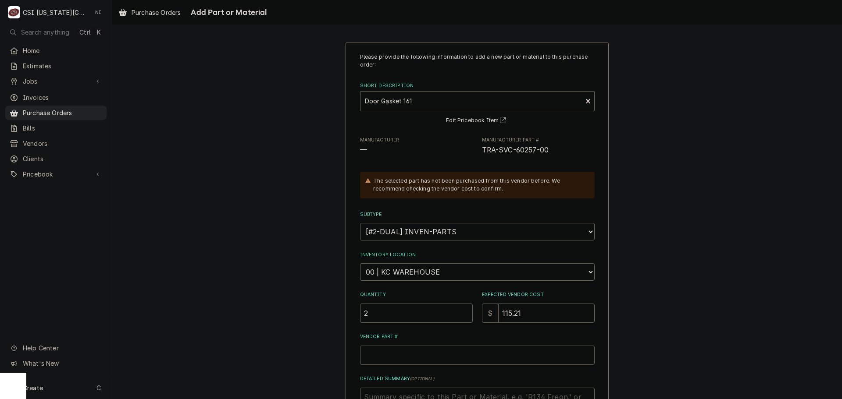
paste input "TRA-SVC-60257-00"
type textarea "x"
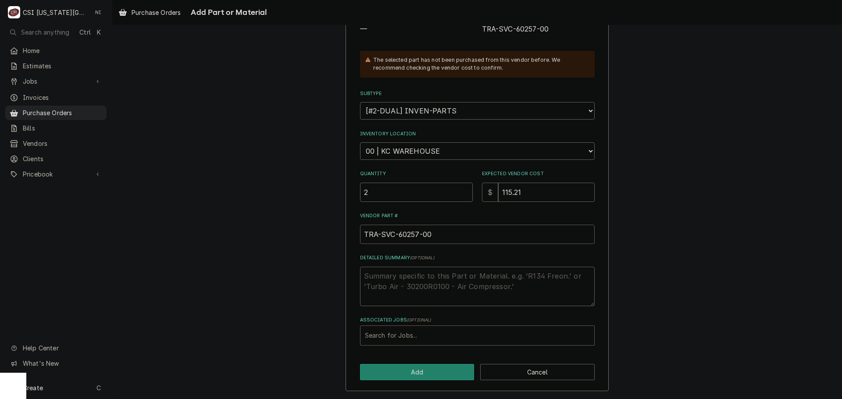
type input "TRA-SVC-60257-00"
click at [458, 334] on div "Associated Jobs" at bounding box center [477, 336] width 225 height 16
type input "33342"
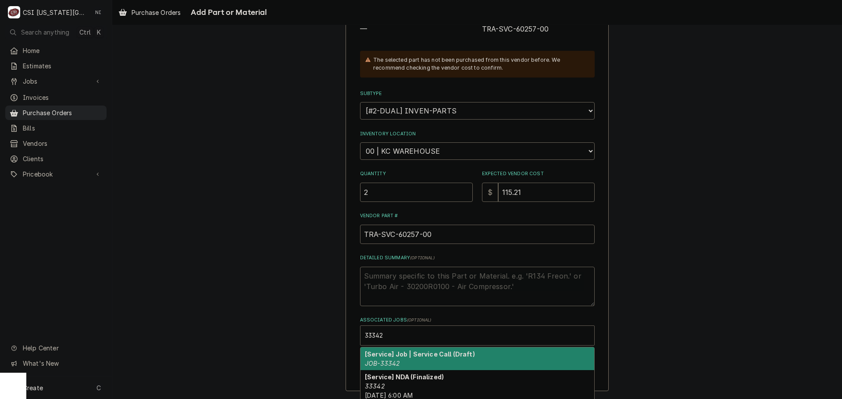
click at [402, 358] on div "[Service] Job | Service Call (Draft) JOB-33342" at bounding box center [477, 359] width 234 height 23
type textarea "x"
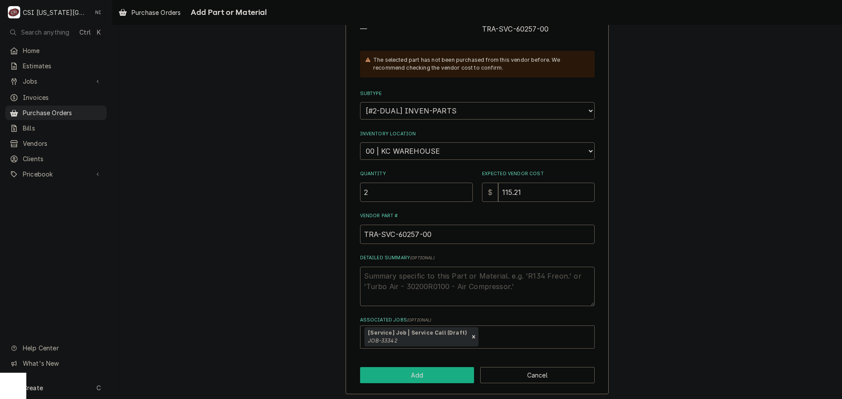
click at [418, 379] on button "Add" at bounding box center [417, 375] width 114 height 16
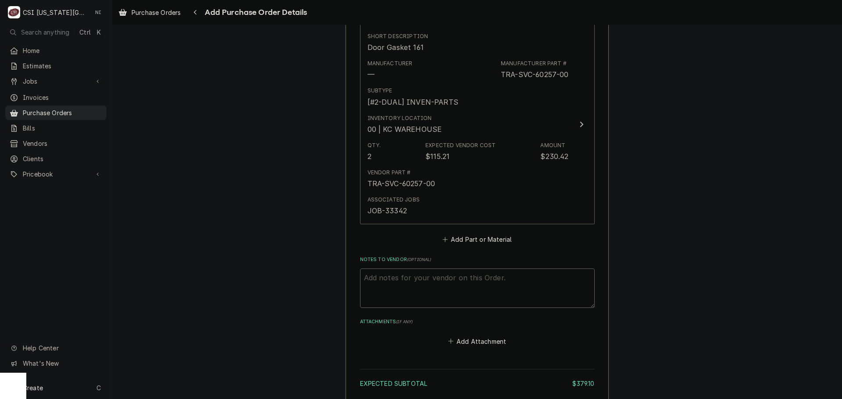
scroll to position [570, 0]
type textarea "x"
drag, startPoint x: 479, startPoint y: 231, endPoint x: 474, endPoint y: 233, distance: 5.1
click at [479, 232] on div "Short Description Door Gasket, 13.718" X 18.718", Ucr34 Manufacturer — Manufact…" at bounding box center [477, 32] width 235 height 427
click at [484, 240] on button "Add Part or Material" at bounding box center [477, 239] width 72 height 12
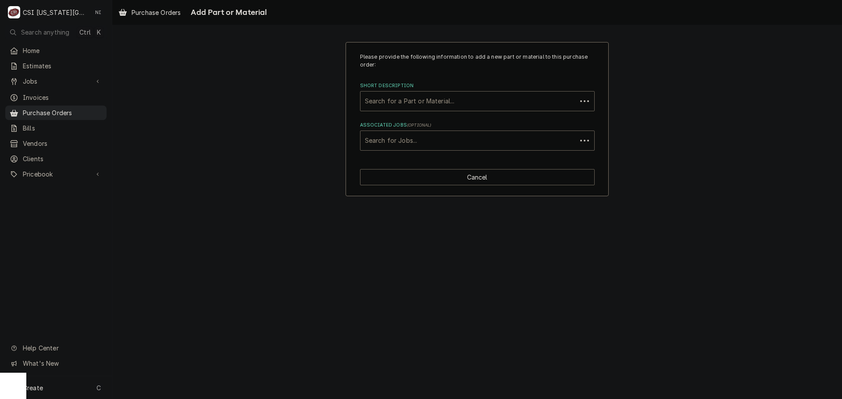
click at [447, 97] on div "Short Description" at bounding box center [468, 101] width 207 height 16
type input "the-1318"
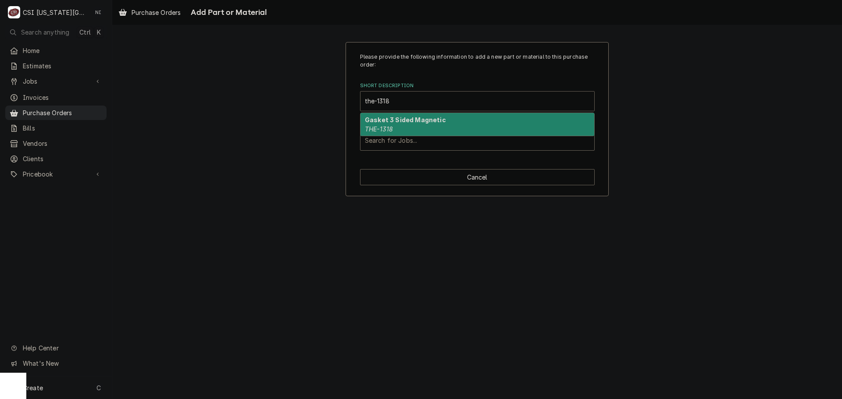
click at [448, 122] on div "Gasket 3 Sided Magnetic THE-1318" at bounding box center [477, 124] width 234 height 23
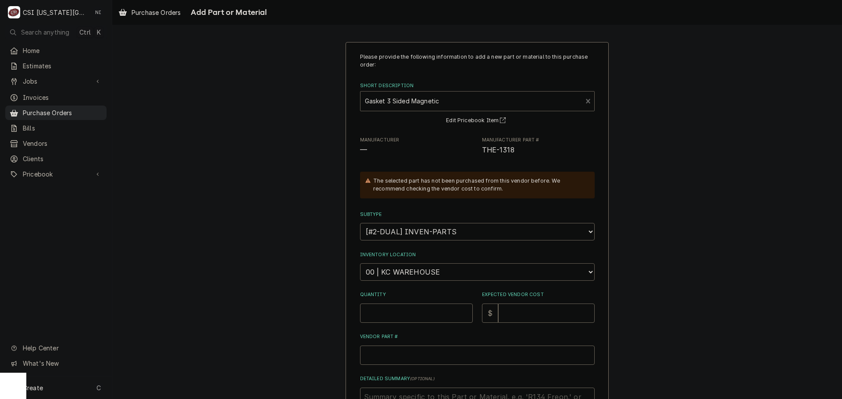
click at [413, 277] on select "Choose a location... 00 | KC WAREHOUSE 00 | MAIN WAREHOUSE 01 | BRIAN BREAZIER …" at bounding box center [477, 272] width 235 height 18
click at [360, 263] on select "Choose a location... 00 | KC WAREHOUSE 00 | MAIN WAREHOUSE 01 | BRIAN BREAZIER …" at bounding box center [477, 272] width 235 height 18
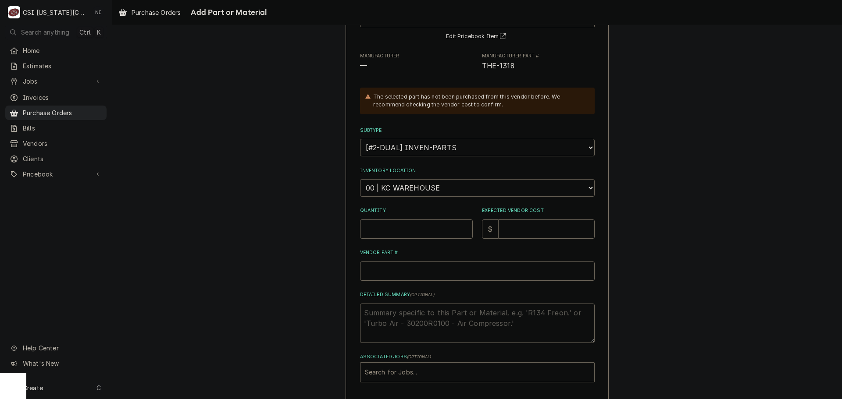
scroll to position [88, 0]
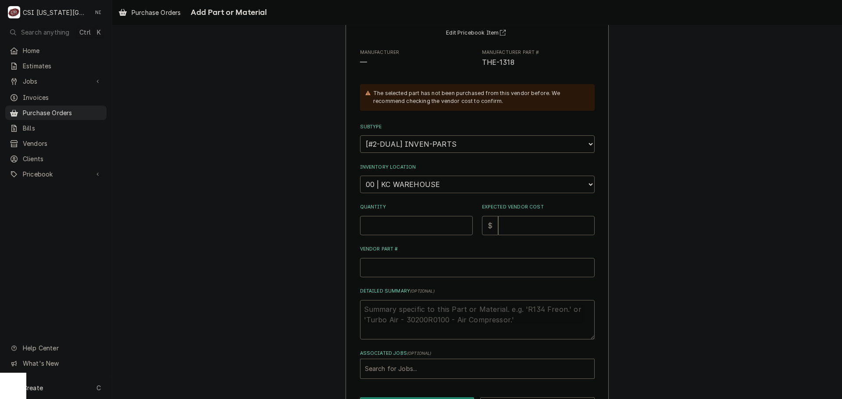
click at [443, 187] on select "Choose a location... 00 | KC WAREHOUSE 00 | MAIN WAREHOUSE 01 | BRIAN BREAZIER …" at bounding box center [477, 185] width 235 height 18
drag, startPoint x: 758, startPoint y: 154, endPoint x: 751, endPoint y: 154, distance: 7.0
click at [758, 154] on div "Please provide the following information to add a new part or material to this …" at bounding box center [476, 190] width 729 height 486
click at [408, 230] on input "Quantity" at bounding box center [416, 225] width 113 height 19
type textarea "x"
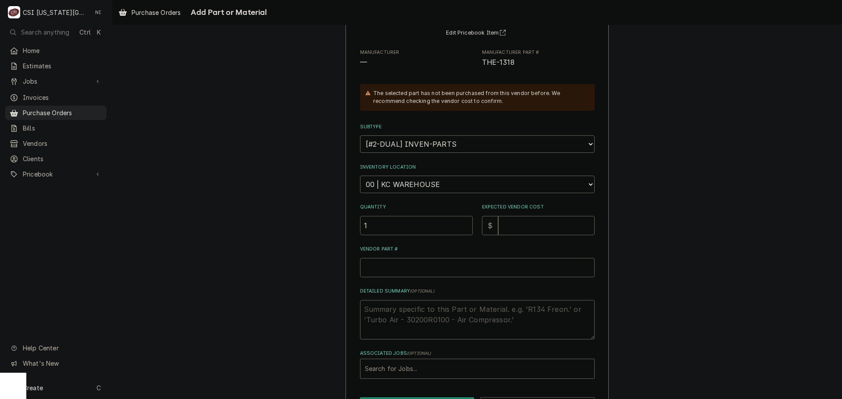
type input "1"
type textarea "x"
type input "7"
type textarea "x"
type input "71"
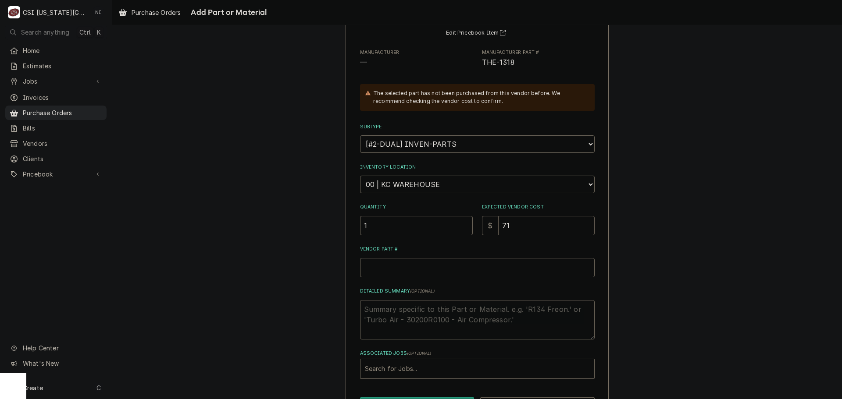
type textarea "x"
type input "71.5"
type textarea "x"
type input "71.50"
click at [441, 273] on input "Vendor Part #" at bounding box center [477, 267] width 235 height 19
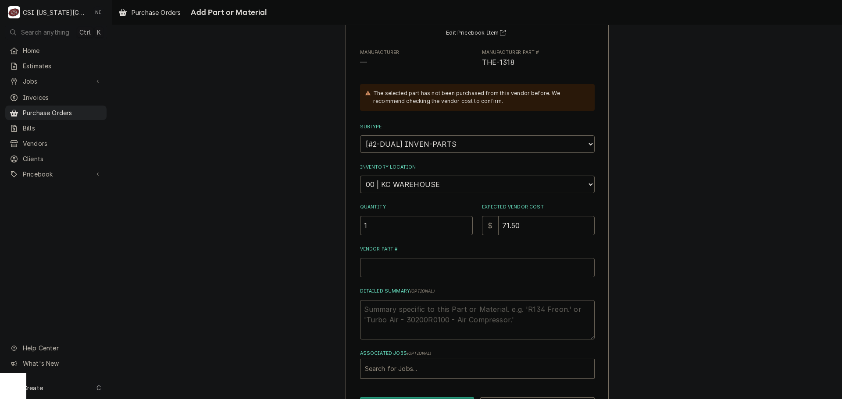
paste input "3 Sided Magnetic Gasket - EVE-1318"
type textarea "x"
type input "3 Sided Magnetic Gasket - EVE-1318"
drag, startPoint x: 485, startPoint y: 268, endPoint x: 300, endPoint y: 271, distance: 185.0
click at [300, 272] on div "Please provide the following information to add a new part or material to this …" at bounding box center [476, 190] width 729 height 486
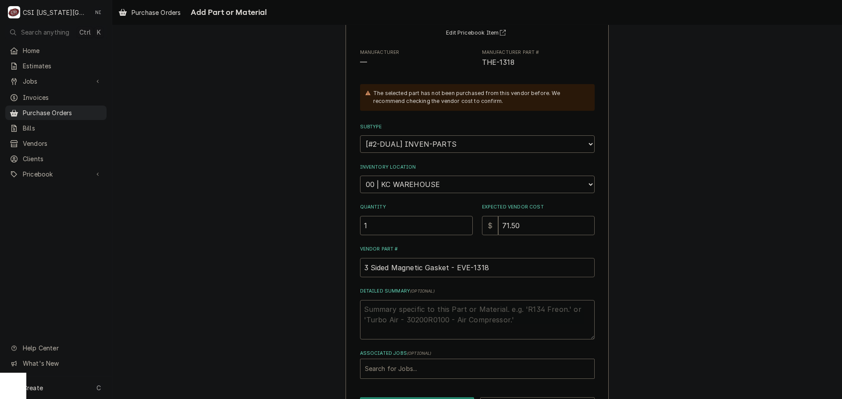
type textarea "x"
type input "T"
type textarea "x"
type input "TH"
type textarea "x"
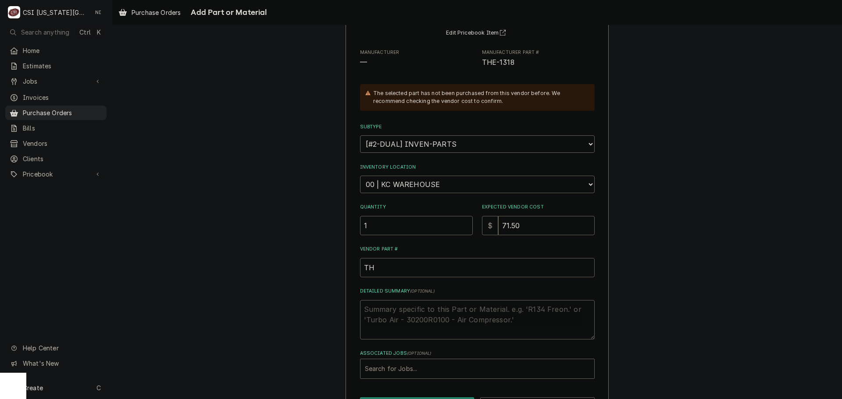
type input "THE"
type textarea "x"
type input "THE-"
type textarea "x"
type input "THE-1"
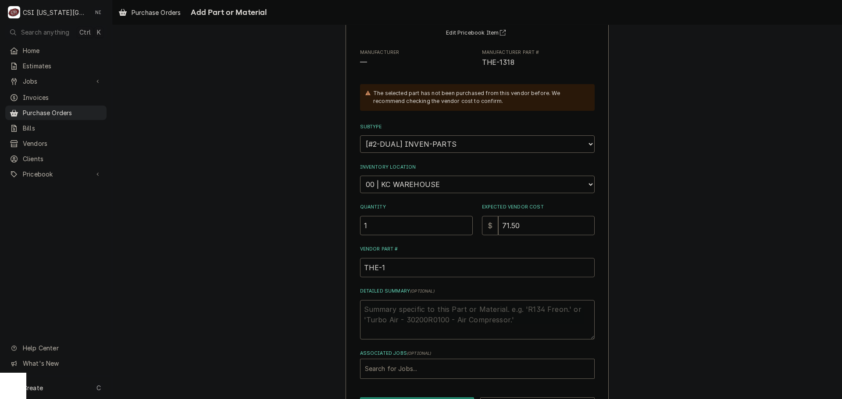
type textarea "x"
type input "THE-13"
type textarea "x"
type input "THE-131"
type textarea "x"
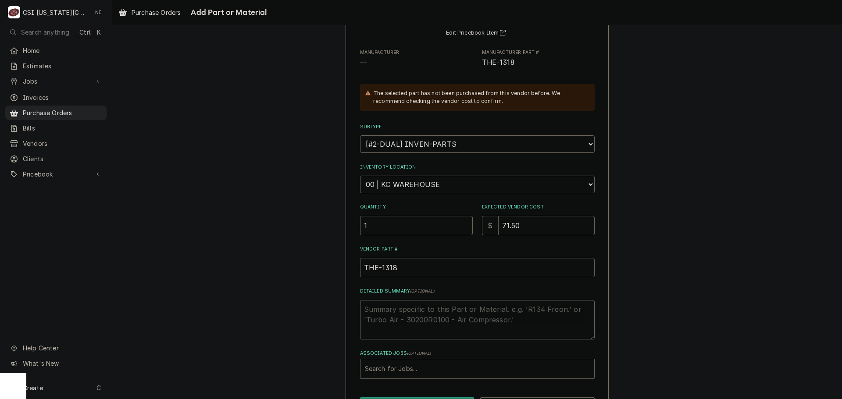
type input "THE-1318"
click at [376, 370] on div "Associated Jobs" at bounding box center [477, 369] width 225 height 16
type input "33342"
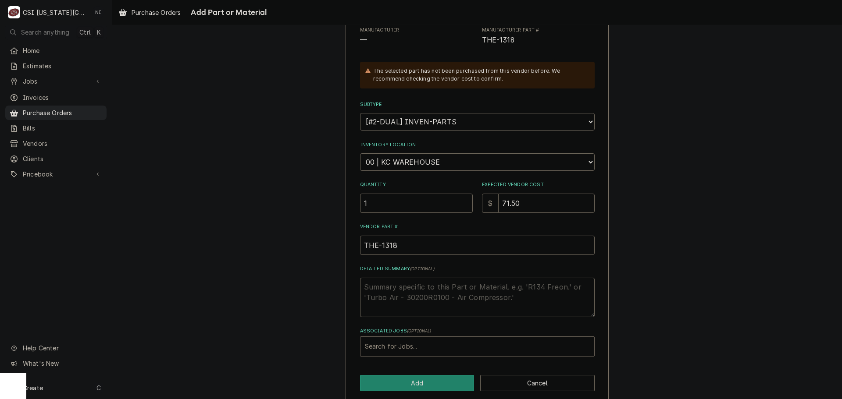
scroll to position [121, 0]
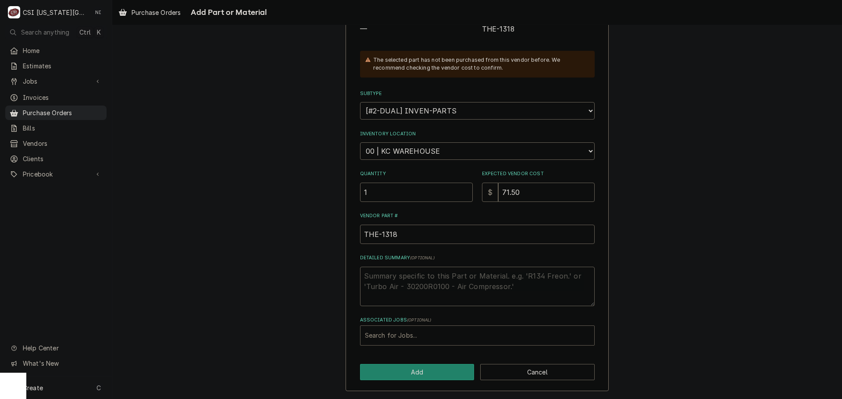
click at [416, 335] on div "Associated Jobs" at bounding box center [477, 336] width 225 height 16
type input "33342"
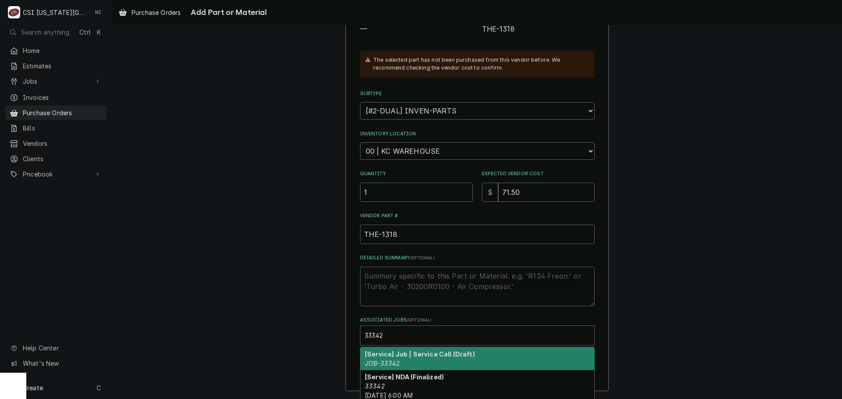
click at [416, 357] on strong "[Service] Job | Service Call (Draft)" at bounding box center [420, 354] width 110 height 7
type textarea "x"
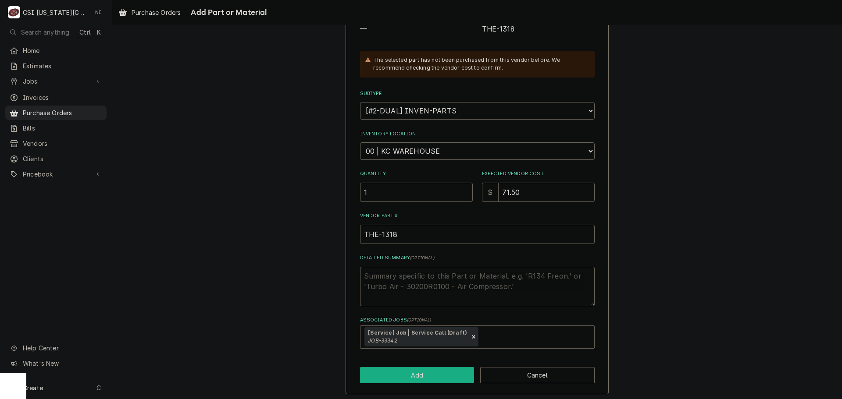
click at [415, 382] on button "Add" at bounding box center [417, 375] width 114 height 16
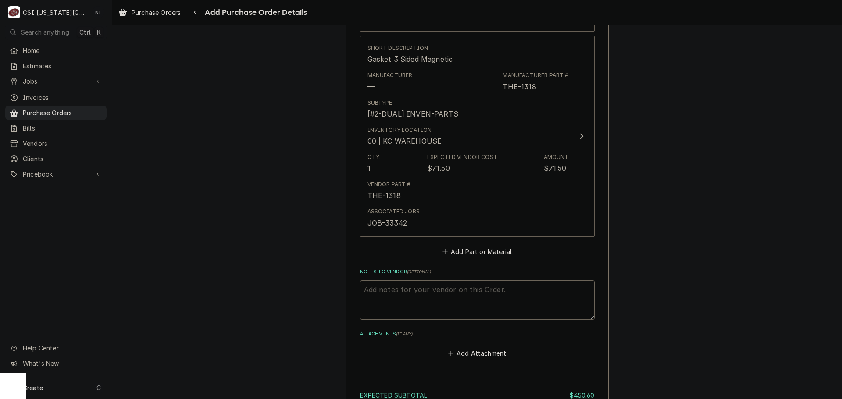
scroll to position [845, 0]
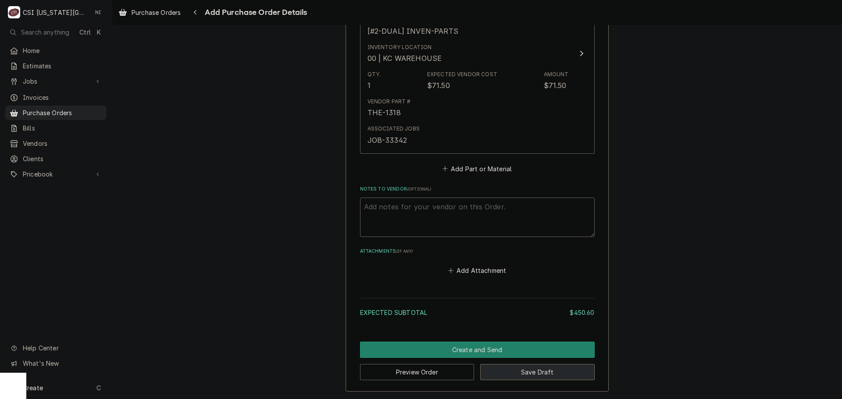
drag, startPoint x: 529, startPoint y: 374, endPoint x: 747, endPoint y: 377, distance: 217.5
click at [530, 374] on button "Save Draft" at bounding box center [537, 372] width 114 height 16
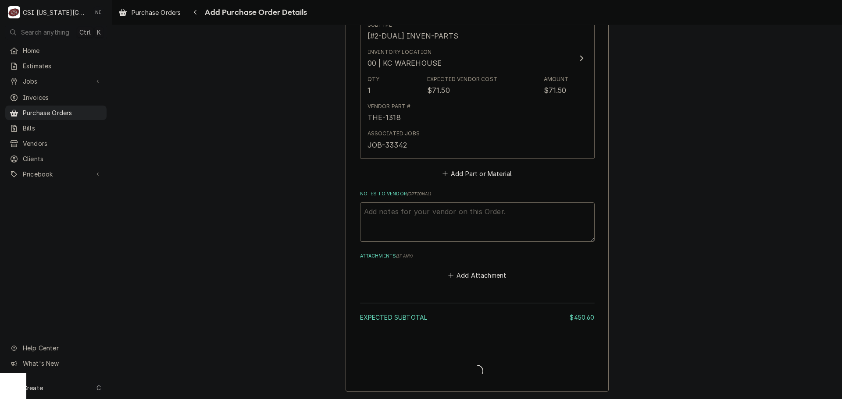
scroll to position [840, 0]
type textarea "x"
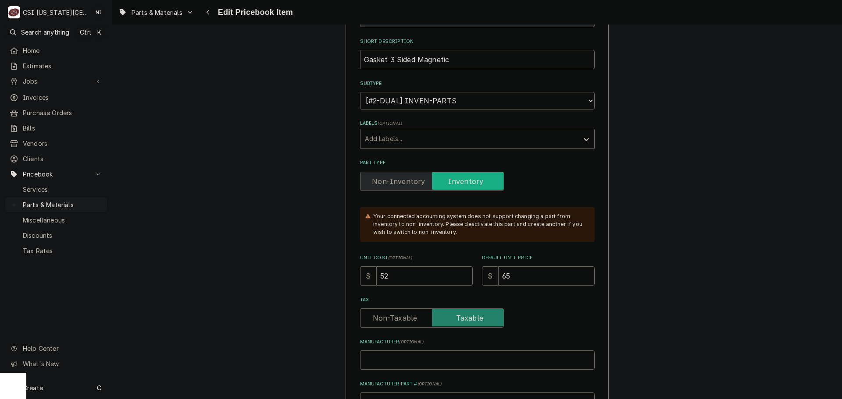
scroll to position [219, 0]
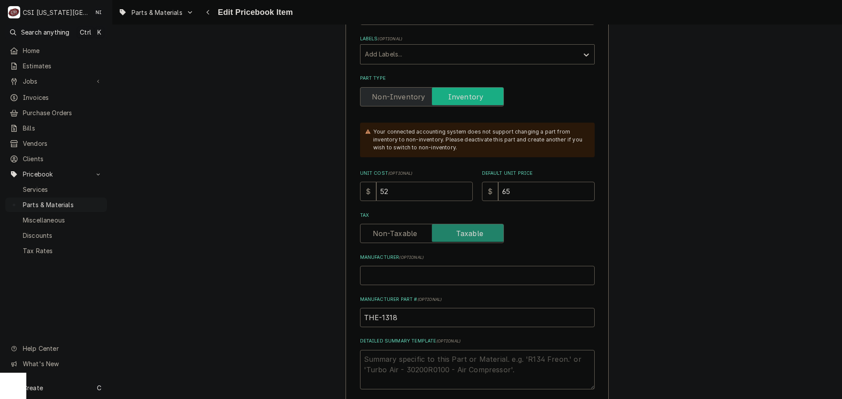
drag, startPoint x: 398, startPoint y: 192, endPoint x: 292, endPoint y: 185, distance: 107.2
type textarea "x"
type input "7"
type textarea "x"
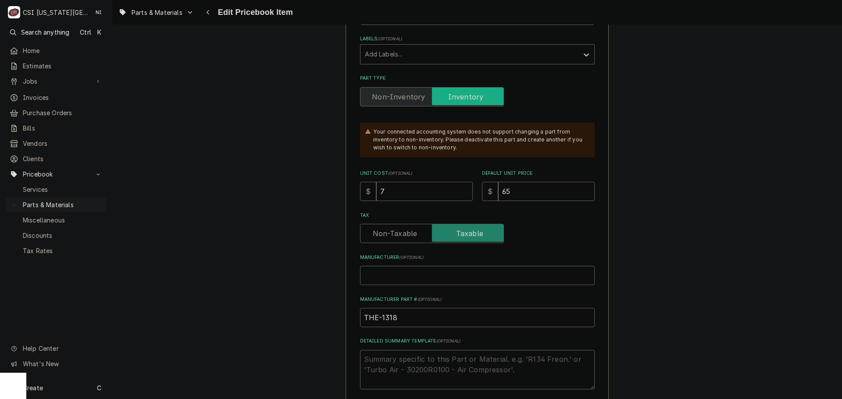
type input "71"
type textarea "x"
type input "71.5"
type textarea "x"
type input "71.50"
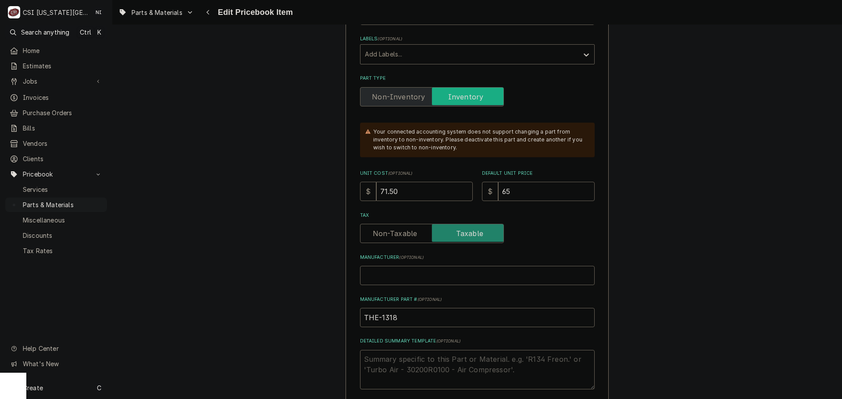
drag, startPoint x: 515, startPoint y: 194, endPoint x: 459, endPoint y: 191, distance: 56.6
click at [464, 192] on div "Unit Cost ( optional ) $ 71.50 Default Unit Price $ 65" at bounding box center [477, 185] width 235 height 31
type textarea "x"
type input "1"
type textarea "x"
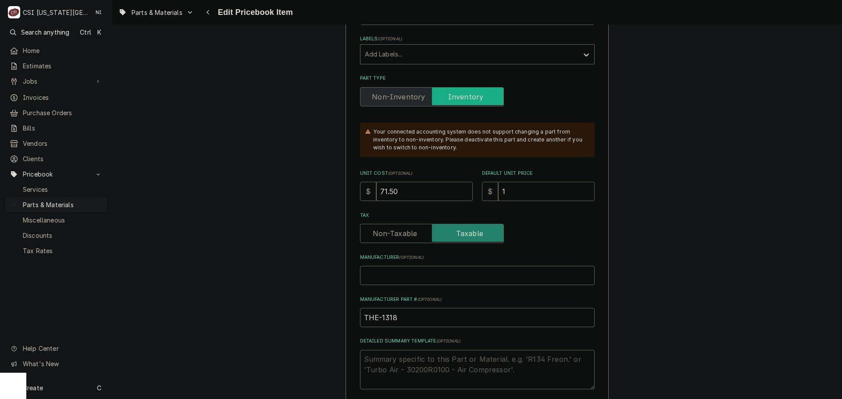
type input "14"
type textarea "x"
type input "143"
type textarea "x"
type input "143.4"
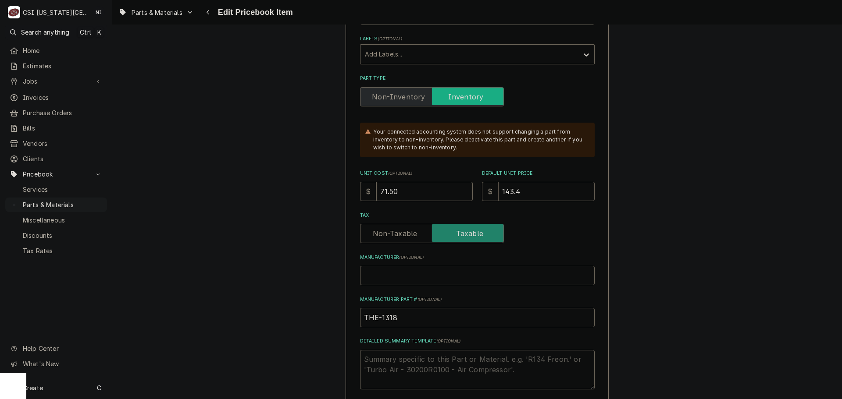
type textarea "x"
type input "143.40"
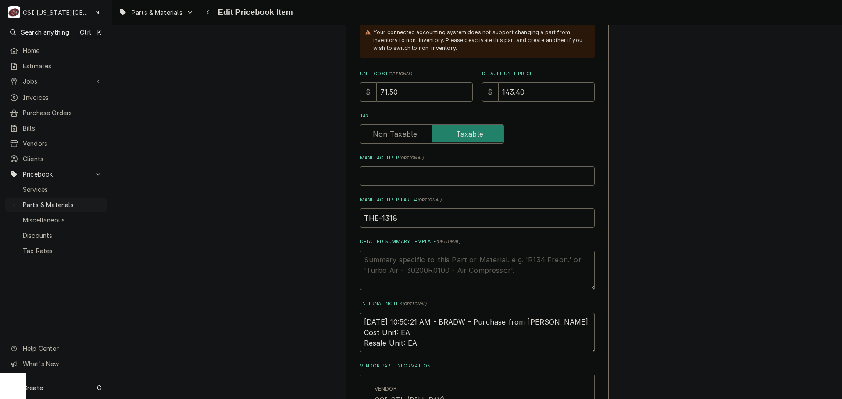
scroll to position [438, 0]
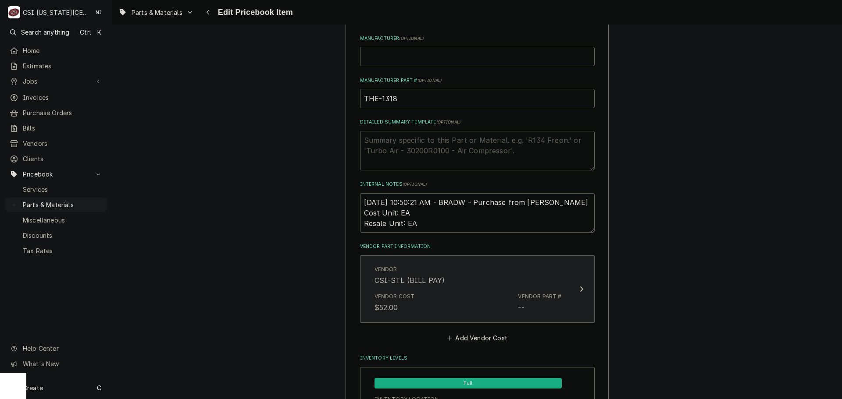
click at [535, 293] on div "Vendor Part #" at bounding box center [539, 297] width 43 height 8
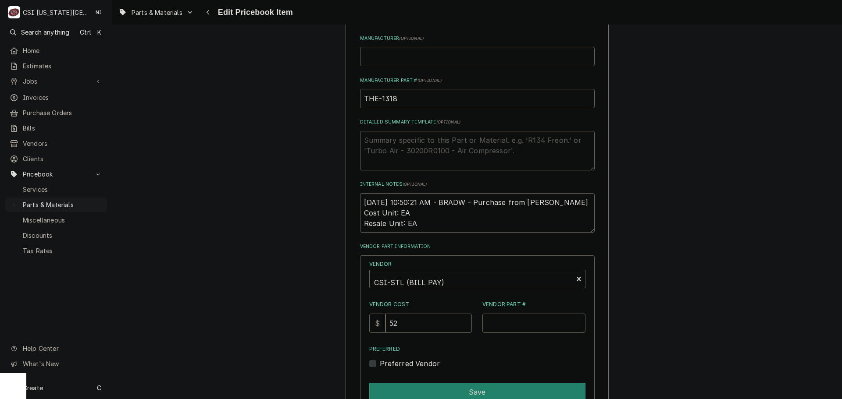
scroll to position [526, 0]
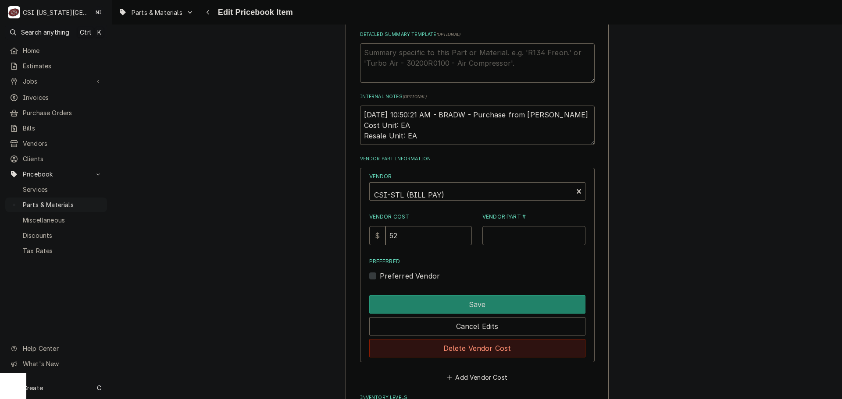
click at [507, 344] on button "Delete Vendor Cost" at bounding box center [477, 348] width 216 height 18
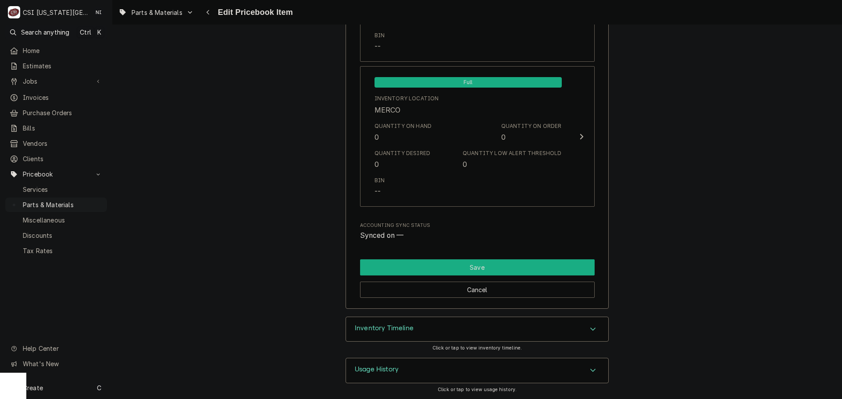
click at [446, 264] on button "Save" at bounding box center [477, 268] width 235 height 16
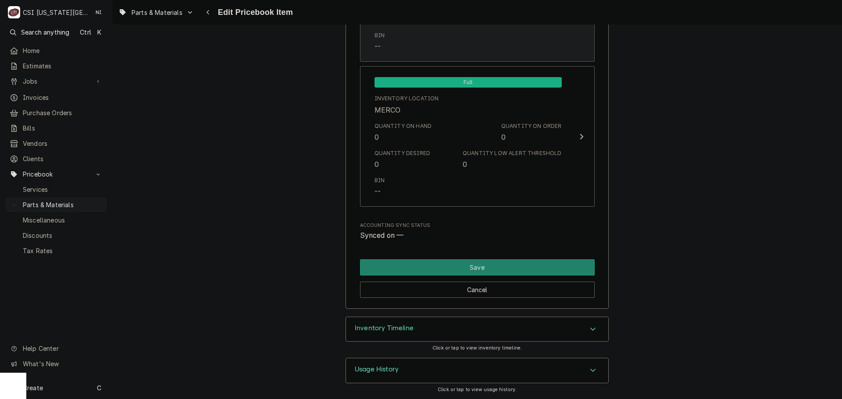
scroll to position [8638, 0]
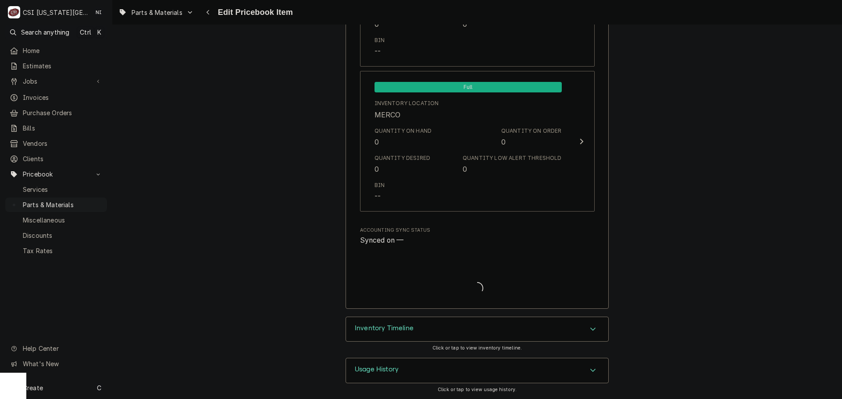
type textarea "x"
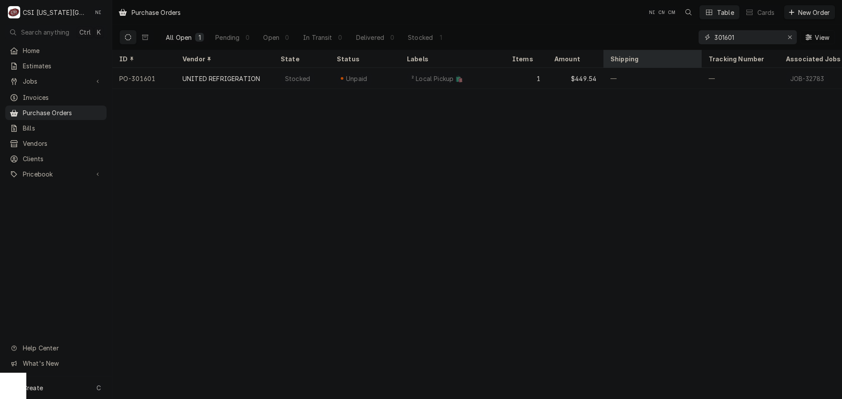
drag, startPoint x: 722, startPoint y: 42, endPoint x: 613, endPoint y: 51, distance: 109.5
click at [614, 50] on div "Purchase Orders NI CM CM Table Cards New Order All Open 1 Pending 0 Open 0 In T…" at bounding box center [476, 199] width 729 height 399
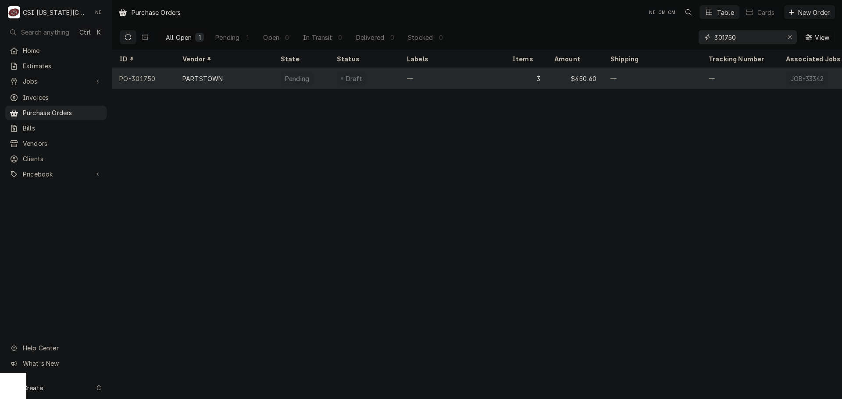
type input "301750"
click at [480, 85] on div "—" at bounding box center [452, 78] width 105 height 21
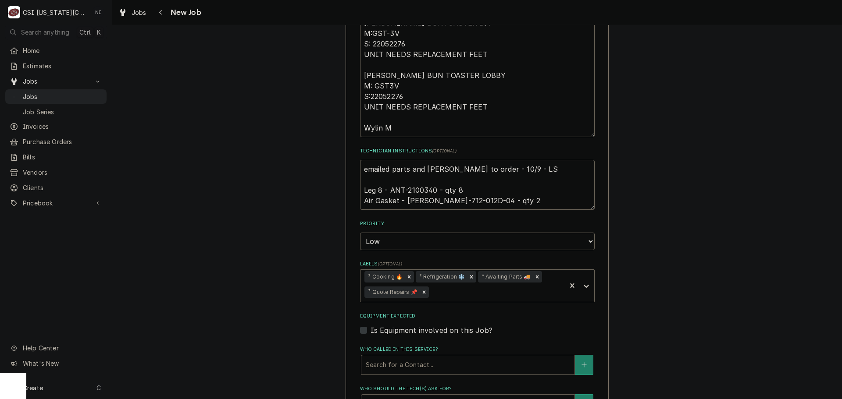
scroll to position [658, 0]
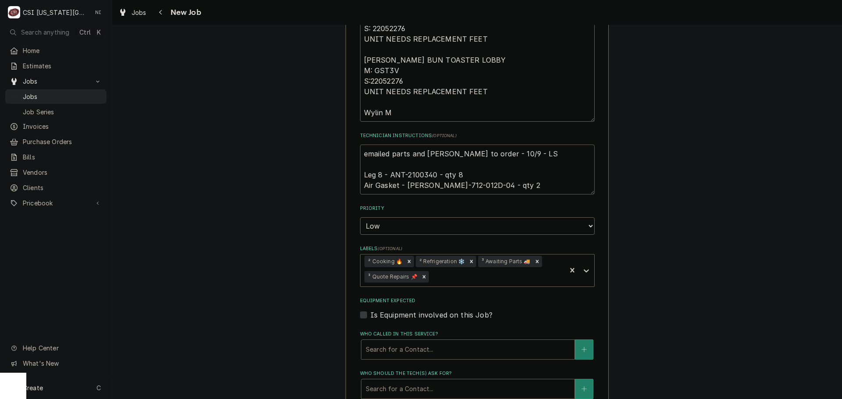
drag, startPoint x: 464, startPoint y: 177, endPoint x: 421, endPoint y: 177, distance: 43.0
click at [421, 177] on textarea "emailed parts and lindy to order - 10/9 - LS Leg 8 - ANT-2100340 - qty 8 Air Ga…" at bounding box center [477, 170] width 235 height 50
click at [416, 165] on textarea "emailed parts and lindy to order - 10/9 - LS Leg 8 - ANT-2100340 - qty 8 Air Ga…" at bounding box center [477, 170] width 235 height 50
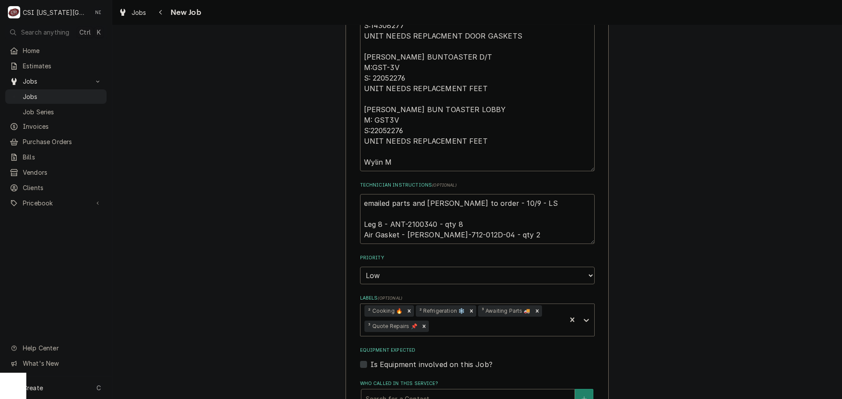
scroll to position [614, 0]
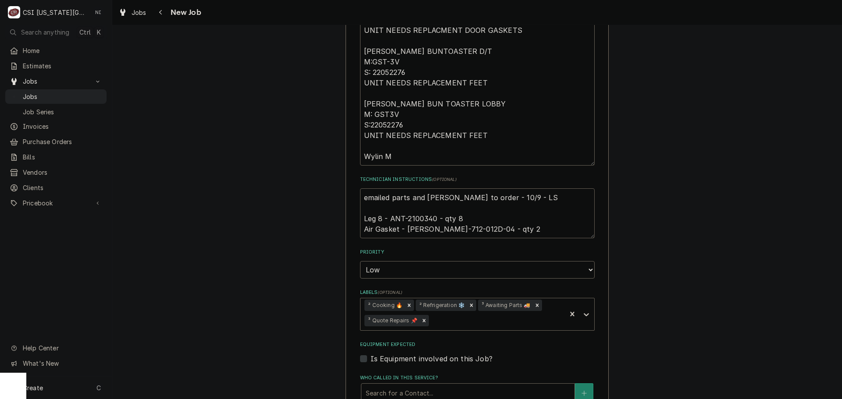
drag, startPoint x: 363, startPoint y: 188, endPoint x: 375, endPoint y: 199, distance: 17.4
click at [363, 189] on textarea "emailed parts and lindy to order - 10/9 - LS Leg 8 - ANT-2100340 - qty 8 Air Ga…" at bounding box center [477, 214] width 235 height 50
type textarea "x"
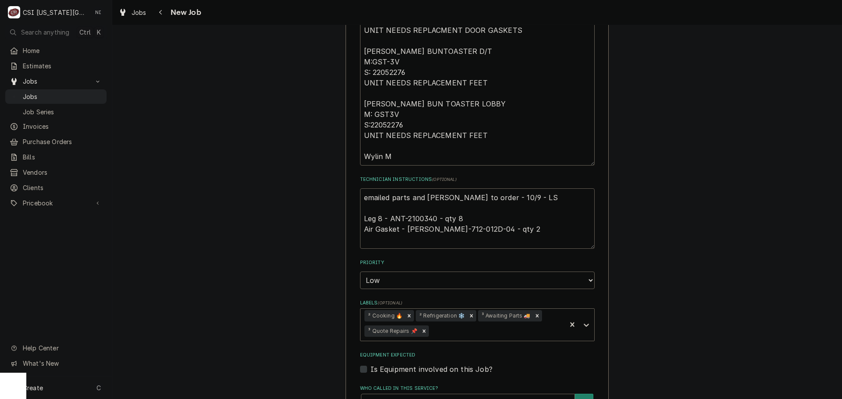
type textarea "emailed parts and lindy to order - 10/9 - LS Leg 8 - ANT-2100340 - qty 8 Air Ga…"
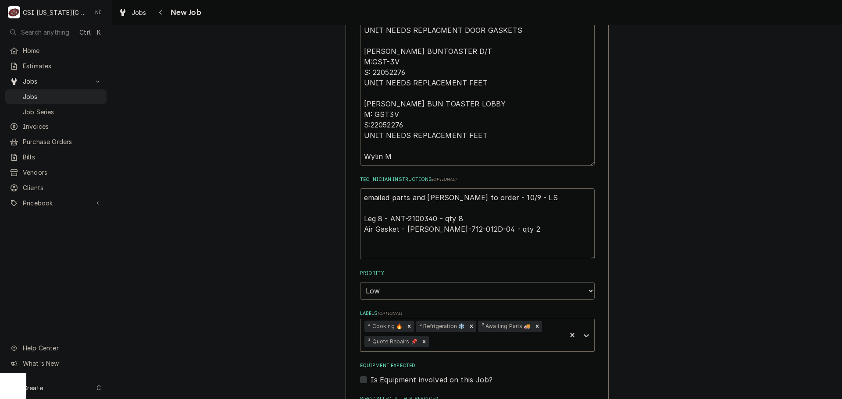
type textarea "x"
type textarea "P emailed parts and lindy to order - 10/9 - LS Leg 8 - ANT-2100340 - qty 8 Air …"
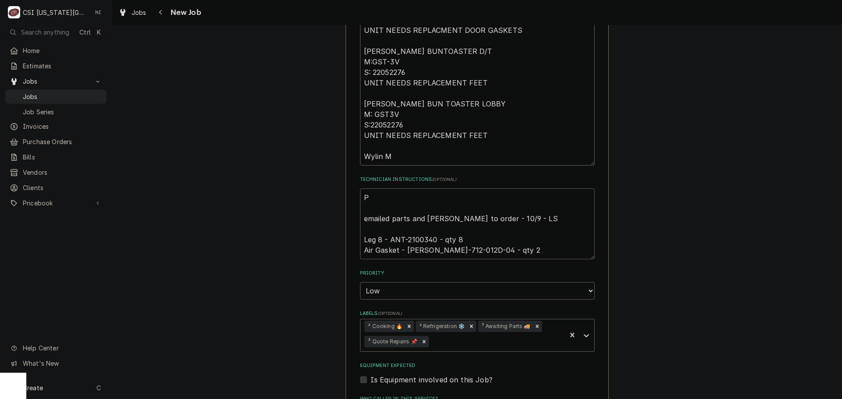
type textarea "x"
type textarea "Prt emailed parts and lindy to order - 10/9 - LS Leg 8 - ANT-2100340 - qty 8 Ai…"
type textarea "x"
type textarea "Prtg emailed parts and lindy to order - 10/9 - LS Leg 8 - ANT-2100340 - qty 8 A…"
type textarea "x"
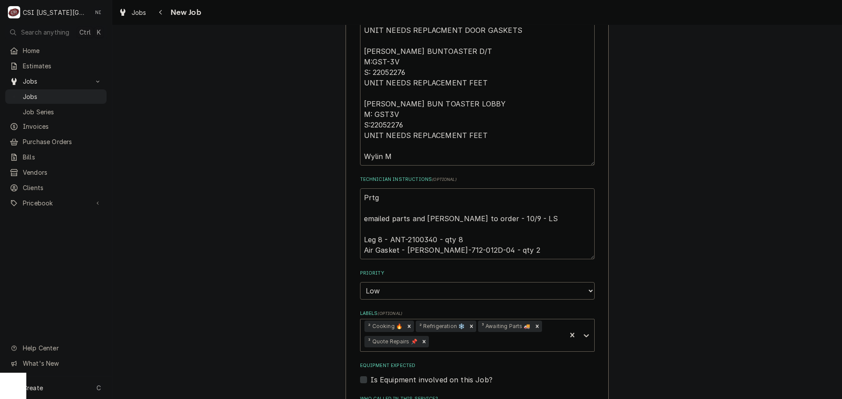
type textarea "Prtgs emailed parts and lindy to order - 10/9 - LS Leg 8 - ANT-2100340 - qty 8 …"
type textarea "x"
type textarea "Prtg emailed parts and lindy to order - 10/9 - LS Leg 8 - ANT-2100340 - qty 8 A…"
type textarea "x"
type textarea "Prt emailed parts and lindy to order - 10/9 - LS Leg 8 - ANT-2100340 - qty 8 Ai…"
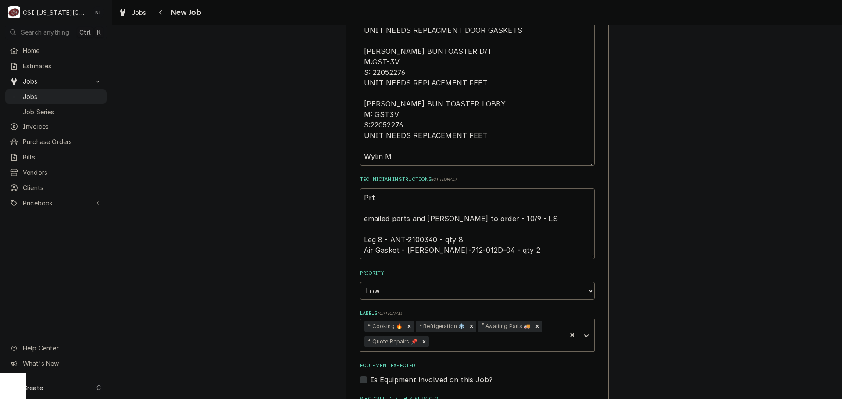
type textarea "x"
type textarea "Pr emailed parts and lindy to order - 10/9 - LS Leg 8 - ANT-2100340 - qty 8 Air…"
type textarea "x"
type textarea "Pra emailed parts and lindy to order - 10/9 - LS Leg 8 - ANT-2100340 - qty 8 Ai…"
type textarea "x"
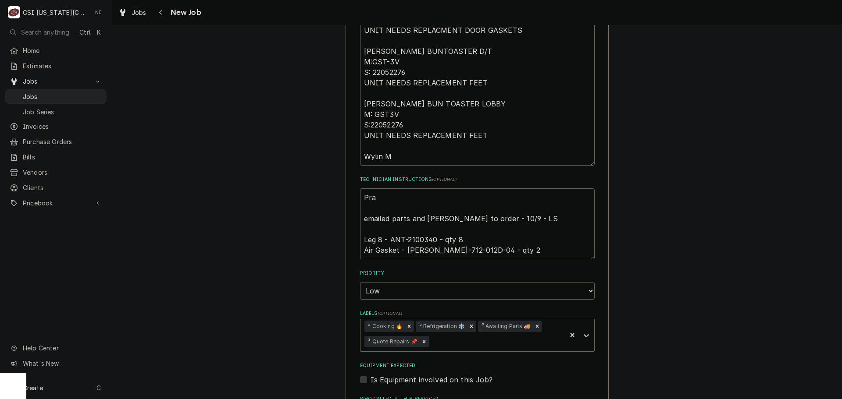
type textarea "Prar emailed parts and lindy to order - 10/9 - LS Leg 8 - ANT-2100340 - qty 8 A…"
type textarea "x"
type textarea "Pra emailed parts and lindy to order - 10/9 - LS Leg 8 - ANT-2100340 - qty 8 Ai…"
type textarea "x"
type textarea "Pr emailed parts and lindy to order - 10/9 - LS Leg 8 - ANT-2100340 - qty 8 Air…"
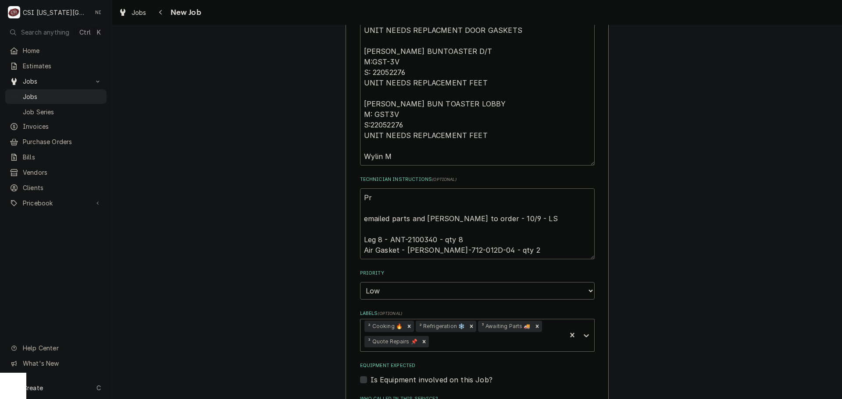
type textarea "x"
type textarea "P emailed parts and lindy to order - 10/9 - LS Leg 8 - ANT-2100340 - qty 8 Air …"
type textarea "x"
type textarea "Pa emailed parts and lindy to order - 10/9 - LS Leg 8 - ANT-2100340 - qty 8 Air…"
type textarea "x"
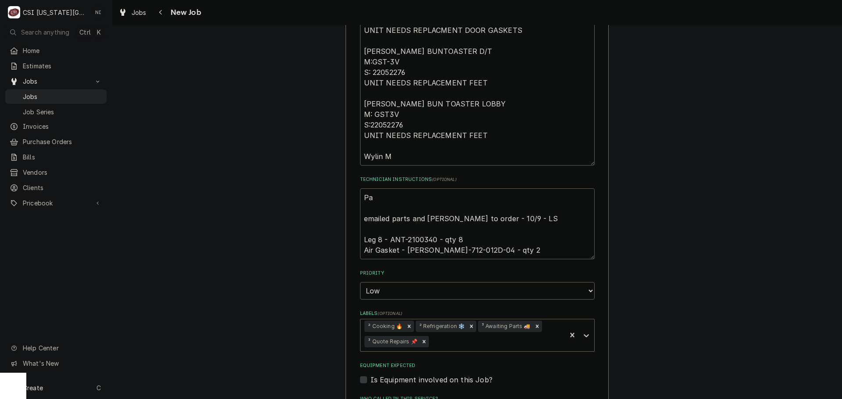
type textarea "Par emailed parts and lindy to order - 10/9 - LS Leg 8 - ANT-2100340 - qty 8 Ai…"
type textarea "x"
type textarea "Part emailed parts and lindy to order - 10/9 - LS Leg 8 - ANT-2100340 - qty 8 A…"
type textarea "x"
type textarea "Parts emailed parts and lindy to order - 10/9 - LS Leg 8 - ANT-2100340 - qty 8 …"
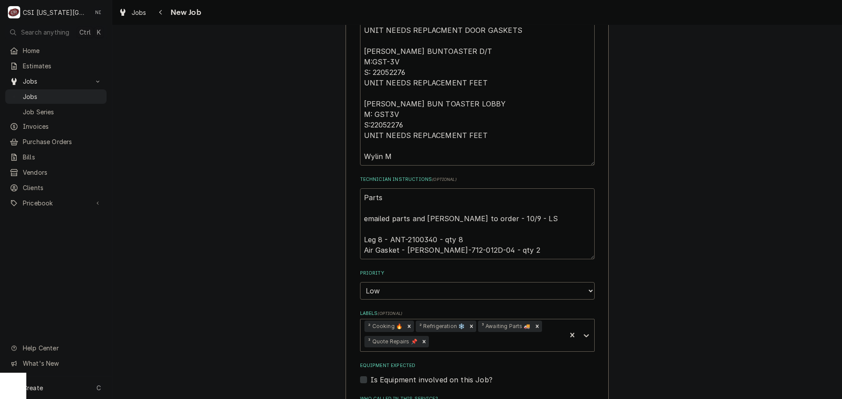
type textarea "x"
type textarea "Parts emailed parts and lindy to order - 10/9 - LS Leg 8 - ANT-2100340 - qty 8 …"
type textarea "x"
type textarea "Parts or emailed parts and lindy to order - 10/9 - LS Leg 8 - ANT-2100340 - qty…"
type textarea "x"
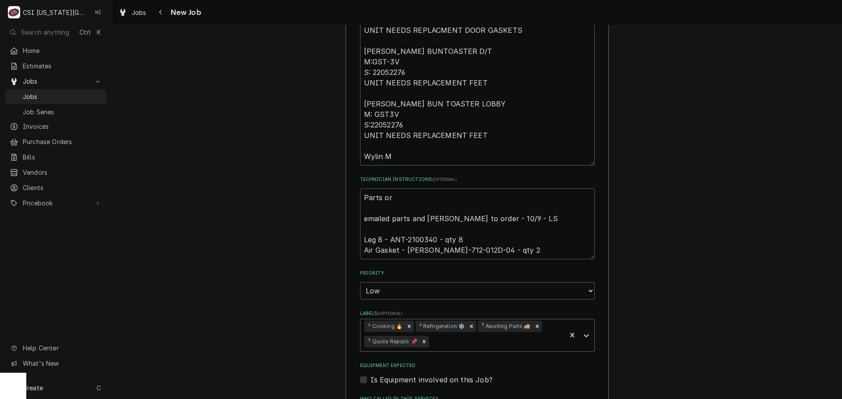
type textarea "Parts ord emailed parts and lindy to order - 10/9 - LS Leg 8 - ANT-2100340 - qt…"
type textarea "x"
type textarea "Parts order emailed parts and lindy to order - 10/9 - LS Leg 8 - ANT-2100340 - …"
type textarea "x"
type textarea "Parts ordere emailed parts and lindy to order - 10/9 - LS Leg 8 - ANT-2100340 -…"
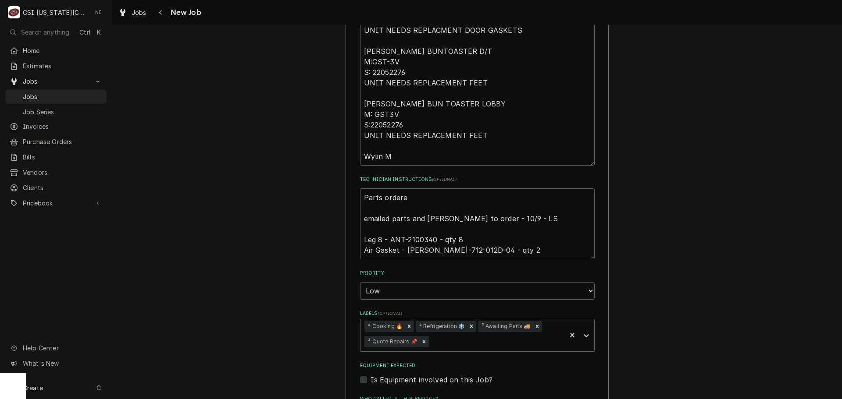
type textarea "x"
type textarea "Parts ordered emailed parts and lindy to order - 10/9 - LS Leg 8 - ANT-2100340 …"
type textarea "x"
type textarea "Parts ordered emailed parts and lindy to order - 10/9 - LS Leg 8 - ANT-2100340 …"
type textarea "x"
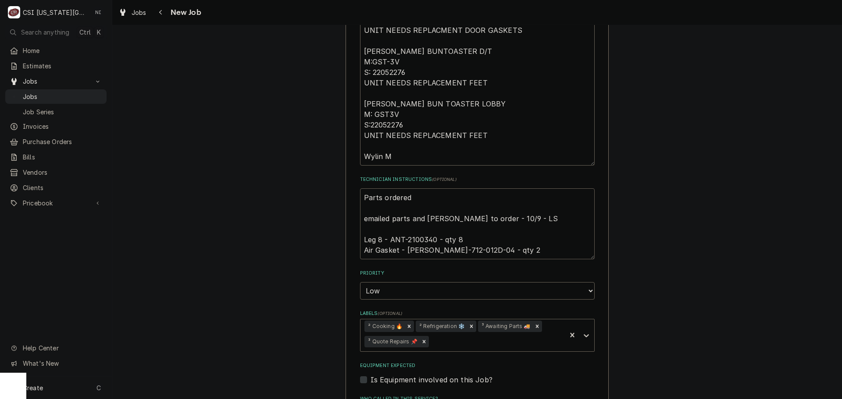
type textarea "Parts ordered n emailed parts and lindy to order - 10/9 - LS Leg 8 - ANT-210034…"
type textarea "x"
type textarea "Parts ordered no emailed parts and lindy to order - 10/9 - LS Leg 8 - ANT-21003…"
type textarea "x"
type textarea "Parts ordered non emailed parts and lindy to order - 10/9 - LS Leg 8 - ANT-2100…"
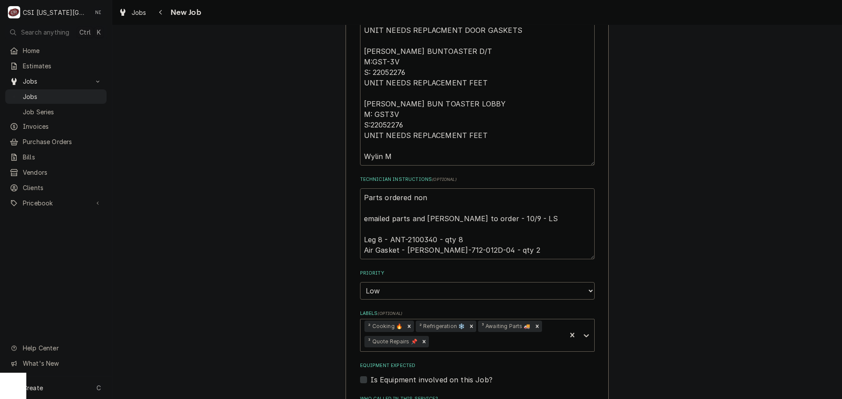
type textarea "x"
type textarea "Parts ordered non P emailed parts and lindy to order - 10/9 - LS Leg 8 - ANT-21…"
type textarea "x"
type textarea "Parts ordered non PO emailed parts and lindy to order - 10/9 - LS Leg 8 - ANT-2…"
type textarea "x"
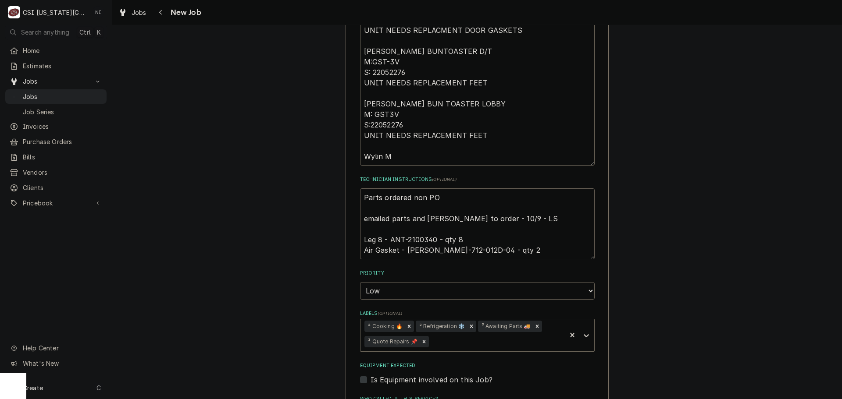
type textarea "Parts ordered non P emailed parts and lindy to order - 10/9 - LS Leg 8 - ANT-21…"
type textarea "x"
type textarea "Parts ordered non emailed parts and lindy to order - 10/9 - LS Leg 8 - ANT-2100…"
type textarea "x"
type textarea "Parts ordered non emailed parts and lindy to order - 10/9 - LS Leg 8 - ANT-2100…"
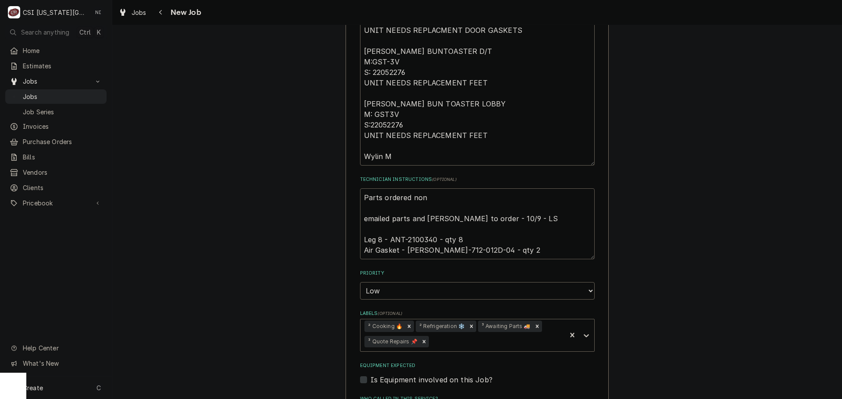
type textarea "x"
type textarea "Parts ordered no emailed parts and lindy to order - 10/9 - LS Leg 8 - ANT-21003…"
type textarea "x"
type textarea "Parts ordered n emailed parts and lindy to order - 10/9 - LS Leg 8 - ANT-210034…"
type textarea "x"
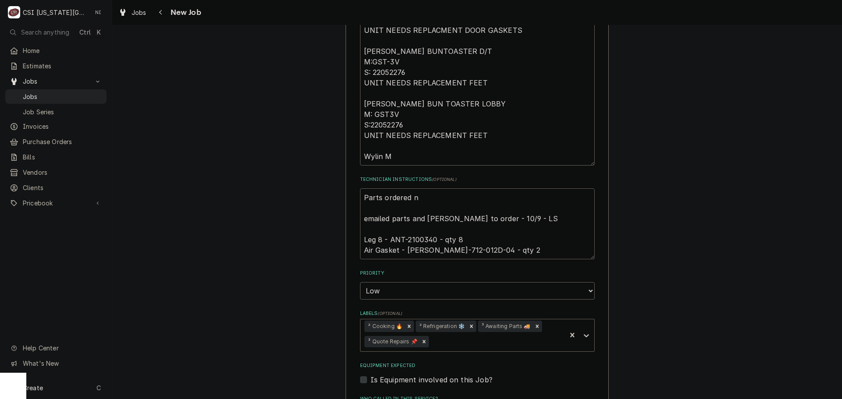
type textarea "Parts ordered emailed parts and lindy to order - 10/9 - LS Leg 8 - ANT-2100340 …"
type textarea "x"
type textarea "Parts ordered o emailed parts and lindy to order - 10/9 - LS Leg 8 - ANT-210034…"
type textarea "x"
type textarea "Parts ordered on emailed parts and lindy to order - 10/9 - LS Leg 8 - ANT-21003…"
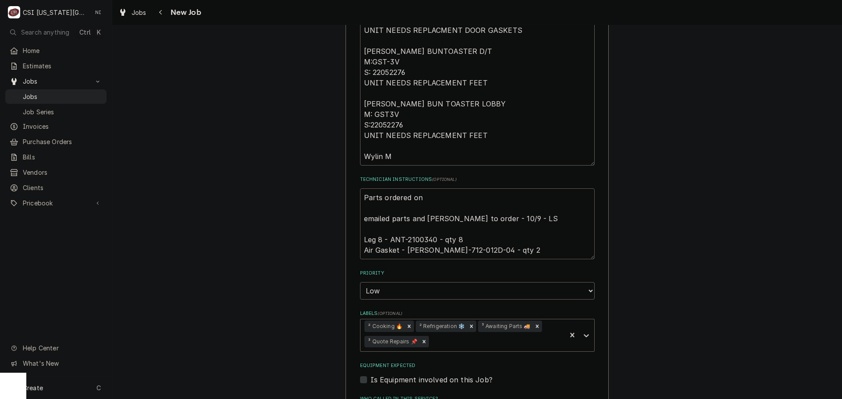
type textarea "x"
type textarea "Parts ordered on emailed parts and lindy to order - 10/9 - LS Leg 8 - ANT-21003…"
type textarea "x"
type textarea "Parts ordered on P emailed parts and lindy to order - 10/9 - LS Leg 8 - ANT-210…"
type textarea "x"
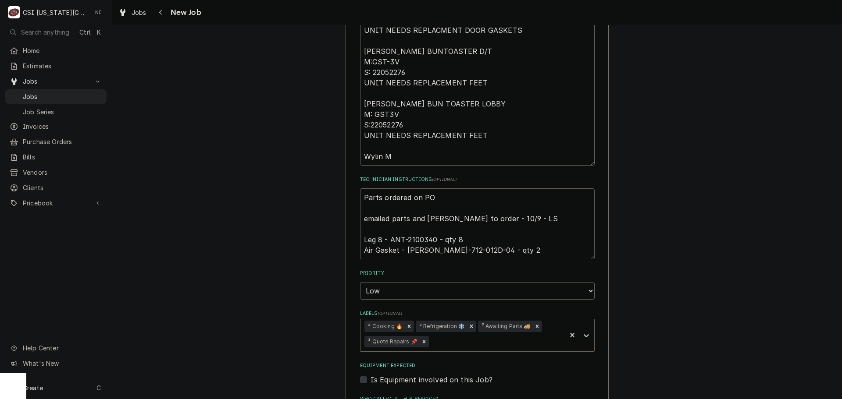
type textarea "Parts ordered on PO emailed parts and lindy to order - 10/9 - LS Leg 8 - ANT-21…"
type textarea "x"
type textarea "Parts ordered on PO 3 emailed parts and lindy to order - 10/9 - LS Leg 8 - ANT-…"
type textarea "x"
type textarea "Parts ordered on PO 30 emailed parts and lindy to order - 10/9 - LS Leg 8 - ANT…"
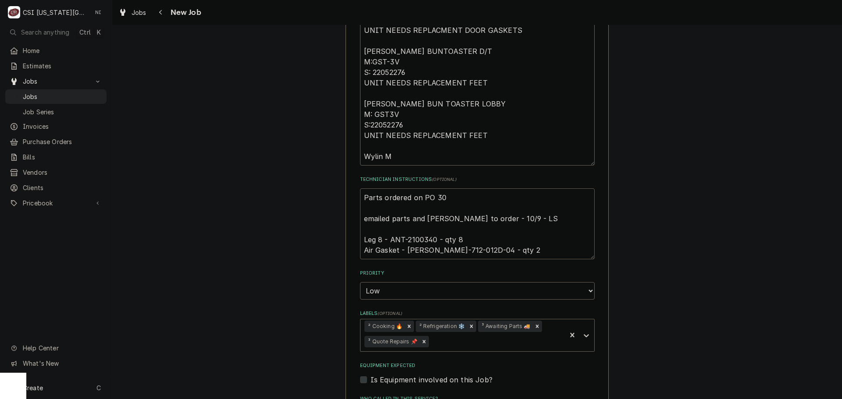
type textarea "x"
type textarea "Parts ordered on PO 301 emailed parts and lindy to order - 10/9 - LS Leg 8 - AN…"
type textarea "x"
type textarea "Parts ordered on PO 3017 emailed parts and lindy to order - 10/9 - LS Leg 8 - A…"
type textarea "x"
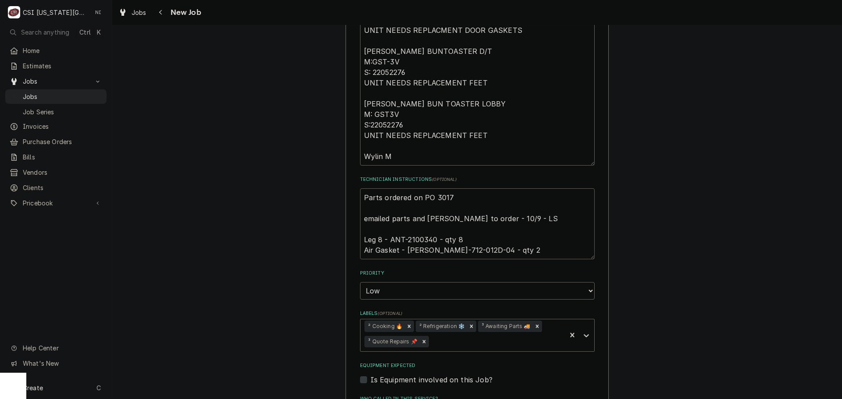
type textarea "Parts ordered on PO 30175 emailed parts and lindy to order - 10/9 - LS Leg 8 - …"
type textarea "x"
type textarea "Parts ordered on PO 301750 emailed parts and lindy to order - 10/9 - LS Leg 8 -…"
type textarea "x"
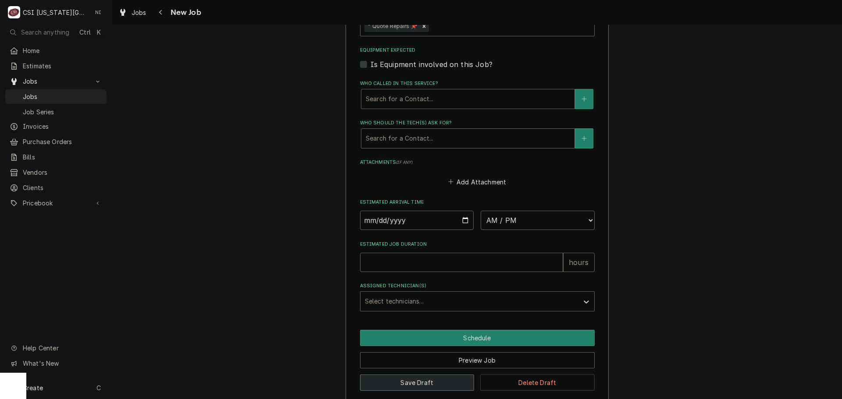
type textarea "Parts ordered on PO 301750 emailed parts and lindy to order - 10/9 - LS Leg 8 -…"
click at [447, 375] on button "Save Draft" at bounding box center [417, 383] width 114 height 16
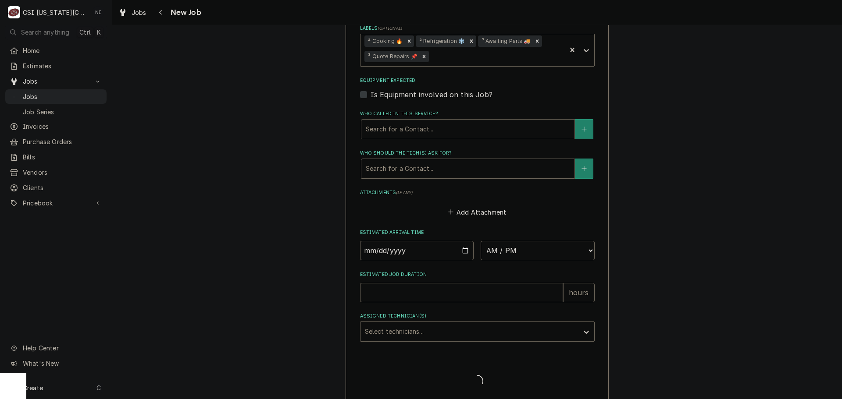
type textarea "x"
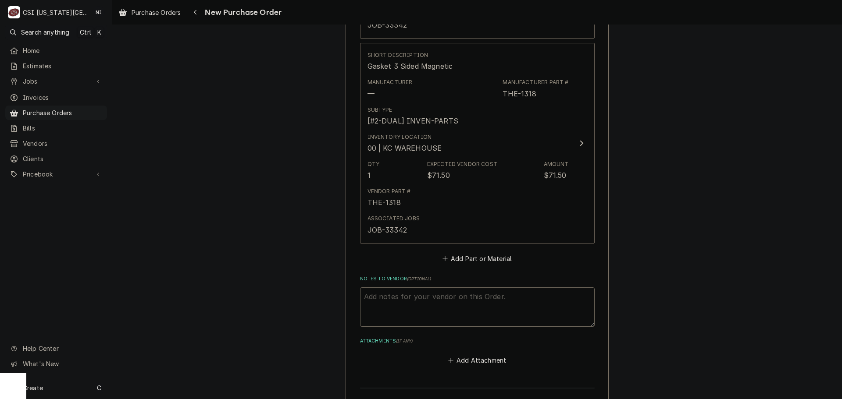
scroll to position [833, 0]
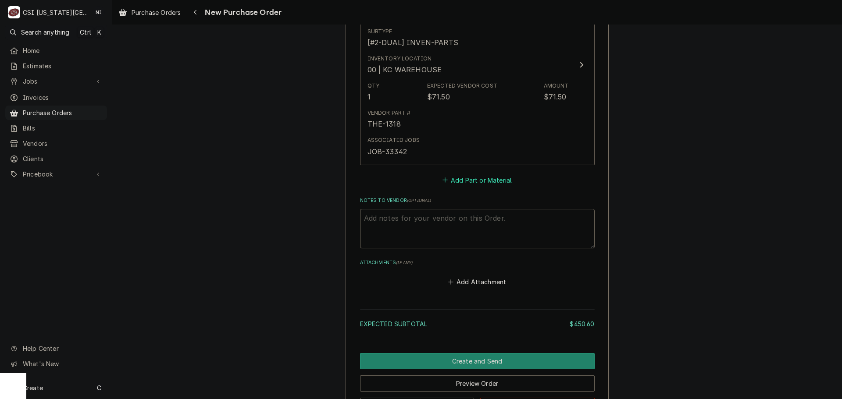
click at [488, 183] on button "Add Part or Material" at bounding box center [477, 180] width 72 height 12
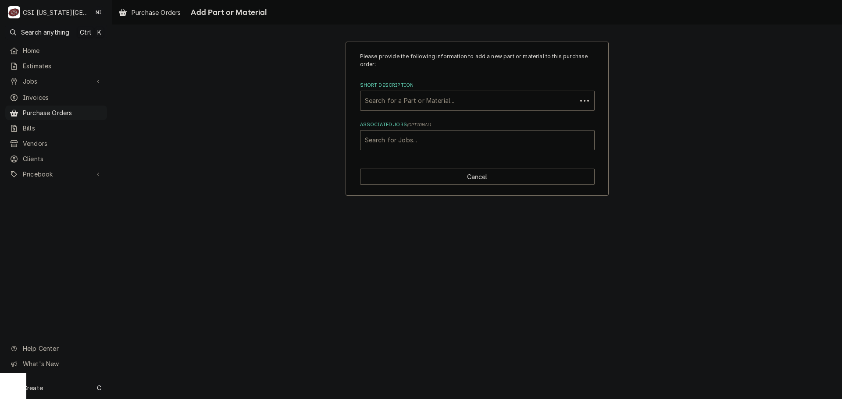
click at [430, 99] on div "Short Description" at bounding box center [468, 101] width 207 height 16
paste input "712-012D-04"
type input "712-012D-04"
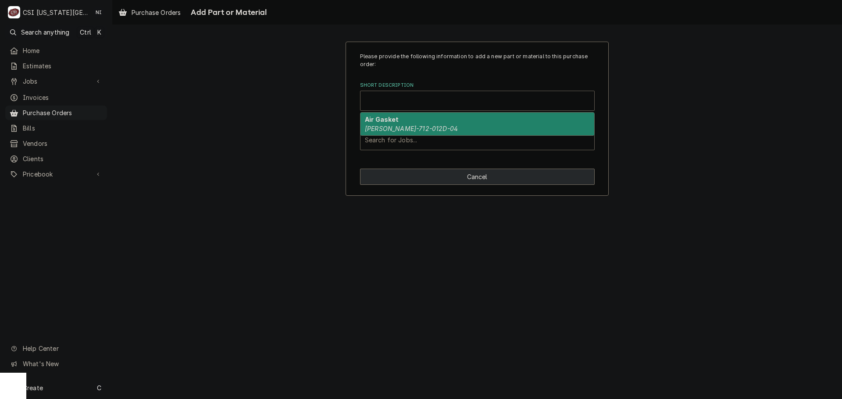
click at [520, 175] on button "Cancel" at bounding box center [477, 177] width 235 height 16
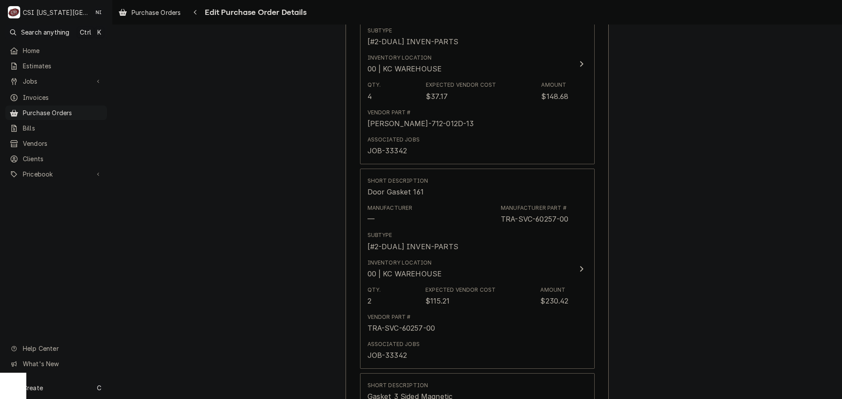
scroll to position [422, 0]
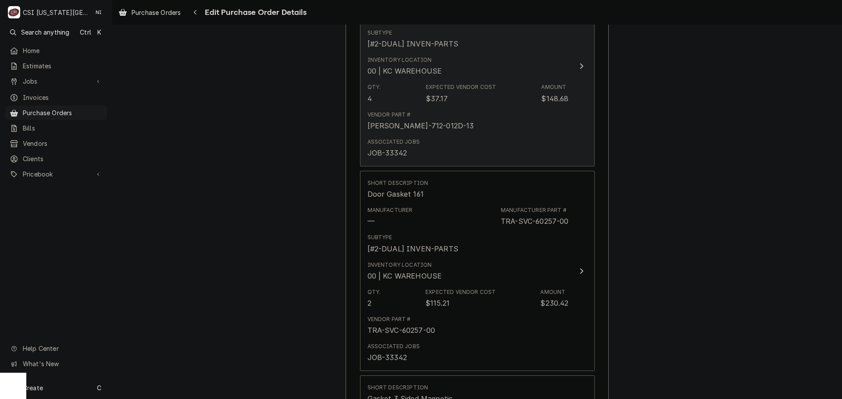
click at [540, 138] on div "Associated Jobs JOB-33342" at bounding box center [467, 148] width 201 height 27
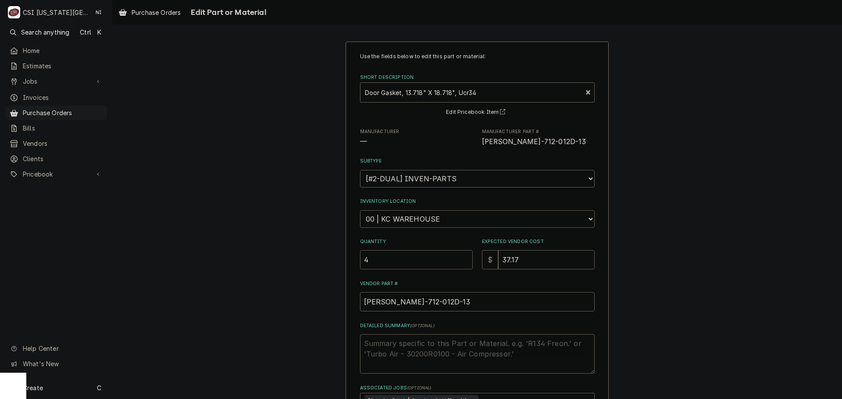
drag, startPoint x: 371, startPoint y: 259, endPoint x: 295, endPoint y: 252, distance: 75.7
click at [297, 252] on div "Use the fields below to edit this part or material: Short Description Door Gask…" at bounding box center [476, 263] width 729 height 459
type textarea "x"
type input "6"
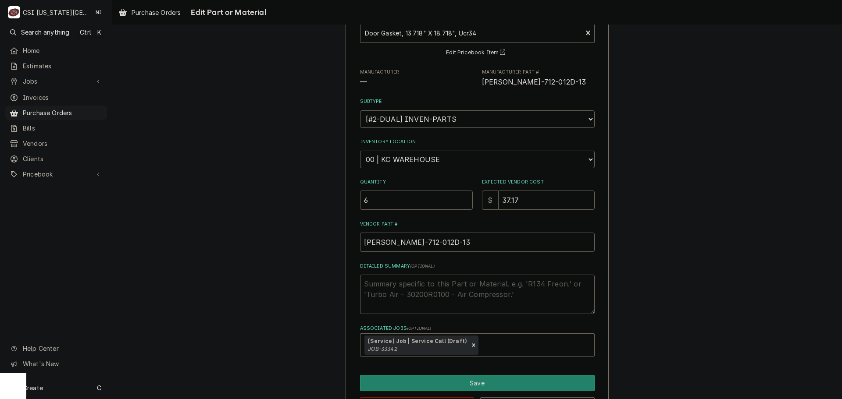
scroll to position [93, 0]
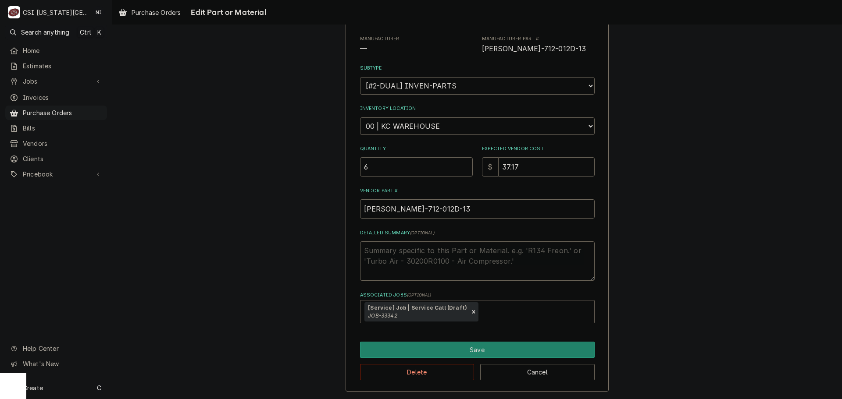
click at [494, 308] on div "Associated Jobs" at bounding box center [535, 312] width 110 height 16
type input "33343"
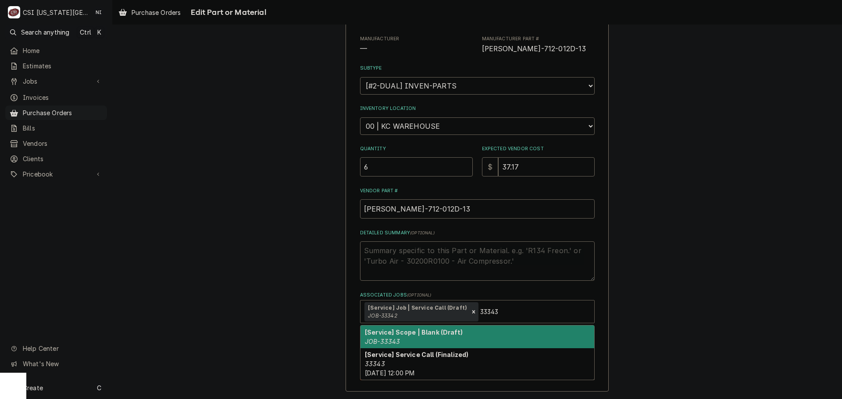
click at [467, 333] on div "[Service] Scope | Blank (Draft) JOB-33343" at bounding box center [477, 337] width 234 height 23
type textarea "x"
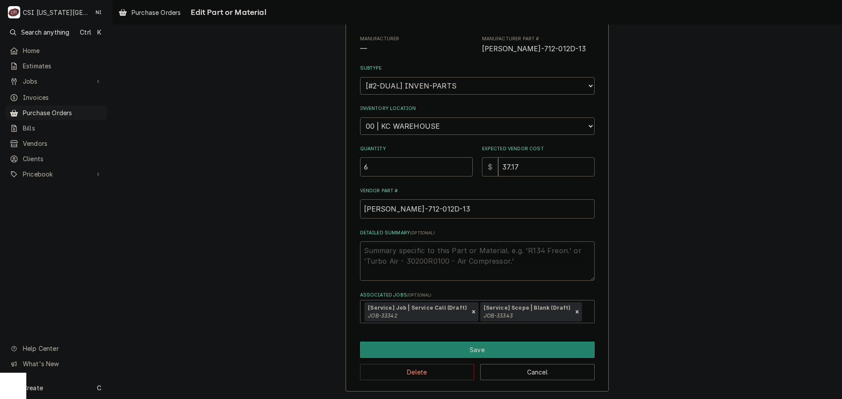
click at [421, 252] on textarea "Detailed Summary ( optional )" at bounding box center [477, 261] width 235 height 39
type textarea "x"
type textarea "4"
type textarea "x"
type textarea "4"
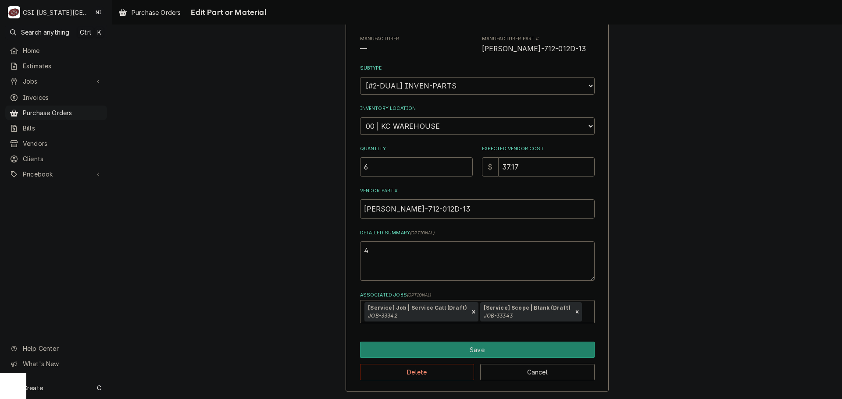
type textarea "x"
type textarea "4 f"
type textarea "x"
type textarea "4 fo"
type textarea "x"
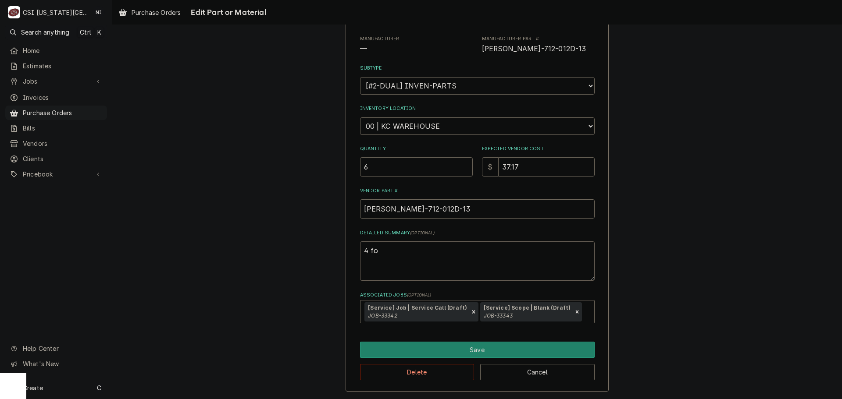
type textarea "4 for"
type textarea "x"
type textarea "4 for"
type textarea "x"
type textarea "4 for 3"
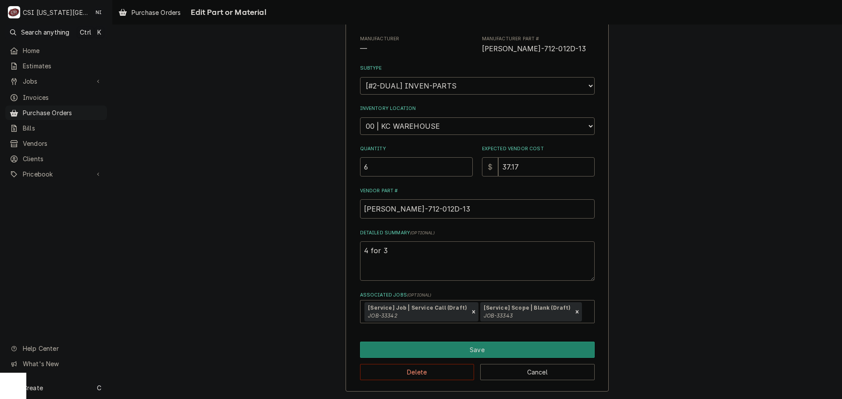
type textarea "x"
type textarea "4 for 33"
type textarea "x"
type textarea "4 for 333"
type textarea "x"
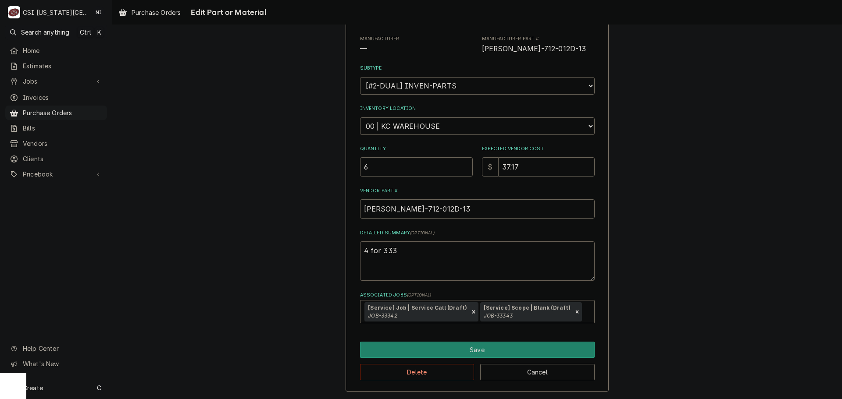
type textarea "4 for 3334"
type textarea "x"
type textarea "4 for 33342"
type textarea "x"
type textarea "4 for 33342"
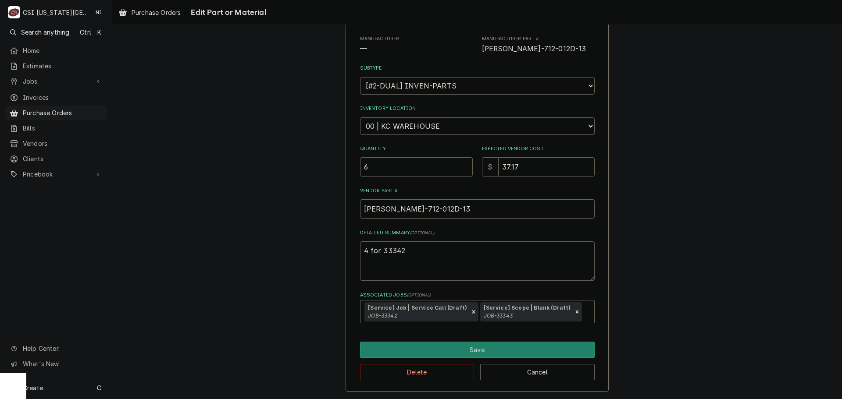
type textarea "x"
type textarea "4 for 33342 2"
type textarea "x"
type textarea "4 for 33342 2"
type textarea "x"
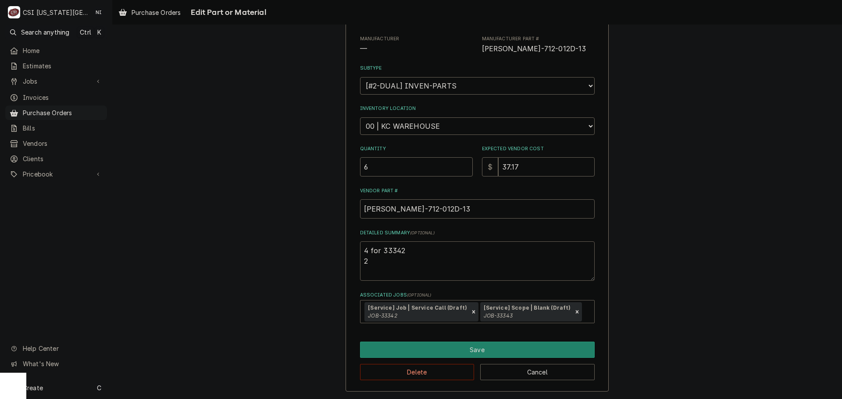
type textarea "4 for 33342 2 f"
type textarea "x"
type textarea "4 for 33342 2 fo"
type textarea "x"
type textarea "4 for 33342 2 for"
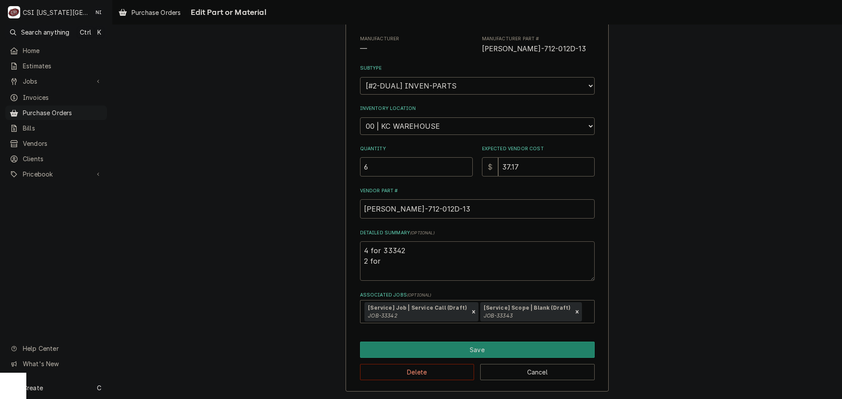
type textarea "x"
type textarea "4 for 33342 2 for"
type textarea "x"
type textarea "4 for 33342 2 for 3"
type textarea "x"
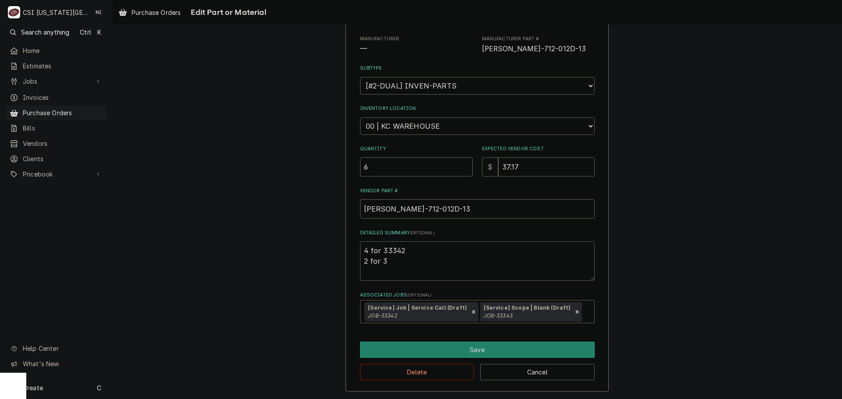
type textarea "4 for 33342 2 for 33"
type textarea "x"
type textarea "4 for 33342 2 for 333"
type textarea "x"
type textarea "4 for 33342 2 for 3334"
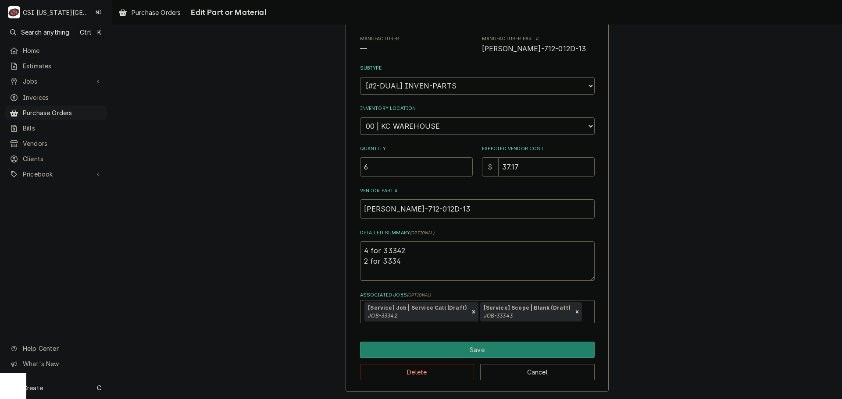
type textarea "x"
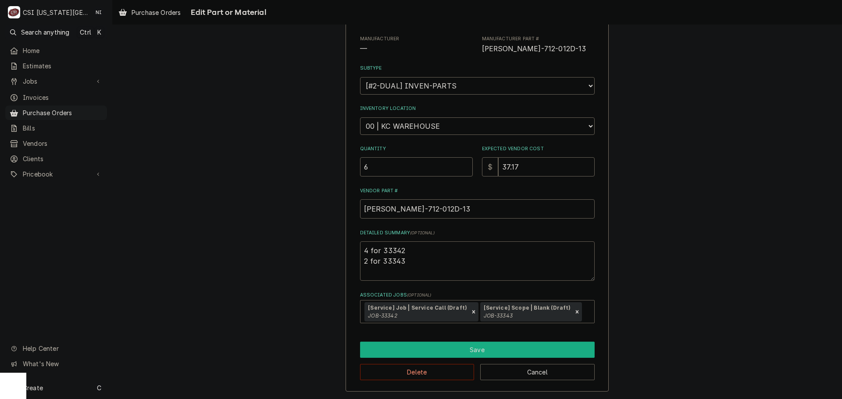
type textarea "4 for 33342 2 for 33343"
click at [488, 349] on button "Save" at bounding box center [477, 350] width 235 height 16
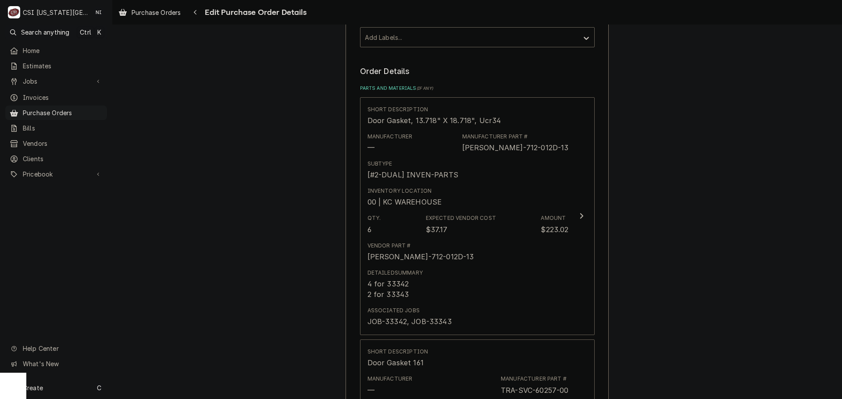
scroll to position [148, 0]
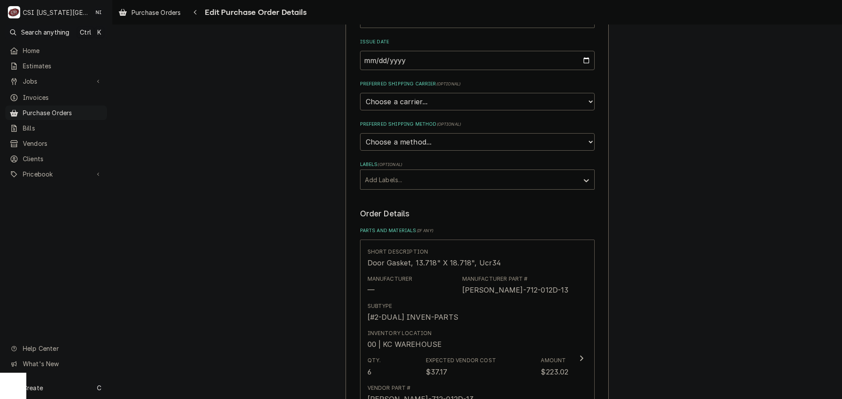
type textarea "x"
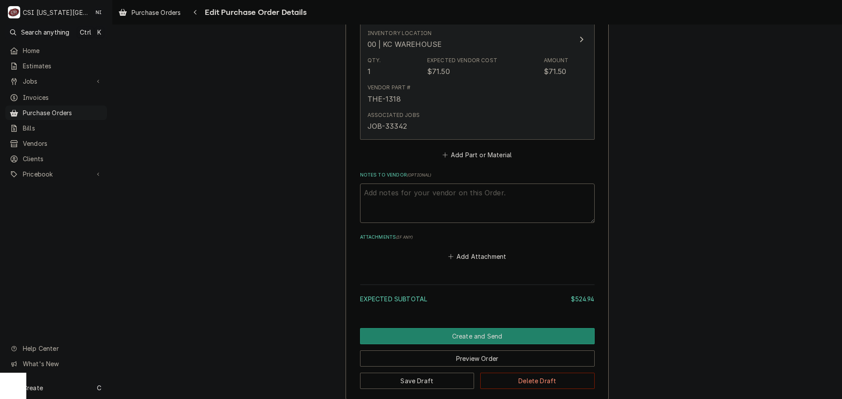
scroll to position [946, 0]
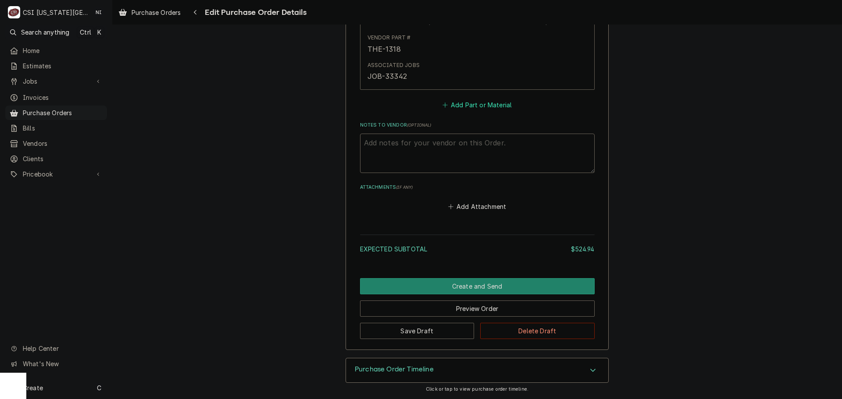
click at [458, 104] on button "Add Part or Material" at bounding box center [477, 105] width 72 height 12
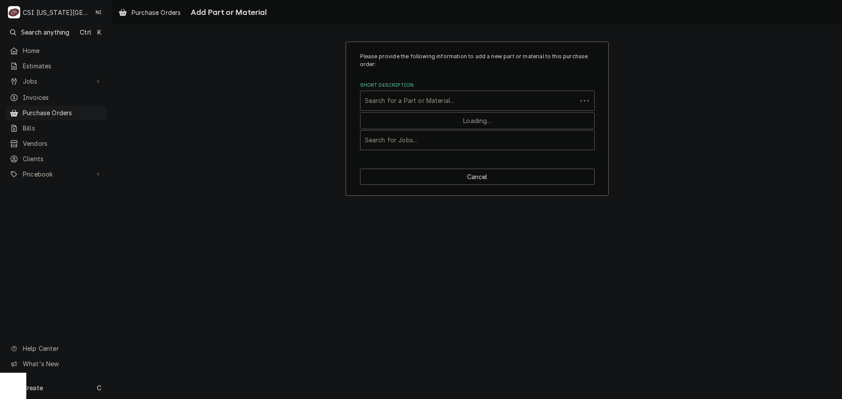
click at [436, 101] on div "Short Description" at bounding box center [468, 101] width 207 height 16
paste input "2100340"
type input "2100340"
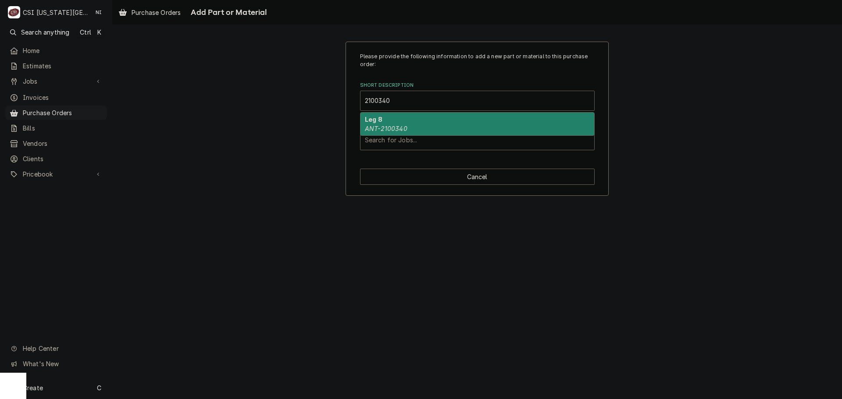
click at [406, 124] on div "Leg 8 ANT-2100340" at bounding box center [477, 124] width 234 height 23
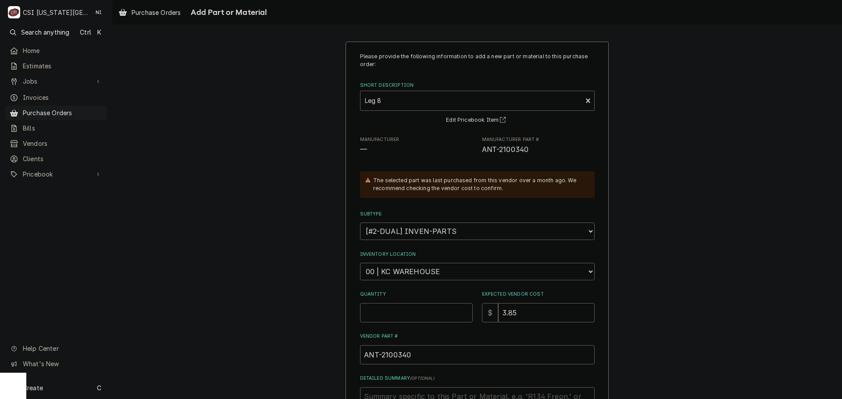
click at [402, 318] on input "Quantity" at bounding box center [416, 312] width 113 height 19
type textarea "x"
type input "8"
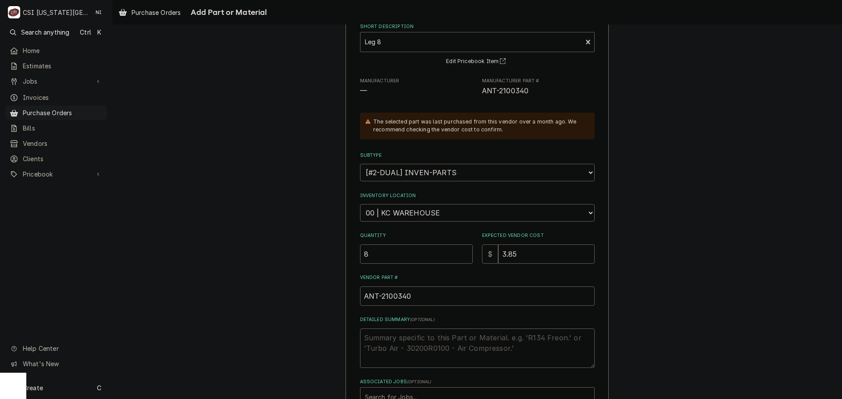
scroll to position [121, 0]
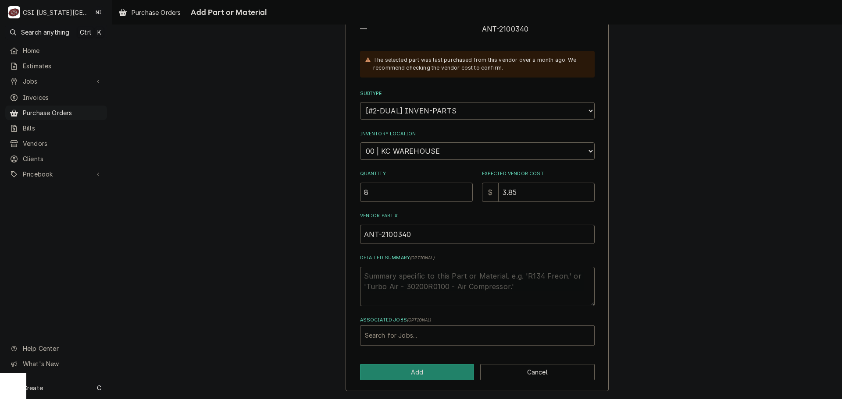
click at [414, 331] on div "Associated Jobs" at bounding box center [477, 336] width 225 height 16
type input "33343"
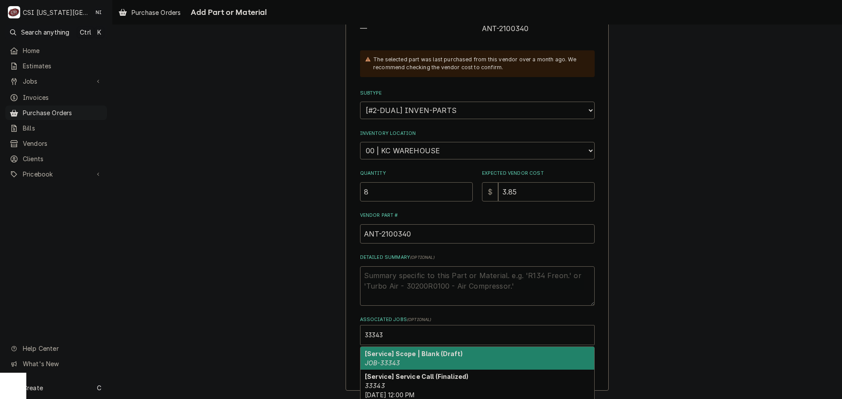
click at [419, 365] on div "[Service] Scope | Blank (Draft) JOB-33343" at bounding box center [477, 358] width 234 height 23
type textarea "x"
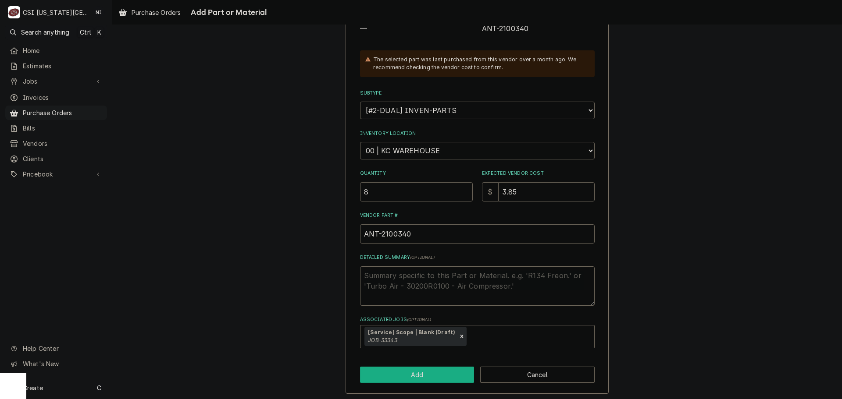
click at [419, 378] on button "Add" at bounding box center [417, 375] width 114 height 16
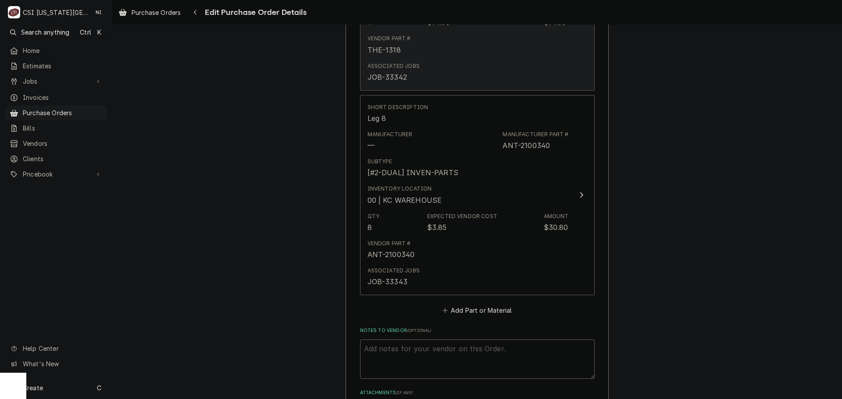
scroll to position [1106, 0]
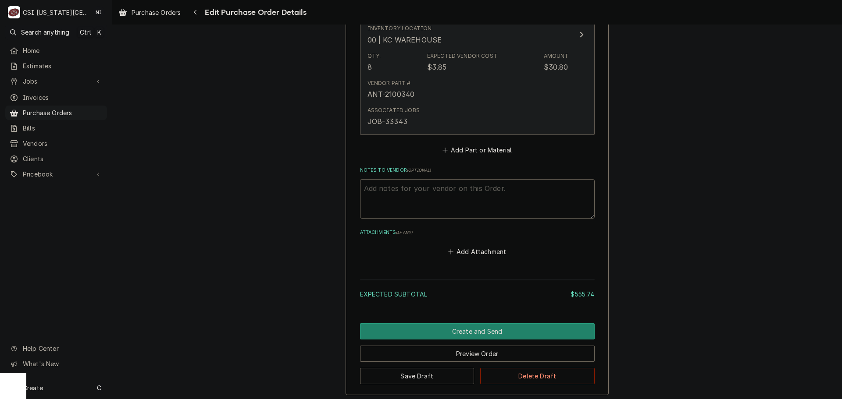
click at [491, 98] on div "Vendor Part # ANT-2100340" at bounding box center [467, 89] width 201 height 27
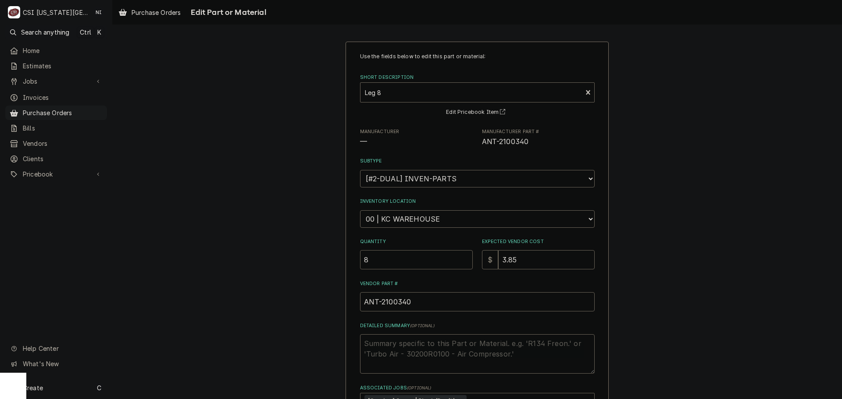
drag, startPoint x: 375, startPoint y: 263, endPoint x: 290, endPoint y: 254, distance: 85.5
click at [292, 256] on div "Use the fields below to edit this part or material: Short Description Leg 8 ANT…" at bounding box center [476, 263] width 729 height 459
type textarea "x"
type input "1"
type textarea "x"
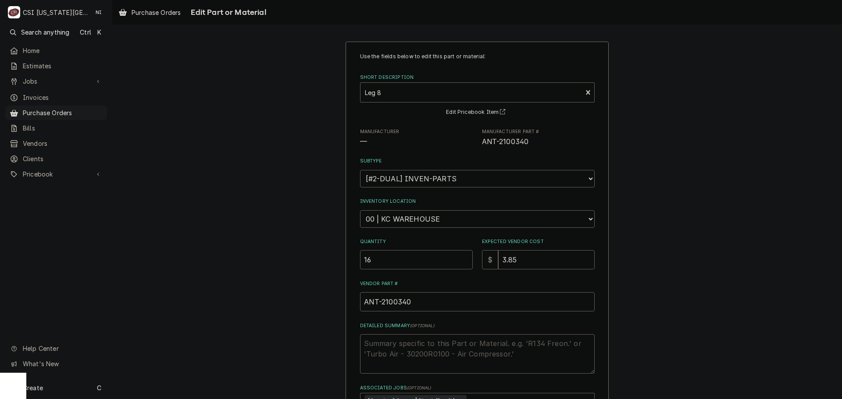
type input "16"
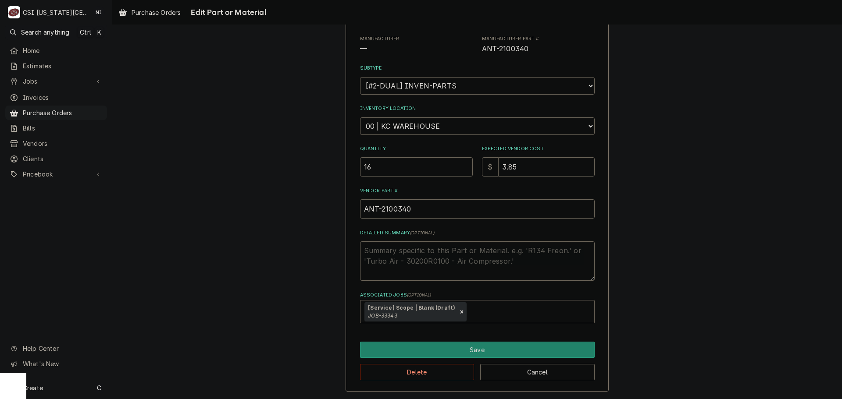
click at [481, 313] on div "Associated Jobs" at bounding box center [528, 312] width 121 height 16
type input "33346"
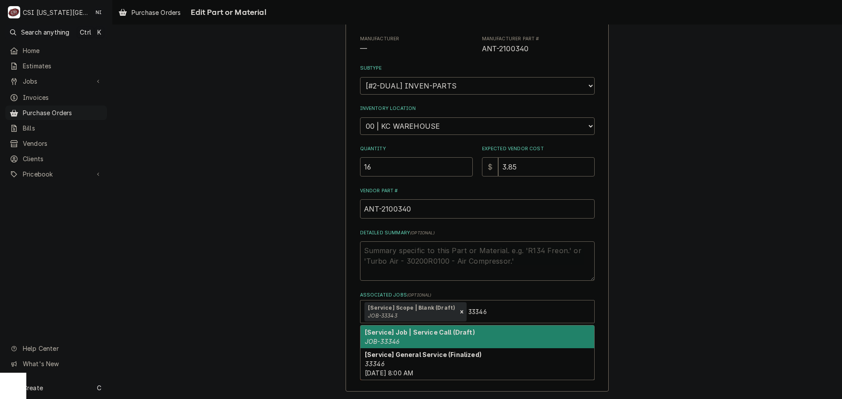
click at [442, 329] on strong "[Service] Job | Service Call (Draft)" at bounding box center [420, 332] width 110 height 7
type textarea "x"
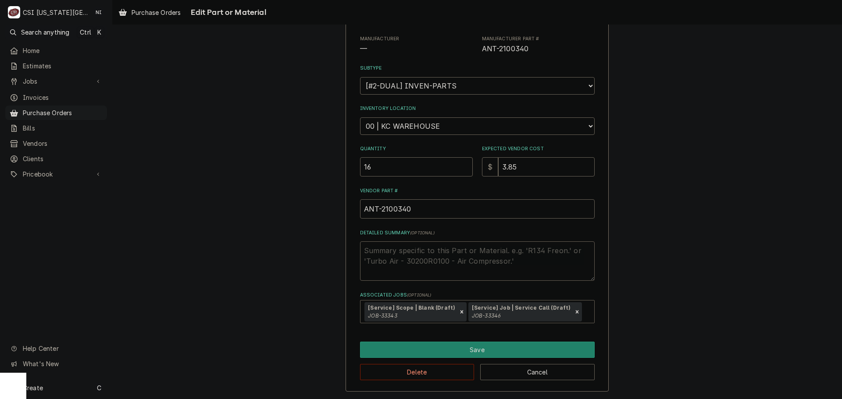
click at [396, 260] on textarea "Detailed Summary ( optional )" at bounding box center [477, 261] width 235 height 39
type textarea "x"
type textarea "8"
type textarea "x"
type textarea "8 f"
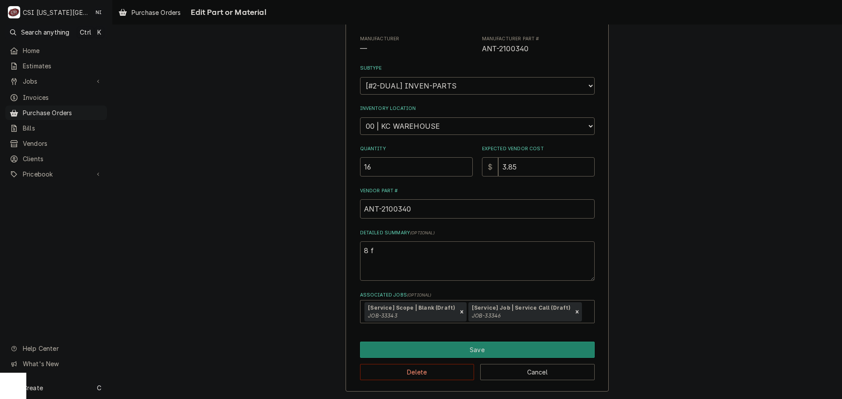
type textarea "x"
type textarea "8 fo"
type textarea "x"
type textarea "8 for"
type textarea "x"
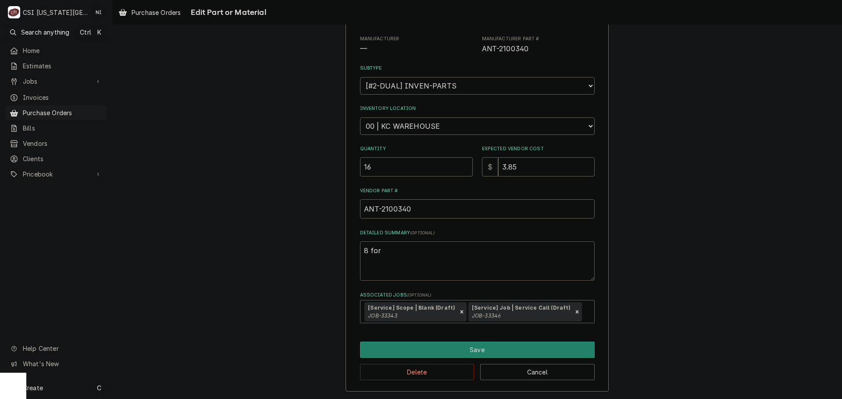
type textarea "8 for"
type textarea "x"
type textarea "8 for 3"
type textarea "x"
type textarea "8 for 33"
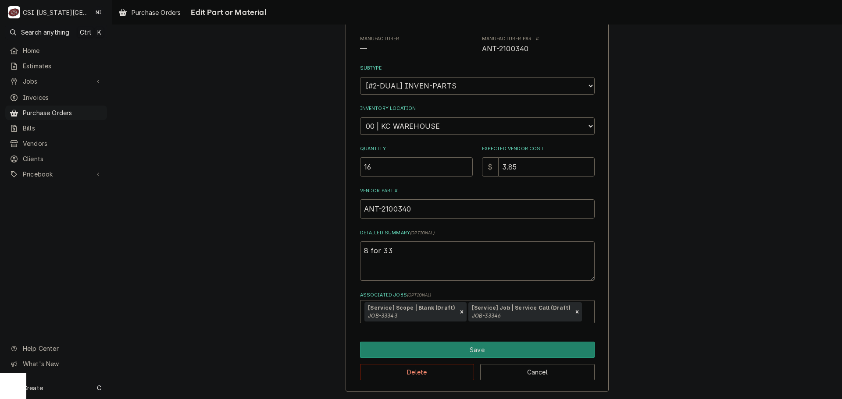
type textarea "x"
type textarea "8 for 333"
type textarea "x"
type textarea "8 for 3334"
type textarea "x"
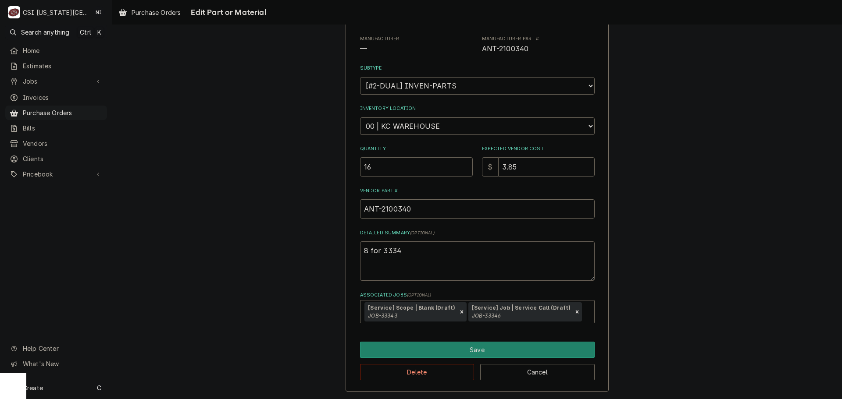
type textarea "8 for 33343"
type textarea "x"
type textarea "8 for 33343"
type textarea "x"
type textarea "8 for 33343"
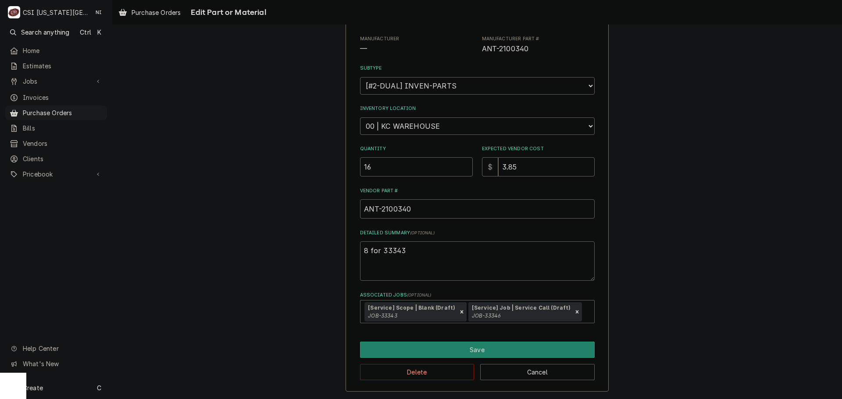
type textarea "x"
type textarea "88 for 33343"
type textarea "x"
type textarea "8 for 33343"
type textarea "x"
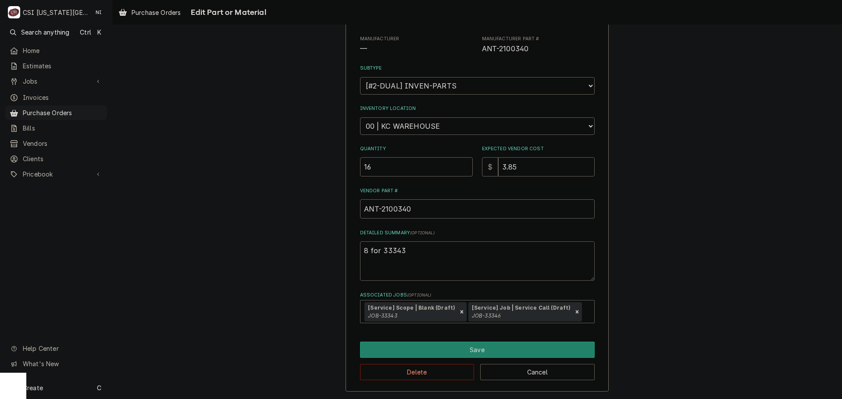
type textarea "8 for 33343"
type textarea "x"
type textarea "8 for 33343 8"
type textarea "x"
type textarea "8 for 33343 8"
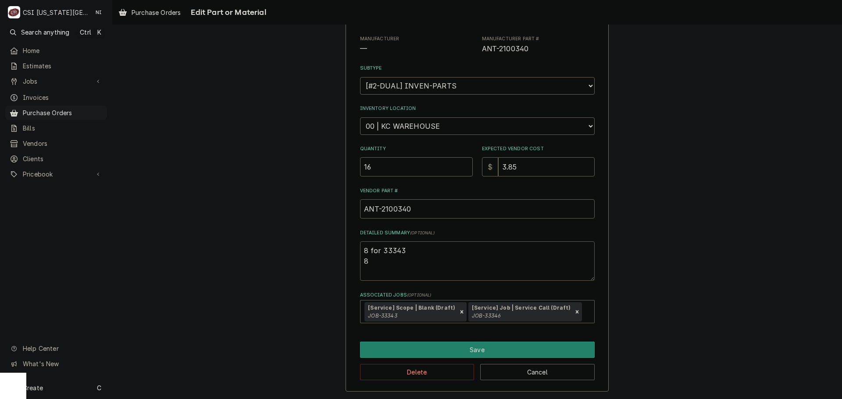
type textarea "x"
type textarea "8 for 33343 8 f"
type textarea "x"
type textarea "8 for 33343 8 fo"
type textarea "x"
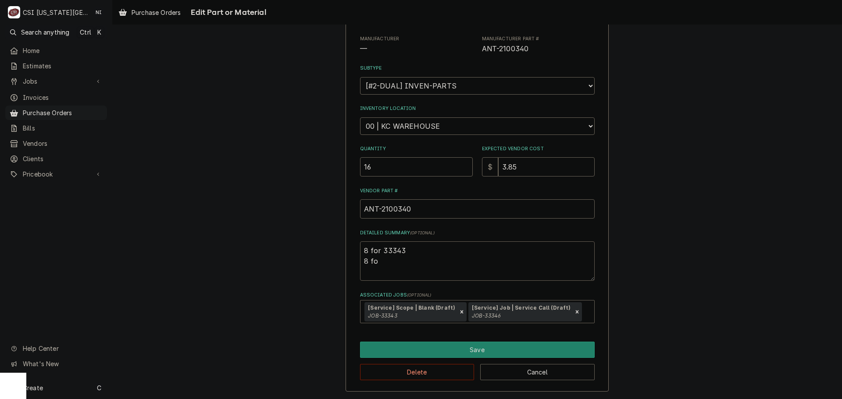
type textarea "8 for 33343 8 for"
type textarea "x"
type textarea "8 for 33343 8 for"
type textarea "x"
type textarea "8 for 33343 8 for 3"
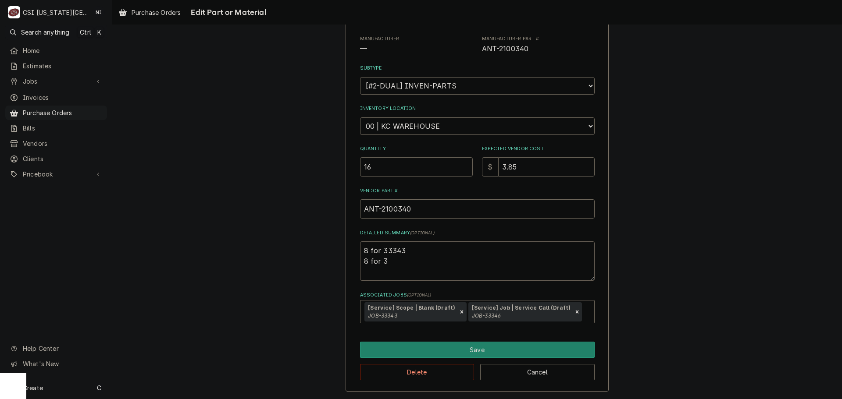
type textarea "x"
type textarea "8 for 33343 8 for 33"
type textarea "x"
type textarea "8 for 33343 8 for 333"
type textarea "x"
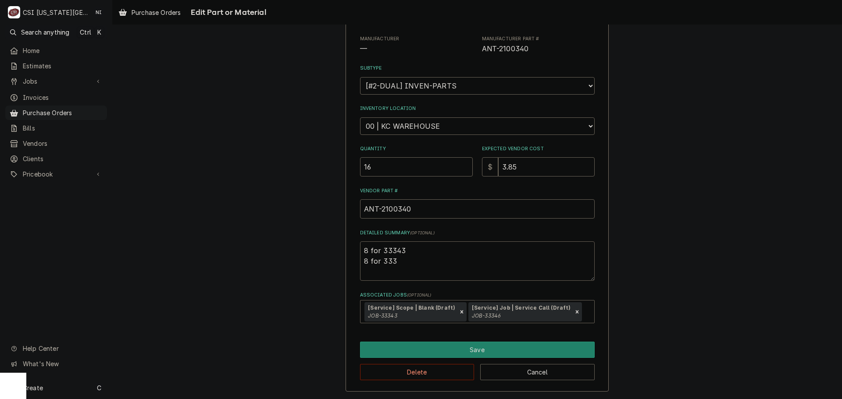
type textarea "8 for 33343 8 for 3334"
type textarea "x"
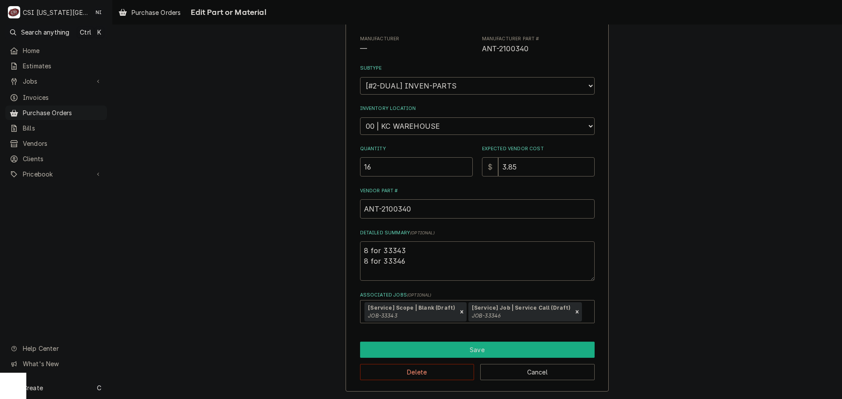
type textarea "8 for 33343 8 for 33346"
click at [446, 350] on button "Save" at bounding box center [477, 350] width 235 height 16
type textarea "x"
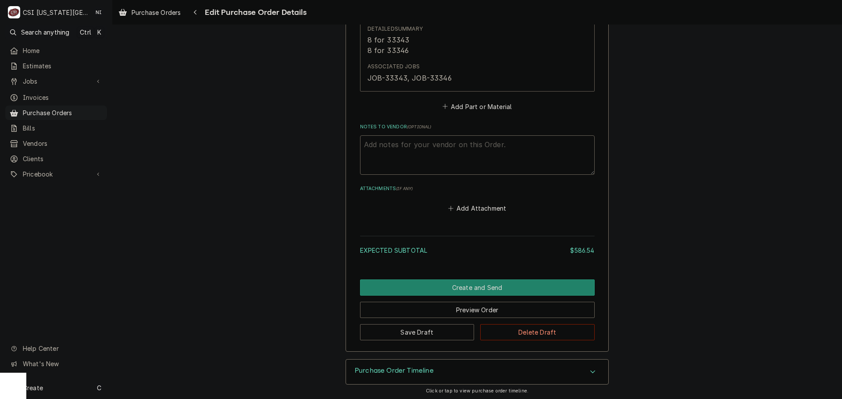
scroll to position [1187, 0]
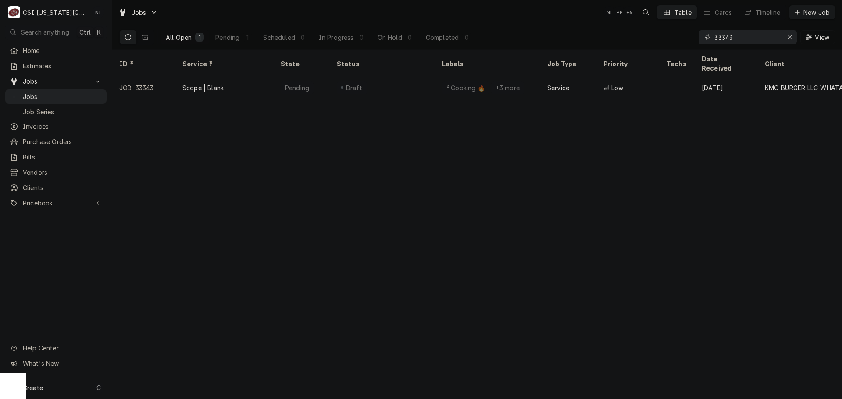
click at [790, 37] on icon "Erase input" at bounding box center [789, 37] width 5 height 6
paste input "33346"
type input "33346"
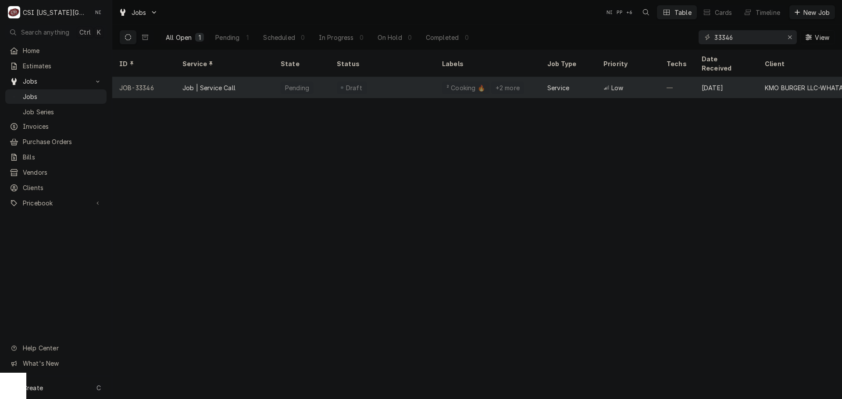
click at [388, 81] on div "Draft" at bounding box center [382, 87] width 105 height 21
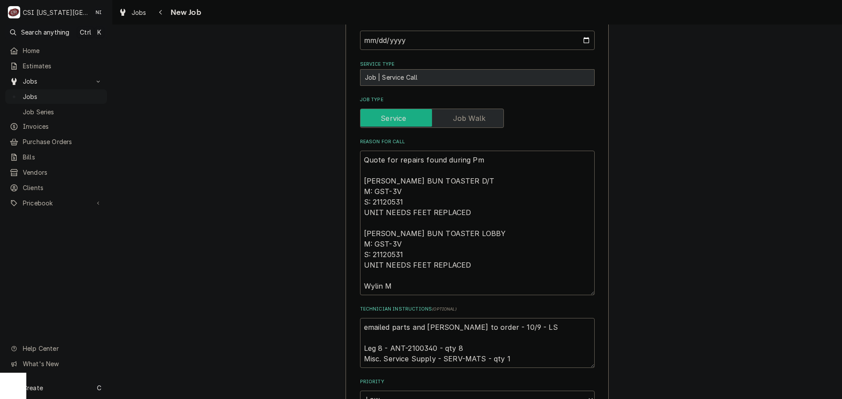
scroll to position [570, 0]
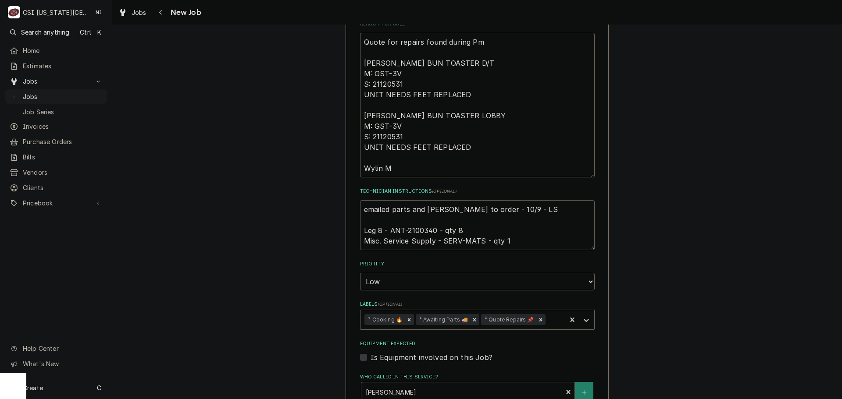
click at [416, 208] on textarea "emailed parts and [PERSON_NAME] to order - 10/9 - LS Leg 8 - ANT-2100340 - qty …" at bounding box center [477, 225] width 235 height 50
click at [360, 200] on textarea "emailed parts and [PERSON_NAME] to order - 10/9 - LS Leg 8 - ANT-2100340 - qty …" at bounding box center [477, 225] width 235 height 50
type textarea "x"
type textarea "emailed parts and [PERSON_NAME] to order - 10/9 - LS Leg 8 - ANT-2100340 - qty …"
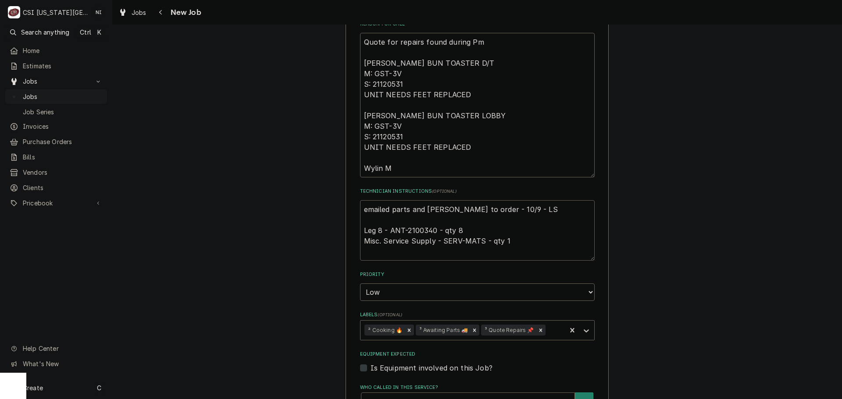
click at [397, 200] on textarea "emailed parts and [PERSON_NAME] to order - 10/9 - LS Leg 8 - ANT-2100340 - qty …" at bounding box center [477, 230] width 235 height 60
type textarea "x"
type textarea "P emailed parts and [PERSON_NAME] to order - 10/9 - LS Leg 8 - ANT-2100340 - qt…"
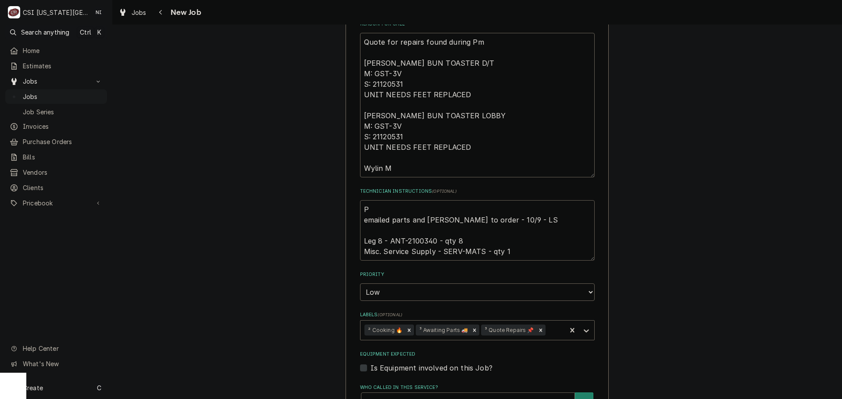
type textarea "x"
type textarea "Pa emailed parts and [PERSON_NAME] to order - 10/9 - LS Leg 8 - ANT-2100340 - q…"
type textarea "x"
type textarea "Part emailed parts and [PERSON_NAME] to order - 10/9 - LS Leg 8 - ANT-2100340 -…"
type textarea "x"
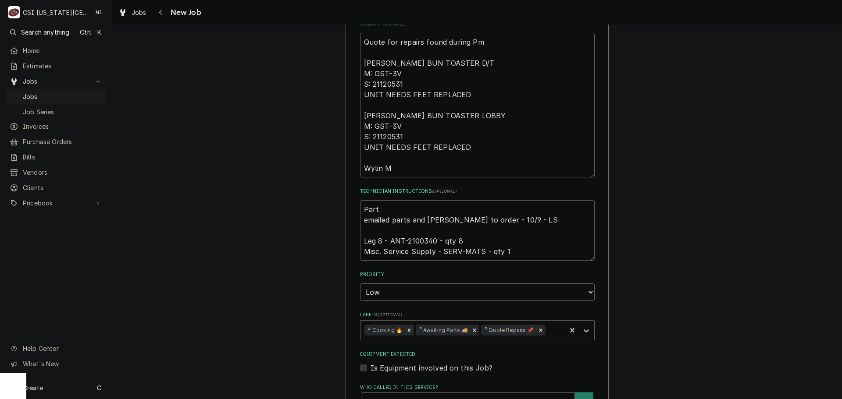
type textarea "Parts emailed parts and lindy to order - 10/9 - LS Leg 8 - ANT-2100340 - qty 8 …"
type textarea "x"
type textarea "Parts o emailed parts and lindy to order - 10/9 - LS Leg 8 - ANT-2100340 - qty …"
type textarea "x"
type textarea "Parts or emailed parts and lindy to order - 10/9 - LS Leg 8 - ANT-2100340 - qty…"
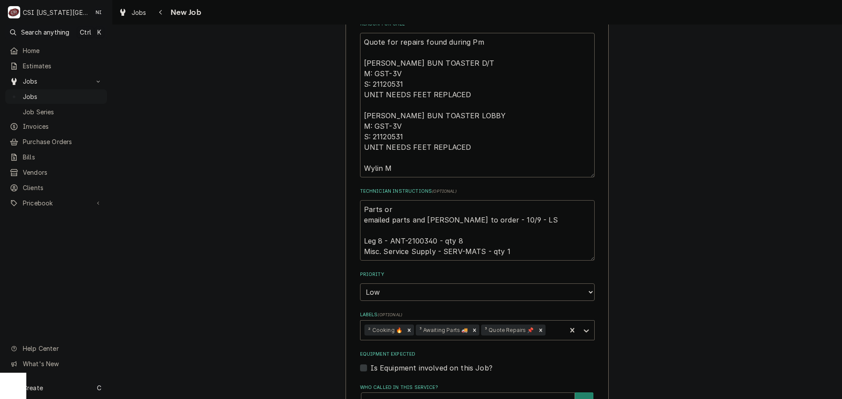
type textarea "x"
type textarea "Parts ord emailed parts and lindy to order - 10/9 - LS Leg 8 - ANT-2100340 - qt…"
type textarea "x"
type textarea "Parts order emailed parts and lindy to order - 10/9 - LS Leg 8 - ANT-2100340 - …"
type textarea "x"
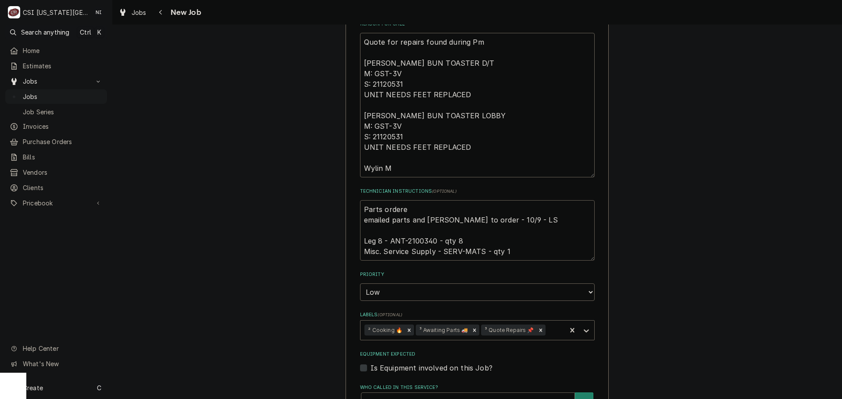
type textarea "Parts ordered emailed parts and lindy to order - 10/9 - LS Leg 8 - ANT-2100340 …"
type textarea "x"
type textarea "Parts ordered emailed parts and lindy to order - 10/9 - LS Leg 8 - ANT-2100340 …"
type textarea "x"
type textarea "Parts ordered o emailed parts and lindy to order - 10/9 - LS Leg 8 - ANT-210034…"
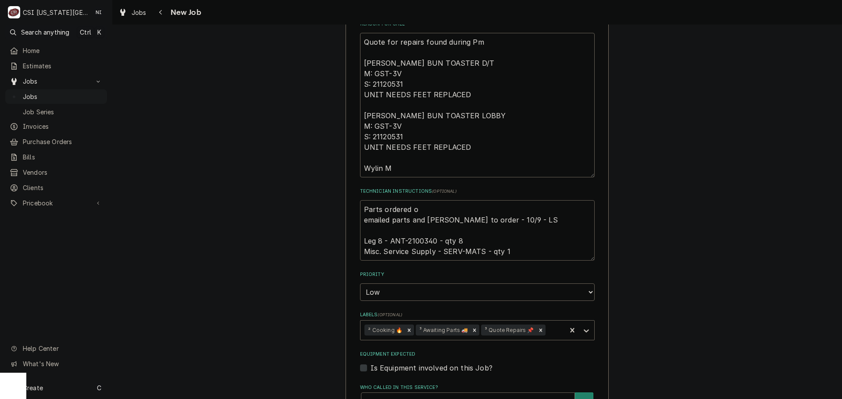
type textarea "x"
type textarea "Parts ordered on emailed parts and lindy to order - 10/9 - LS Leg 8 - ANT-21003…"
type textarea "x"
type textarea "Parts ordered on emailed parts and lindy to order - 10/9 - LS Leg 8 - ANT-21003…"
type textarea "x"
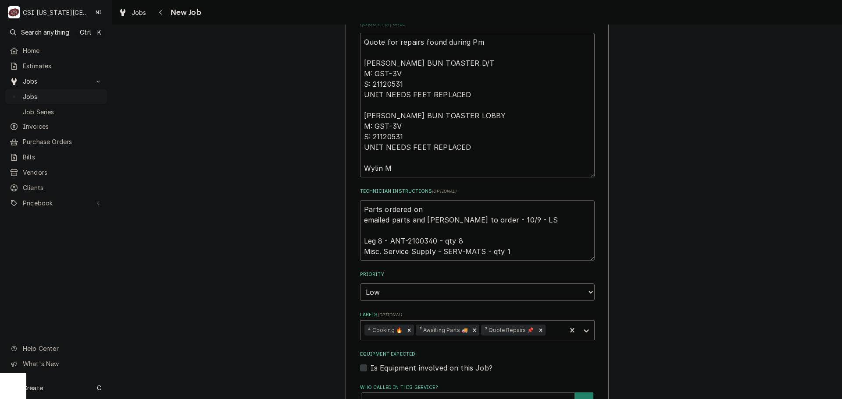
type textarea "Parts ordered on P emailed parts and lindy to order - 10/9 - LS Leg 8 - ANT-210…"
type textarea "x"
type textarea "Parts ordered on PO emailed parts and lindy to order - 10/9 - LS Leg 8 - ANT-21…"
type textarea "x"
type textarea "Parts ordered on PO emailed parts and lindy to order - 10/9 - LS Leg 8 - ANT-21…"
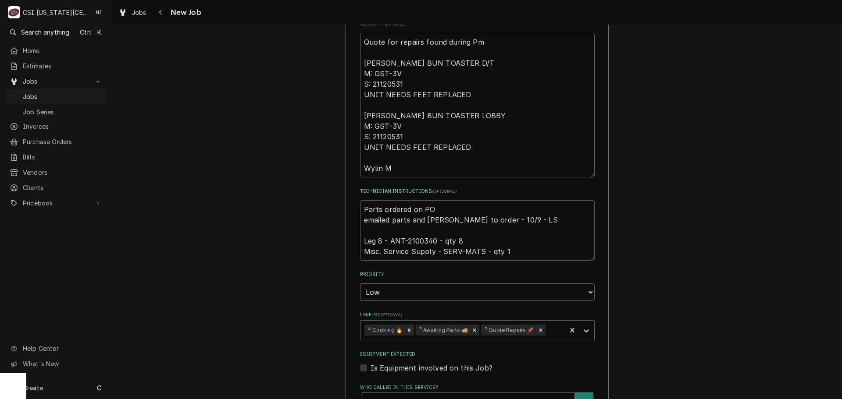
type textarea "x"
type textarea "Parts ordered on PO 3 emailed parts and lindy to order - 10/9 - LS Leg 8 - ANT-…"
type textarea "x"
type textarea "Parts ordered on PO 30 emailed parts and lindy to order - 10/9 - LS Leg 8 - ANT…"
type textarea "x"
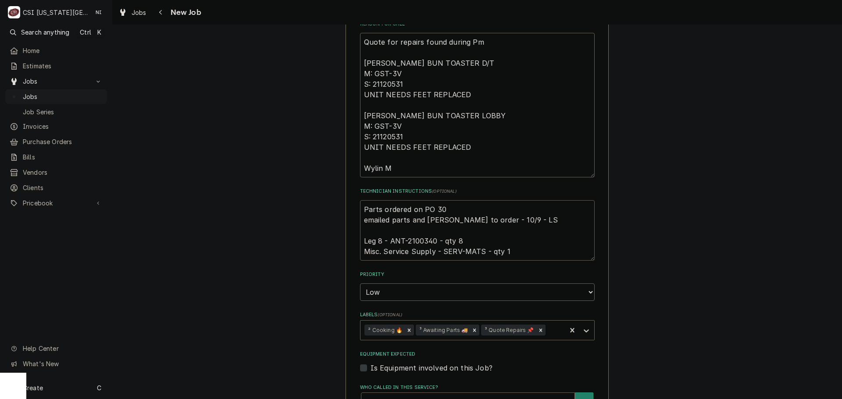
type textarea "Parts ordered on PO 301 emailed parts and lindy to order - 10/9 - LS Leg 8 - AN…"
type textarea "x"
type textarea "Parts ordered on PO 3017 emailed parts and lindy to order - 10/9 - LS Leg 8 - A…"
type textarea "x"
type textarea "Parts ordered on PO 30175 emailed parts and lindy to order - 10/9 - LS Leg 8 - …"
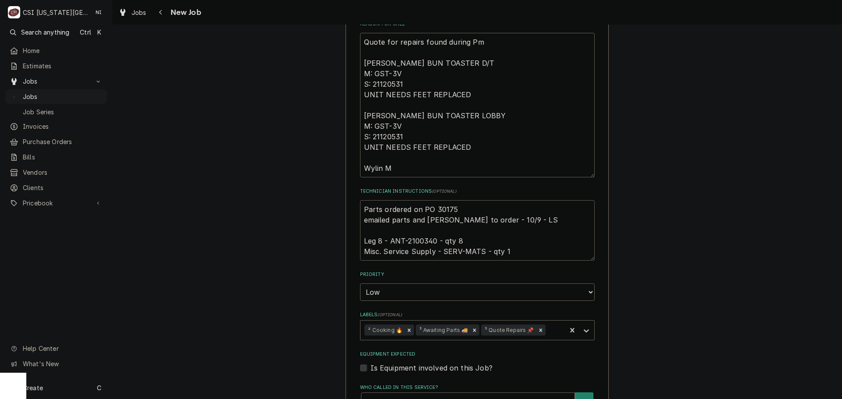
type textarea "x"
type textarea "Parts ordered on PO 301750 emailed parts and lindy to order - 10/9 - LS Leg 8 -…"
type textarea "x"
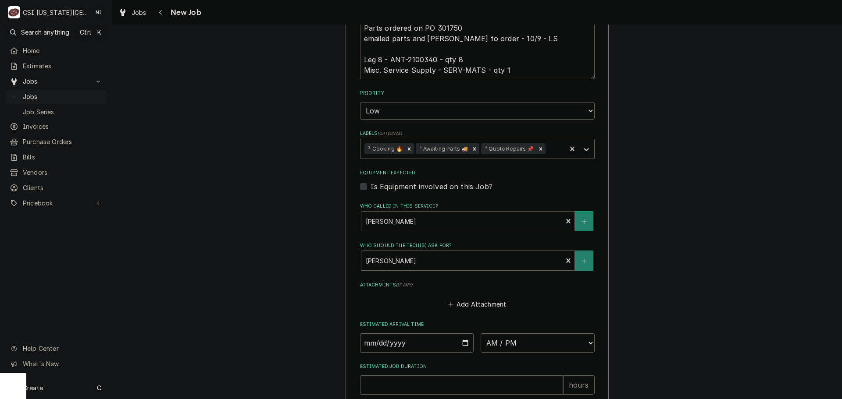
scroll to position [864, 0]
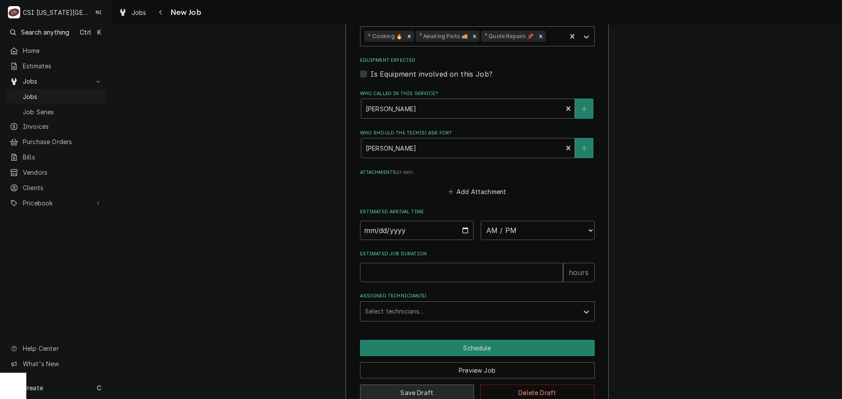
type textarea "Parts ordered on PO 301750 emailed parts and lindy to order - 10/9 - LS Leg 8 -…"
click at [436, 385] on button "Save Draft" at bounding box center [417, 393] width 114 height 16
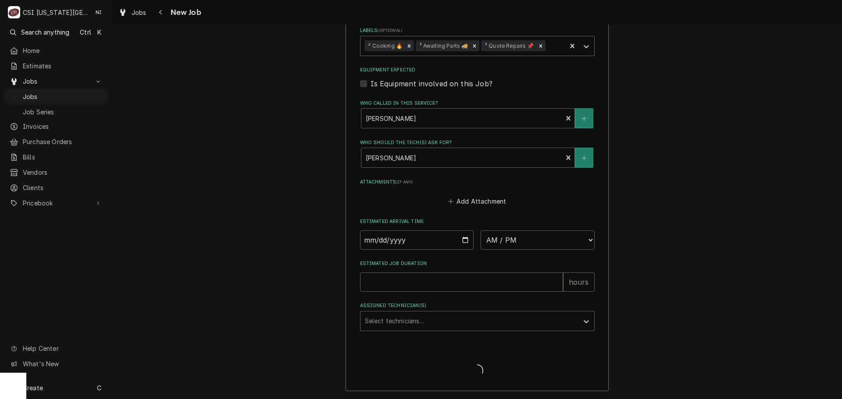
scroll to position [834, 0]
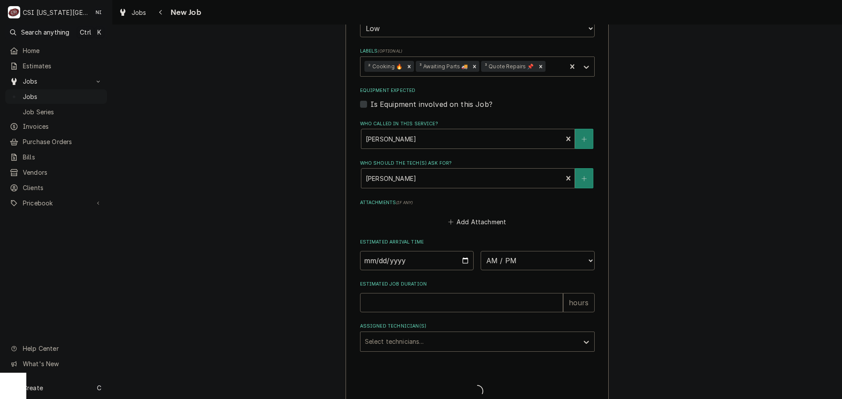
type textarea "x"
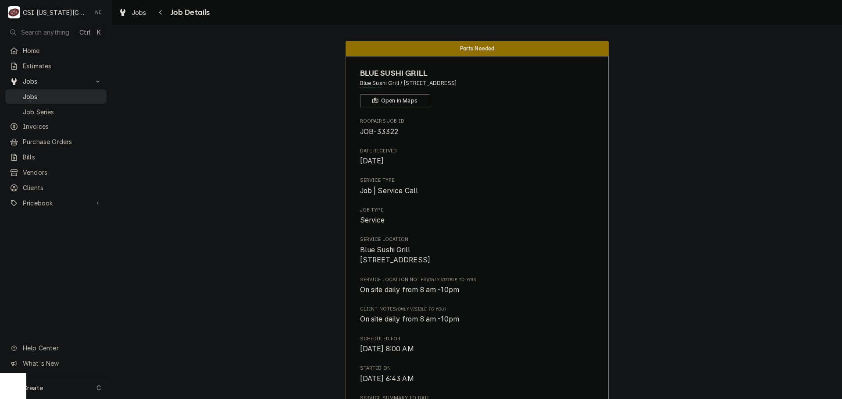
click at [94, 92] on span "Jobs" at bounding box center [62, 96] width 79 height 9
